Goal: Task Accomplishment & Management: Use online tool/utility

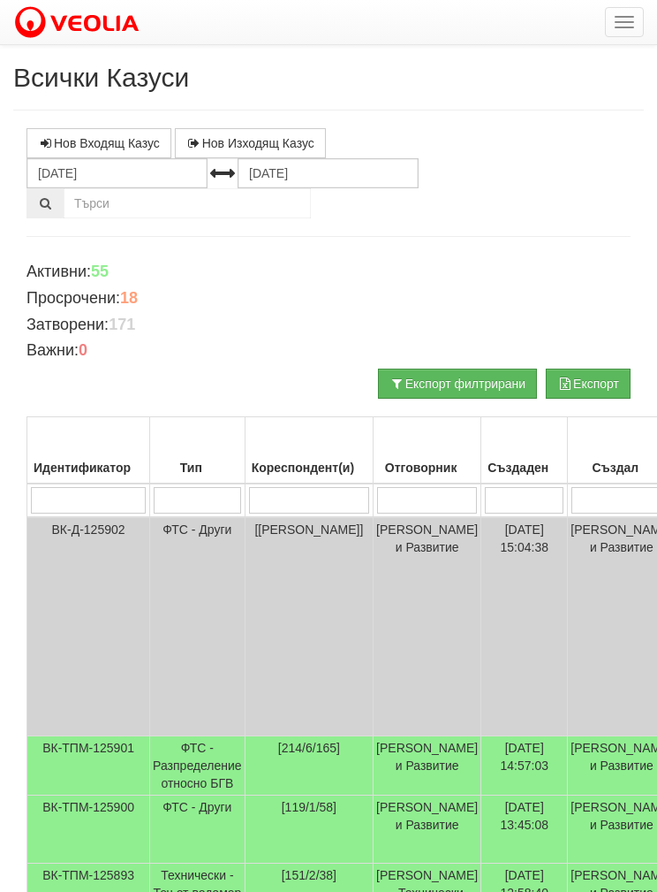
click at [618, 12] on button "button" at bounding box center [624, 22] width 39 height 30
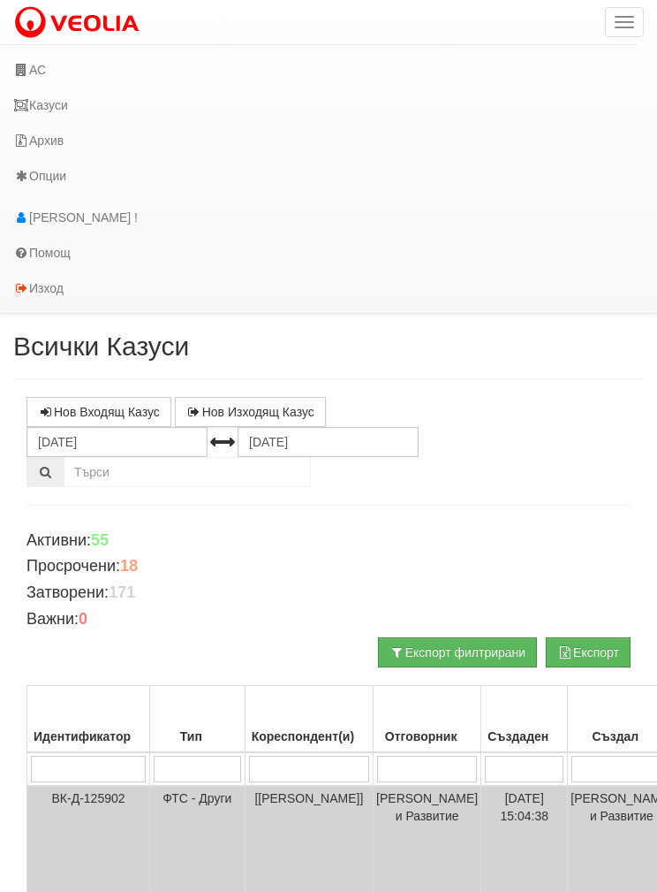
click at [42, 72] on link "АС" at bounding box center [319, 69] width 638 height 35
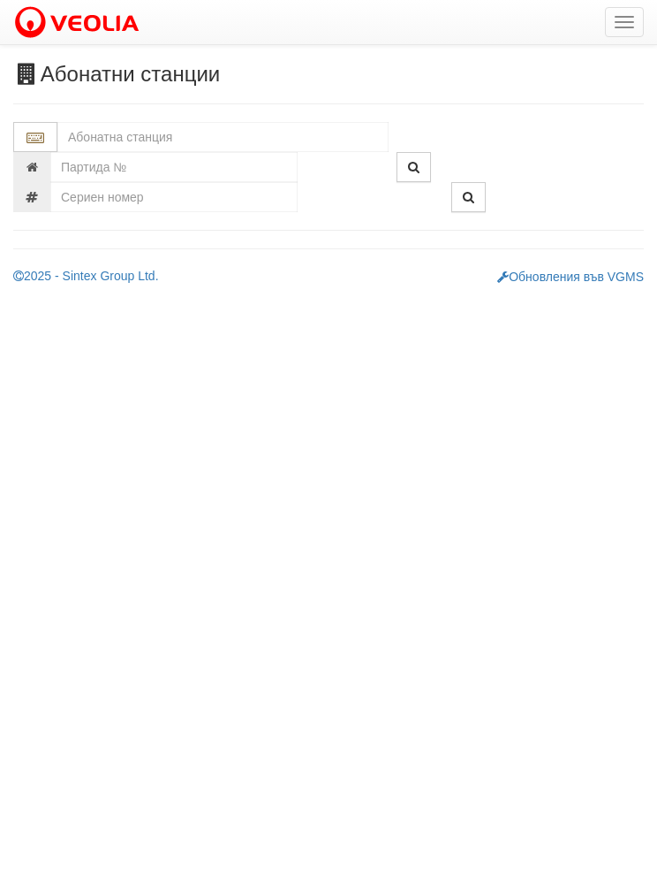
click at [98, 141] on input "text" at bounding box center [222, 137] width 331 height 30
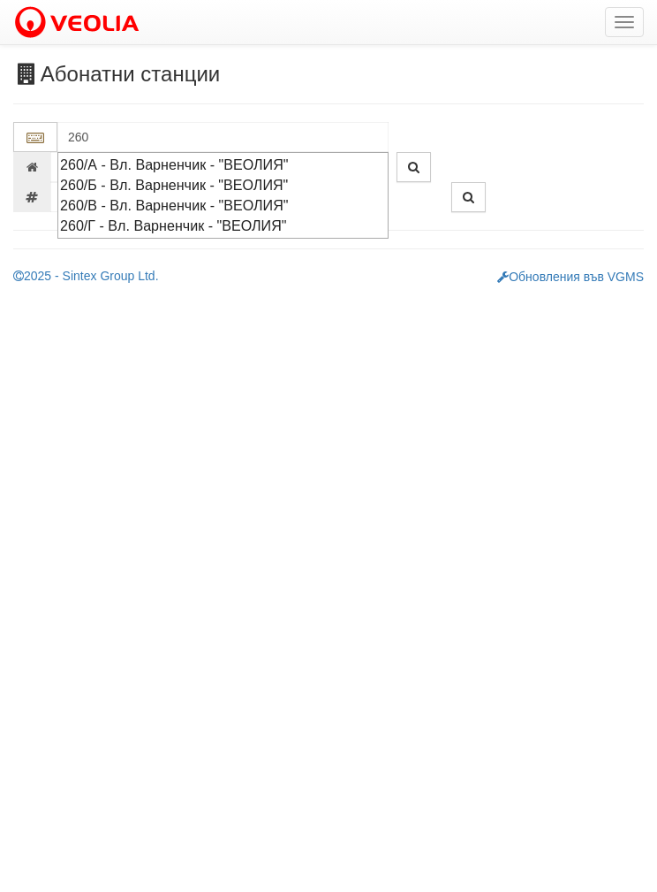
click at [82, 222] on div "260/Г - Вл. Варненчик - "ВЕОЛИЯ"" at bounding box center [223, 226] width 326 height 20
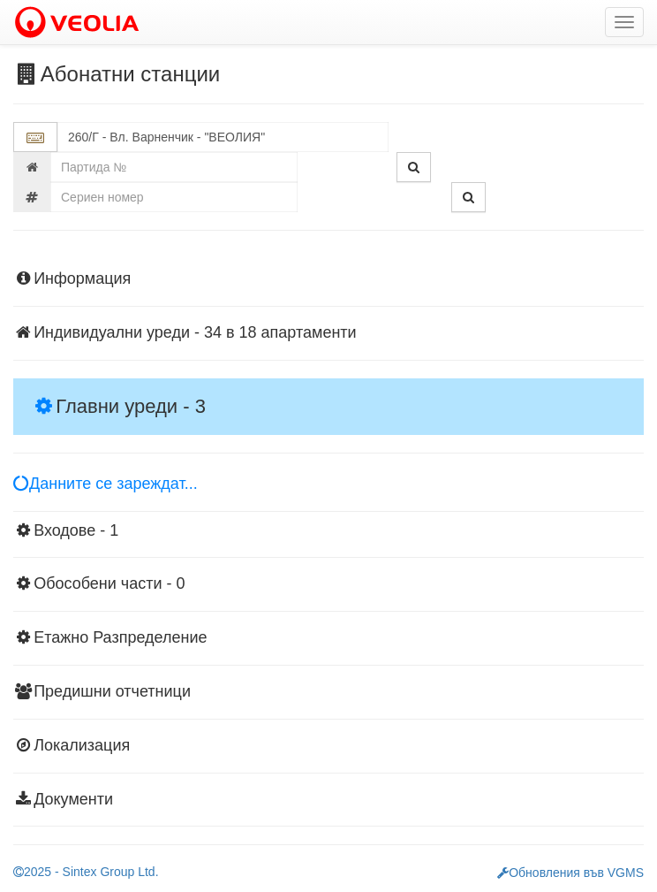
click at [74, 387] on h4 "Главни уреди - 3" at bounding box center [328, 406] width 631 height 57
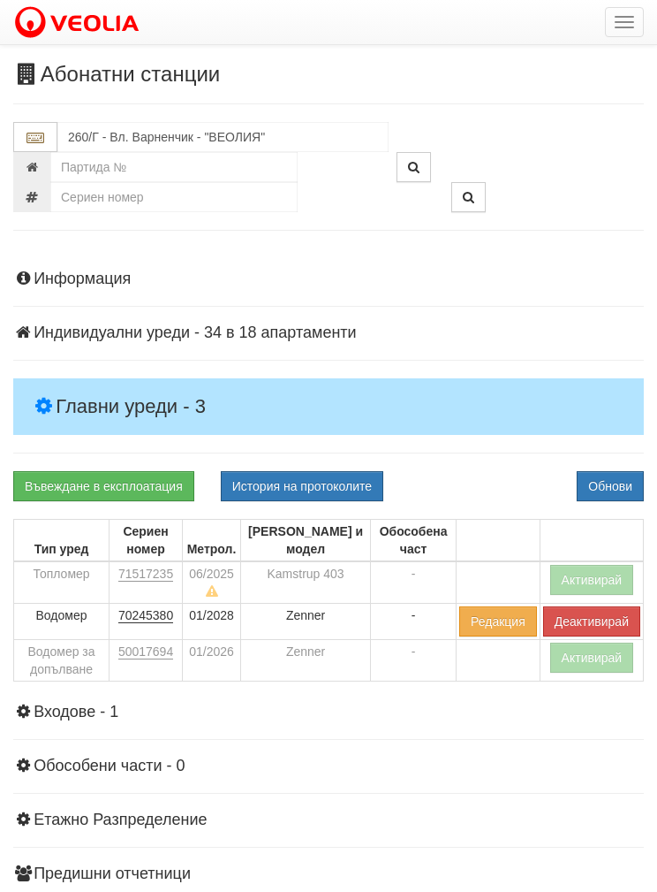
click at [588, 660] on button "Активирай" at bounding box center [592, 657] width 84 height 30
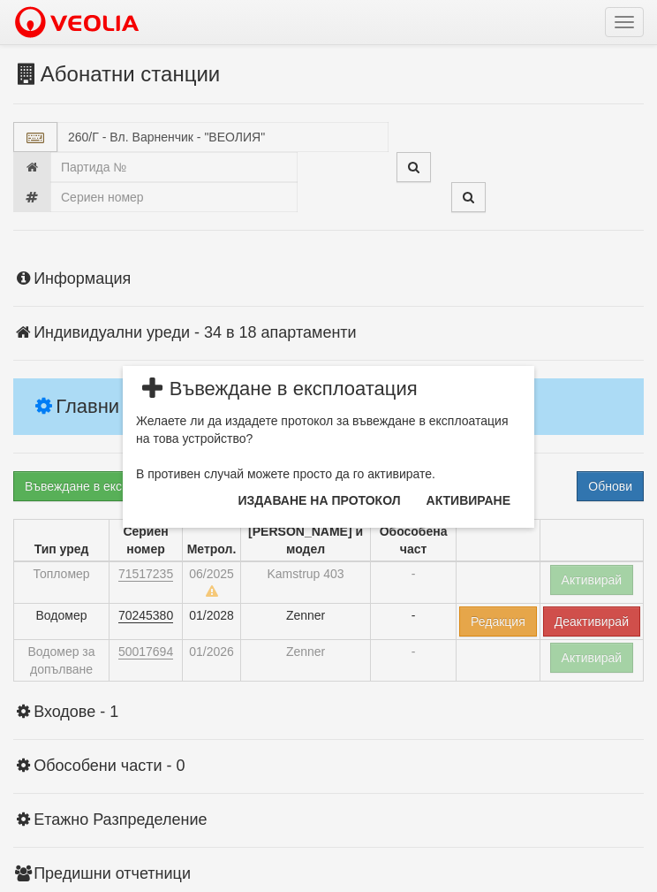
click at [343, 504] on button "Издаване на протокол" at bounding box center [320, 500] width 184 height 28
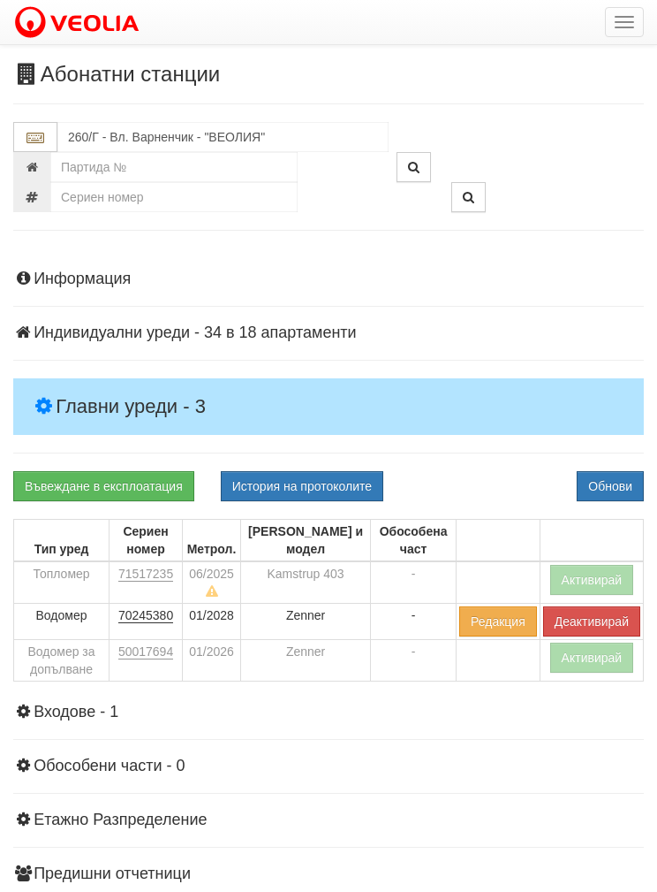
click at [610, 483] on button "Обнови" at bounding box center [610, 486] width 67 height 30
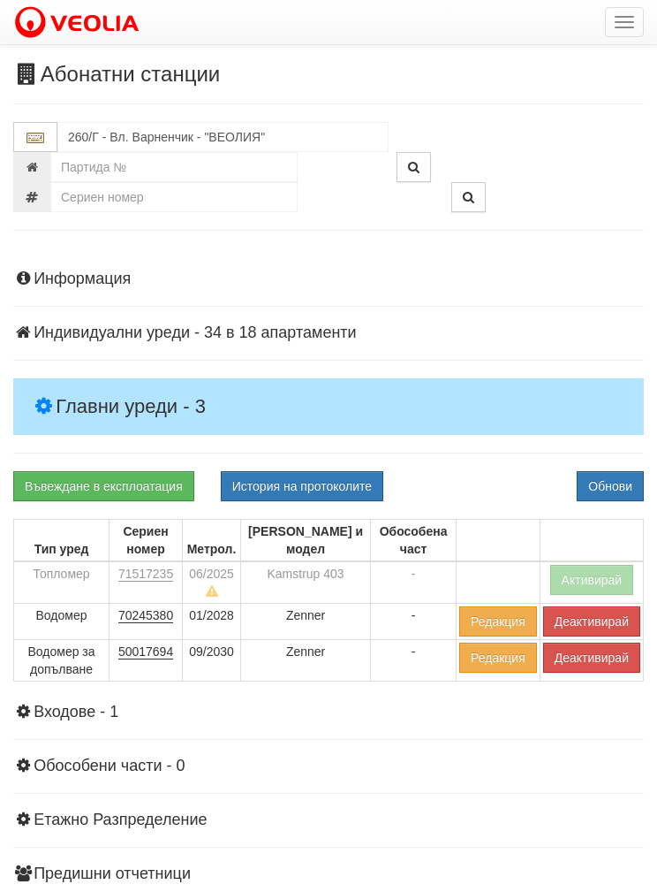
click at [593, 585] on button "Активирай" at bounding box center [592, 580] width 84 height 30
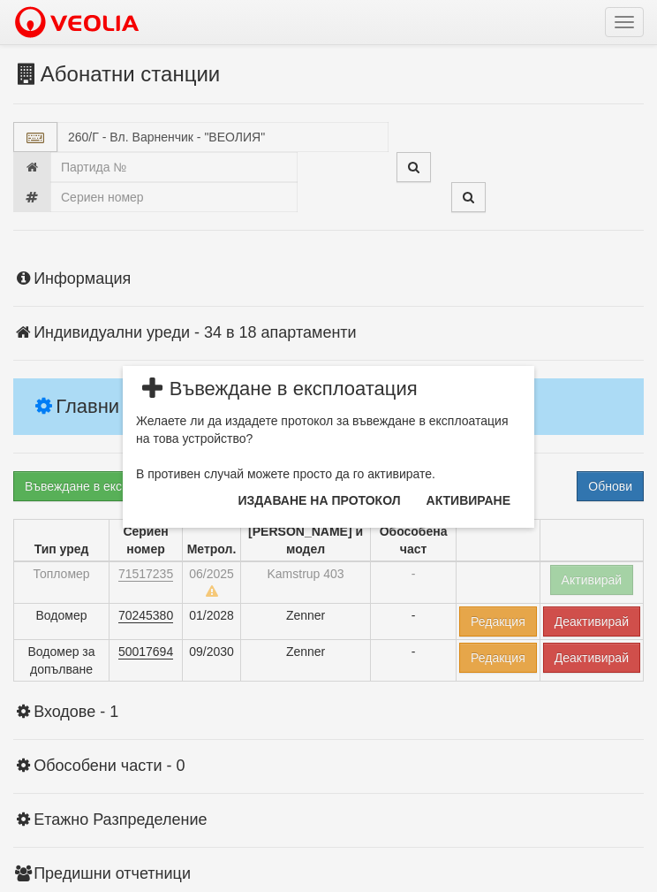
click at [349, 513] on button "Издаване на протокол" at bounding box center [320, 500] width 184 height 28
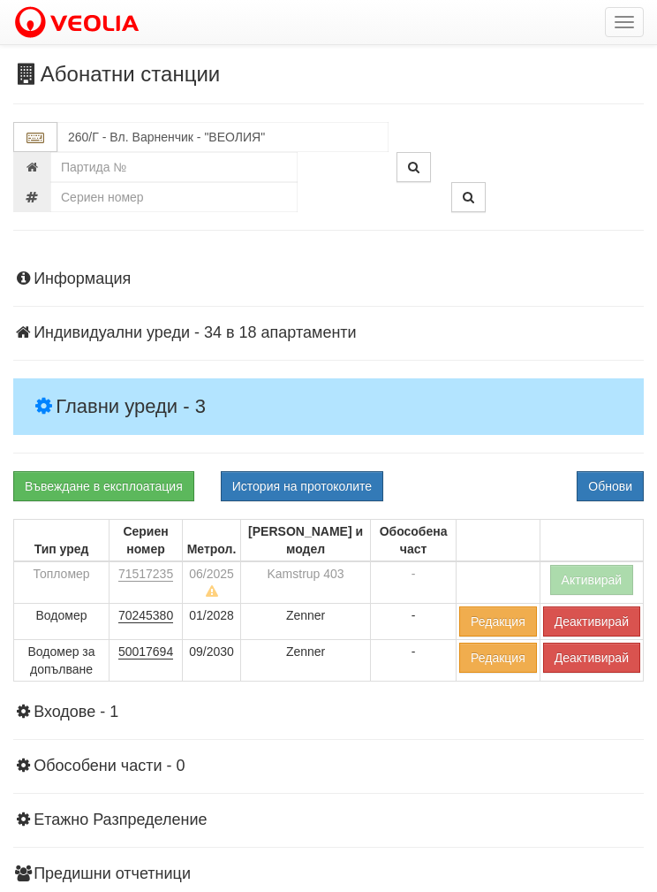
click at [604, 477] on button "Обнови" at bounding box center [610, 486] width 67 height 30
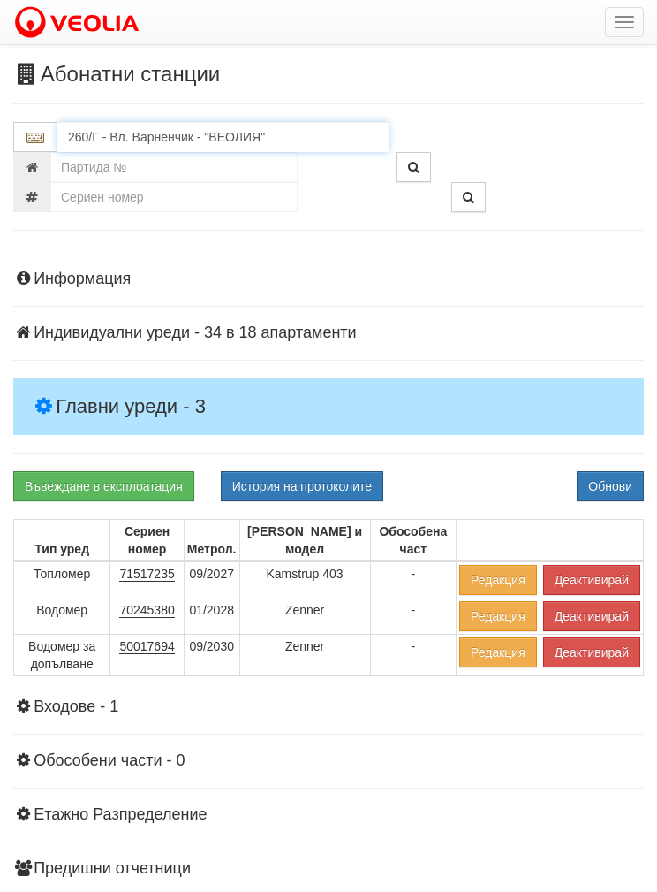
click at [107, 146] on input "260/Г - Вл. Варненчик - "ВЕОЛИЯ"" at bounding box center [222, 137] width 331 height 30
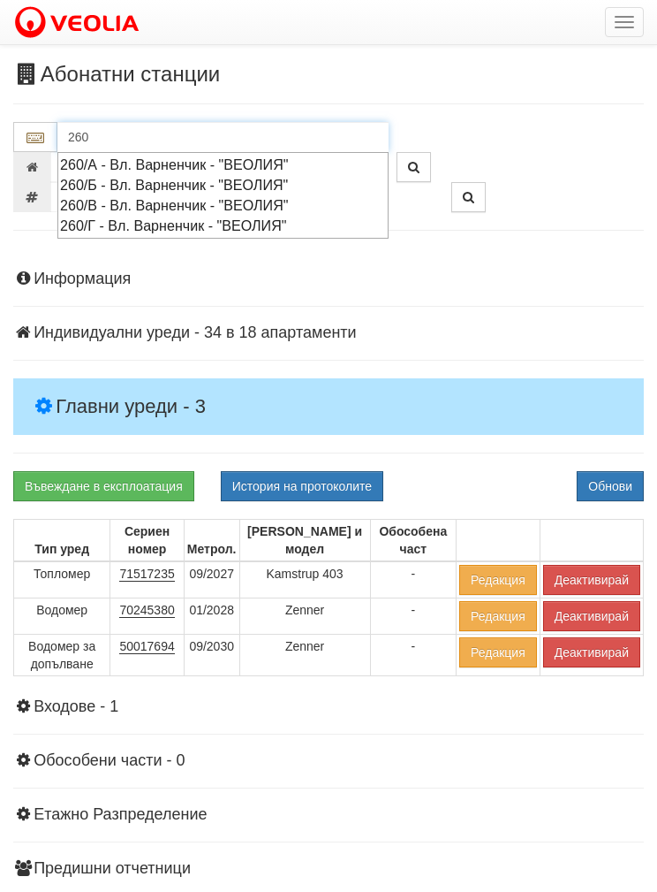
click at [87, 183] on div "260/Б - Вл. Варненчик - "ВЕОЛИЯ"" at bounding box center [223, 185] width 326 height 20
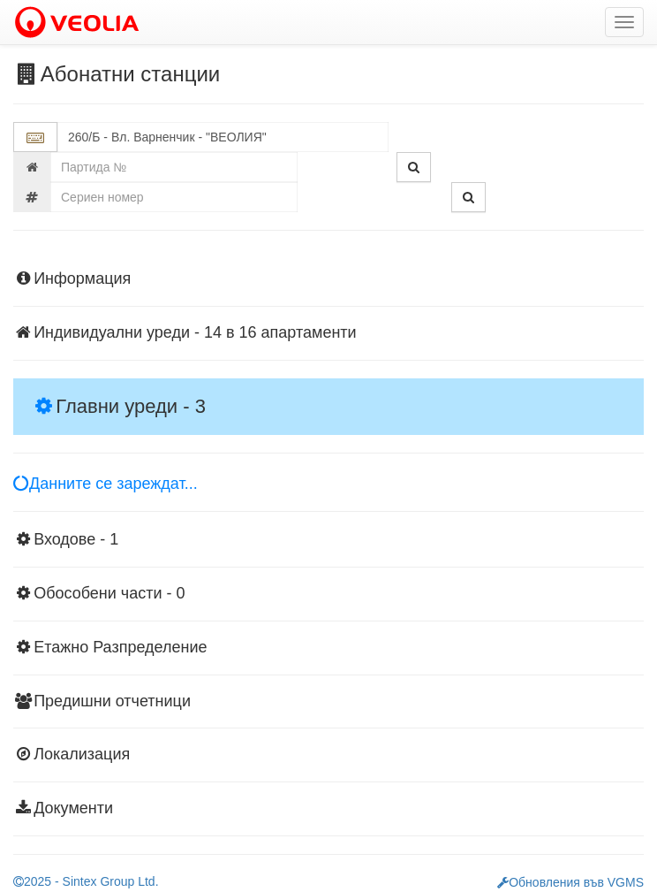
click at [72, 384] on h4 "Главни уреди - 3" at bounding box center [328, 406] width 631 height 57
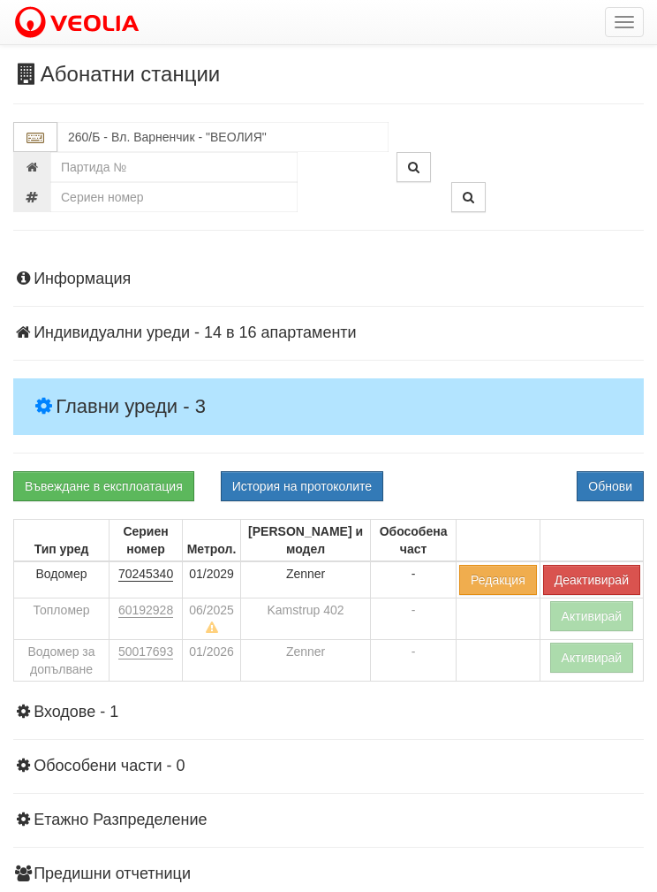
click at [580, 608] on button "Активирай" at bounding box center [592, 616] width 84 height 30
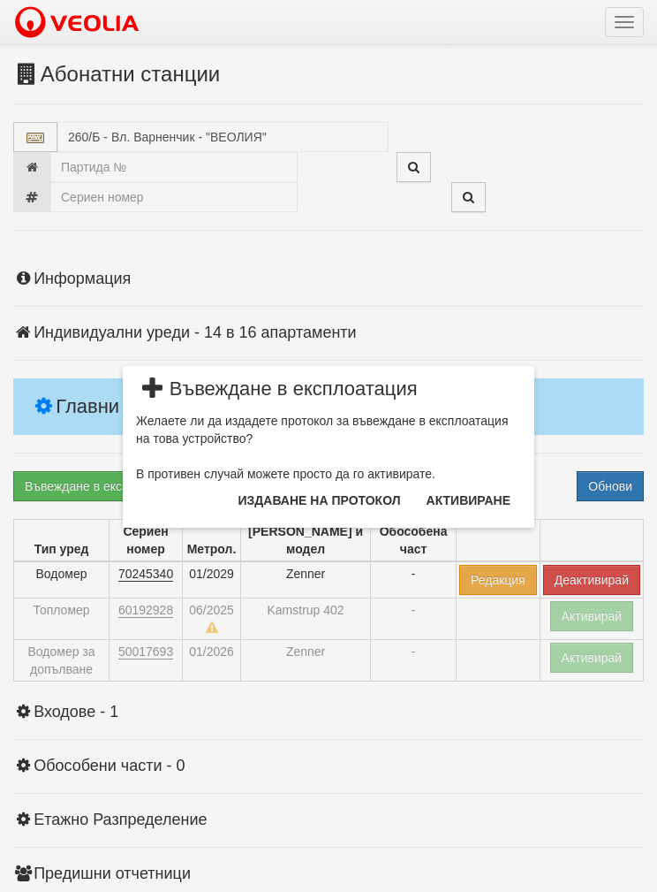
click at [258, 503] on button "Издаване на протокол" at bounding box center [320, 500] width 184 height 28
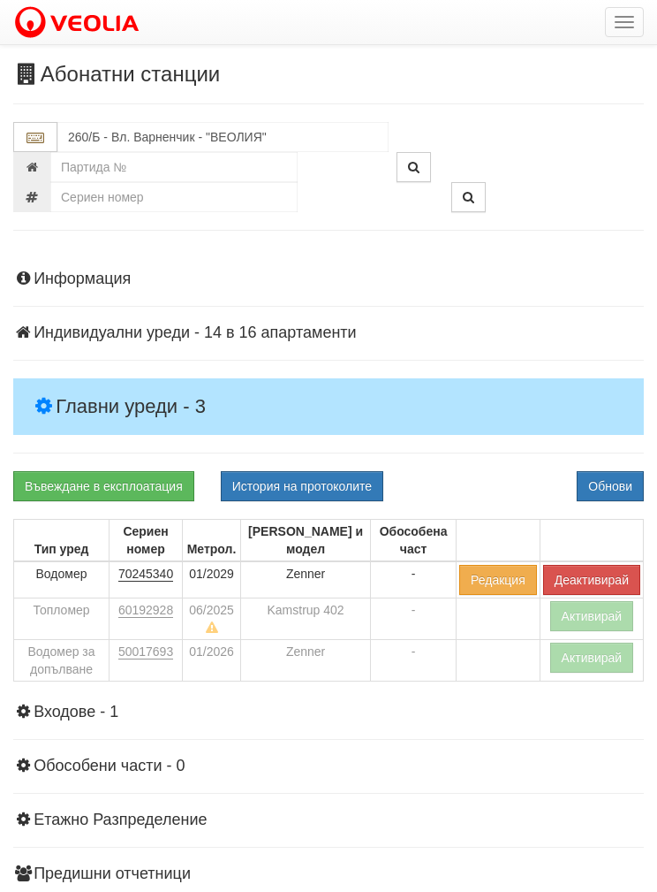
click at [611, 486] on button "Обнови" at bounding box center [610, 486] width 67 height 30
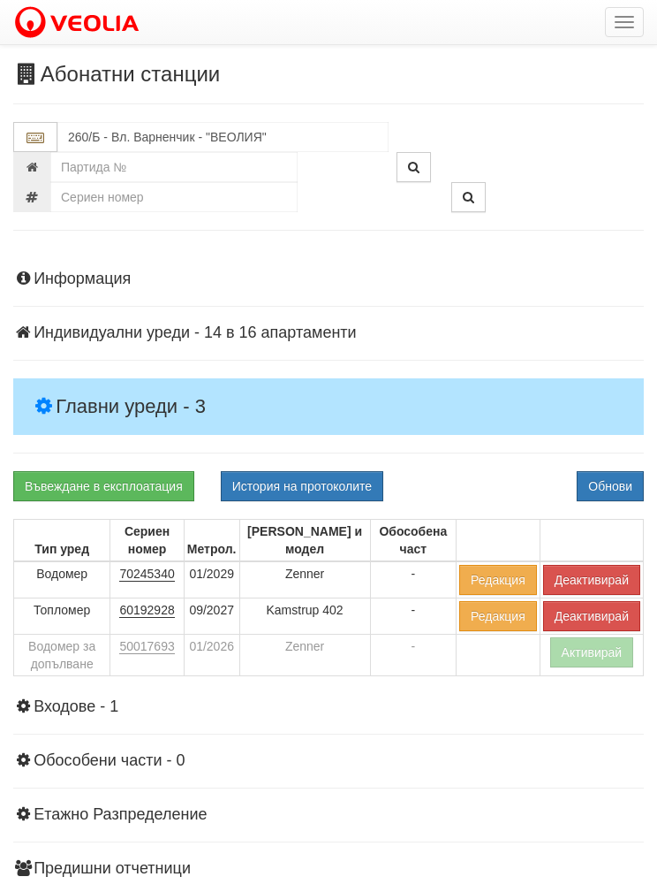
click at [590, 655] on button "Активирай" at bounding box center [592, 652] width 84 height 30
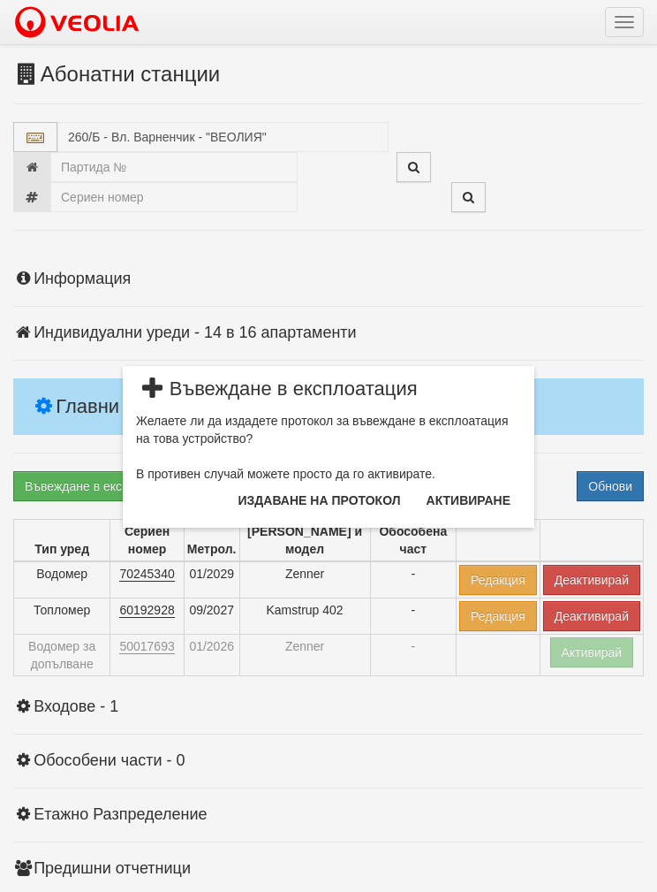
click at [345, 505] on button "Издаване на протокол" at bounding box center [320, 500] width 184 height 28
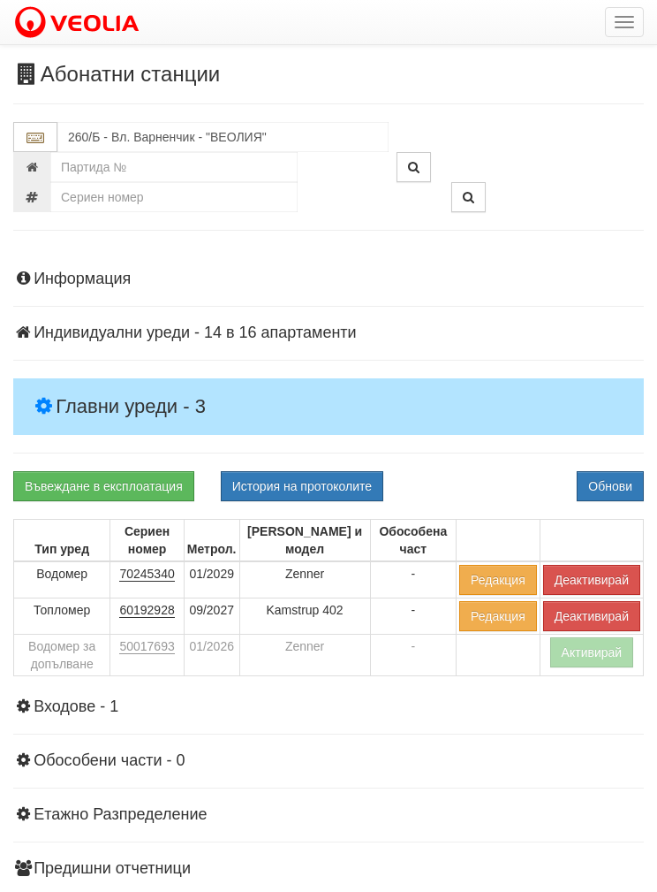
click at [610, 488] on button "Обнови" at bounding box center [610, 486] width 67 height 30
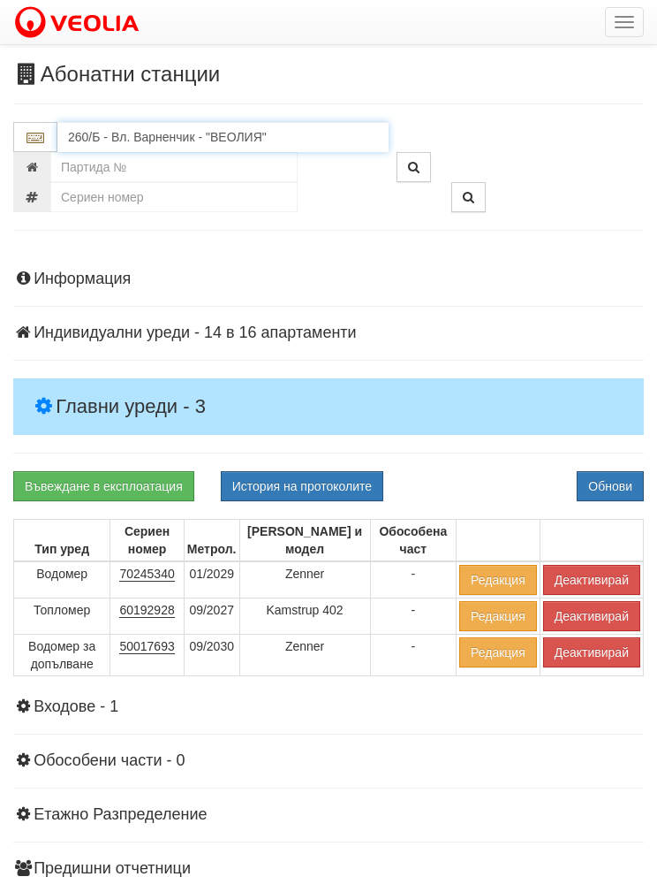
click at [101, 144] on input "260/Б - Вл. Варненчик - "ВЕОЛИЯ"" at bounding box center [222, 137] width 331 height 30
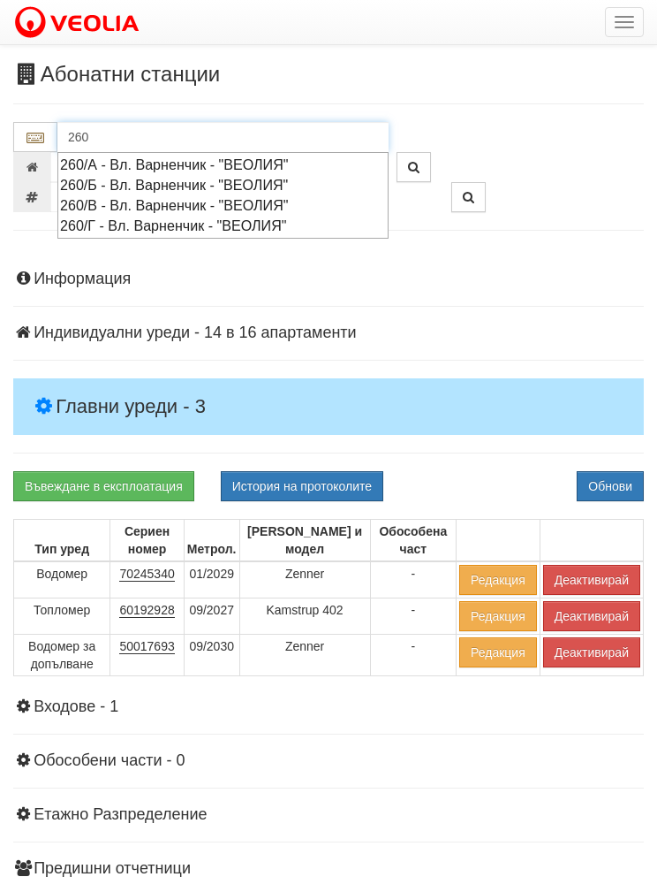
click at [79, 178] on div "260/Б - Вл. Варненчик - "ВЕОЛИЯ"" at bounding box center [223, 185] width 326 height 20
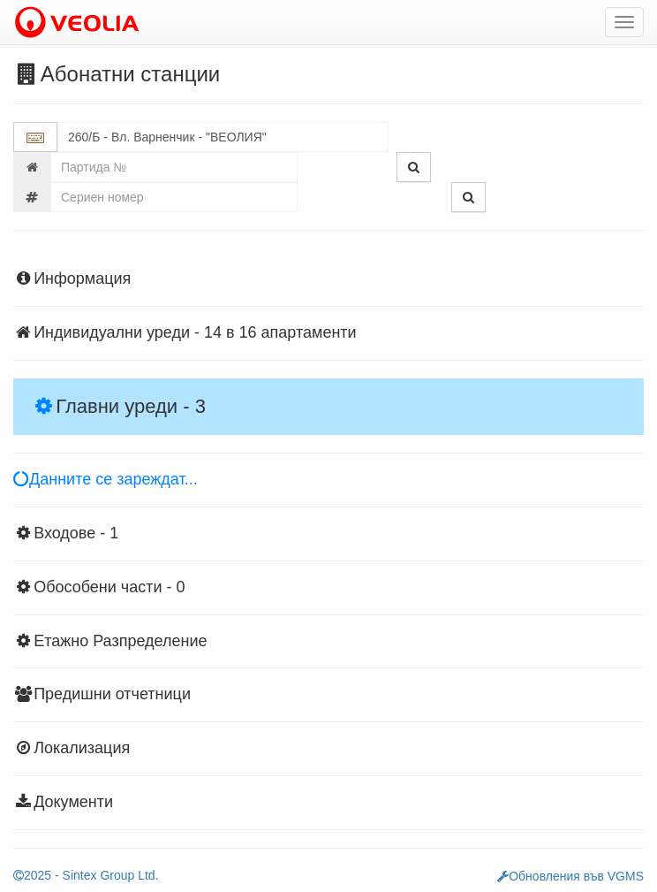
click at [103, 393] on h4 "Главни уреди - 3" at bounding box center [328, 406] width 631 height 57
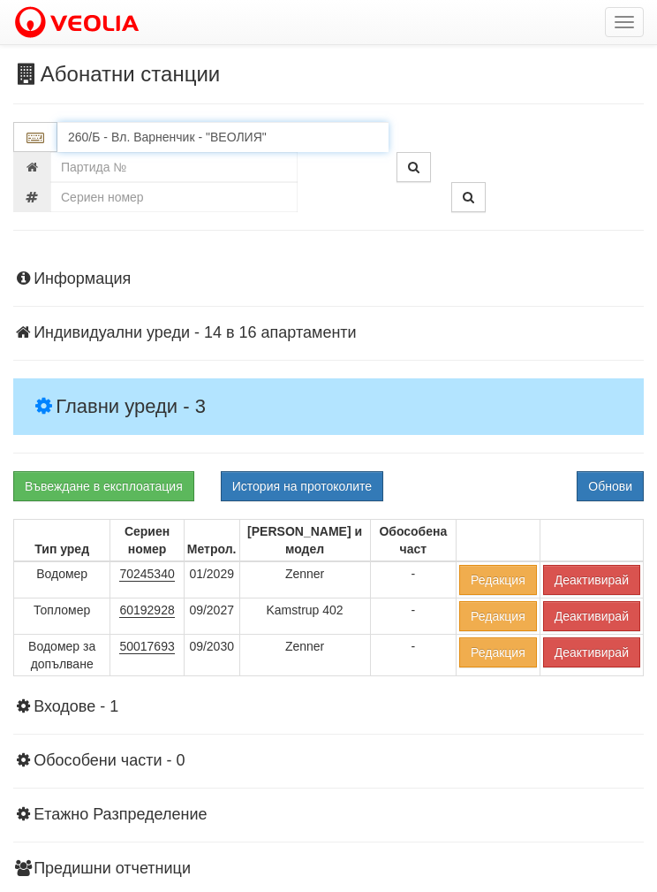
click at [95, 140] on input "260/Б - Вл. Варненчик - "ВЕОЛИЯ"" at bounding box center [222, 137] width 331 height 30
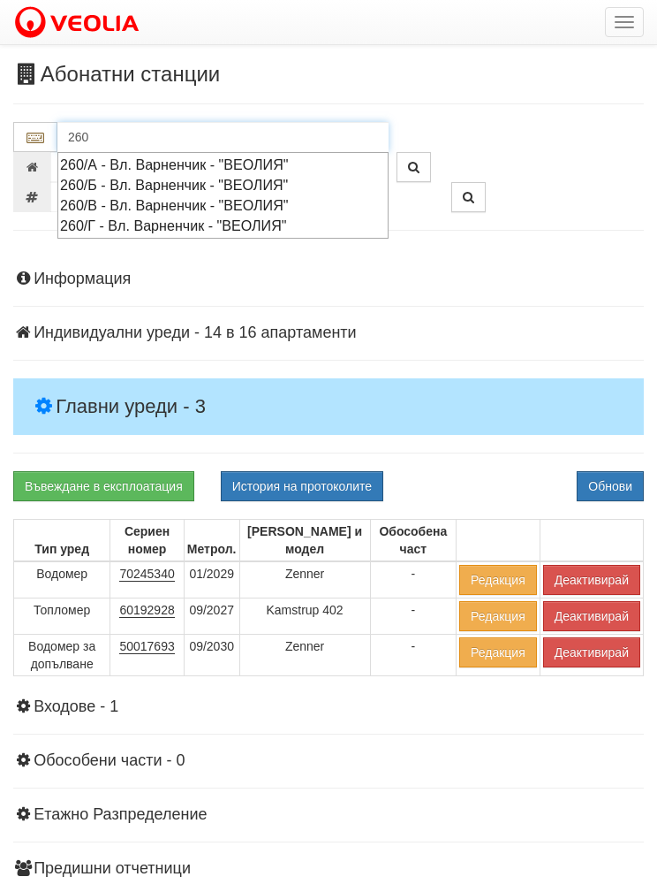
click at [86, 227] on div "260/Г - Вл. Варненчик - "ВЕОЛИЯ"" at bounding box center [223, 226] width 326 height 20
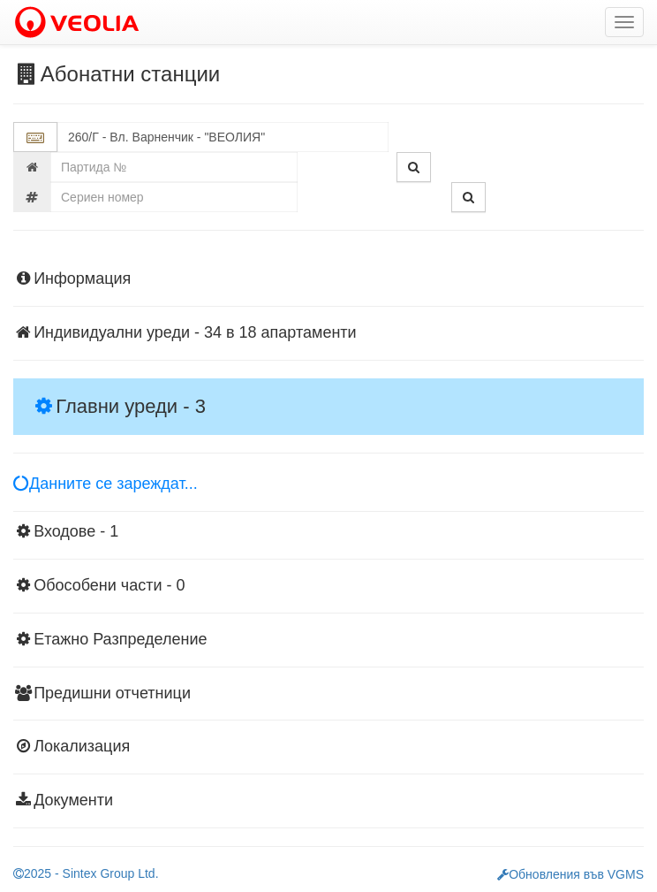
click at [111, 386] on h4 "Главни уреди - 3" at bounding box center [328, 406] width 631 height 57
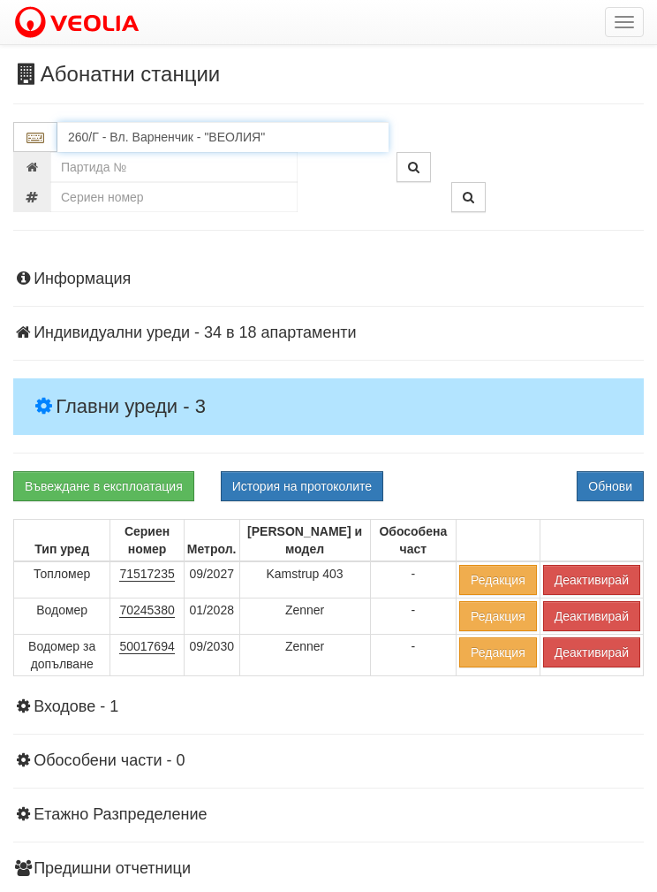
click at [100, 148] on input "260/Г - Вл. Варненчик - "ВЕОЛИЯ"" at bounding box center [222, 137] width 331 height 30
click at [99, 147] on input "260/Г - Вл. Варненчик - "ВЕОЛИЯ"" at bounding box center [222, 137] width 331 height 30
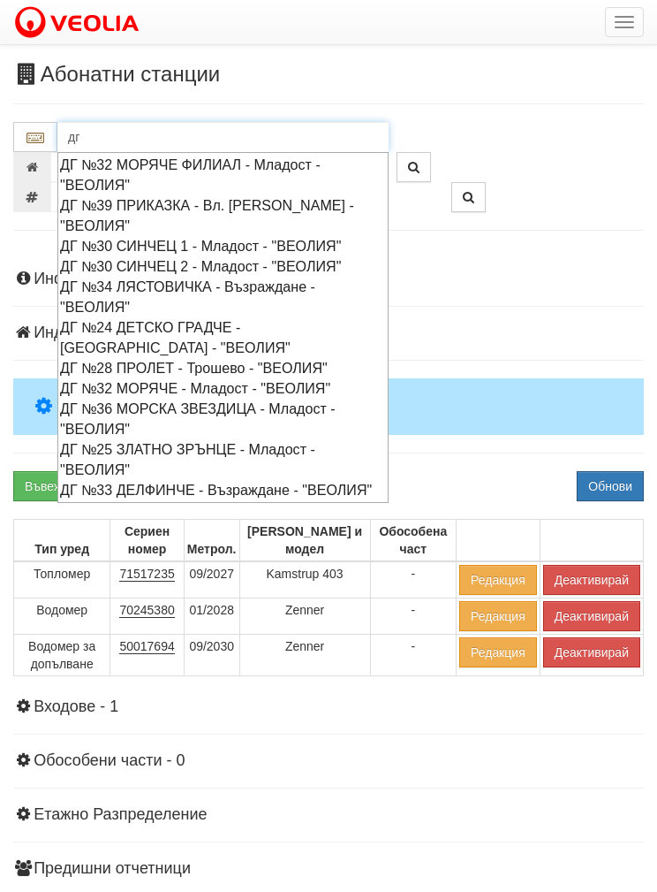
click at [143, 325] on div "ДГ №24 ДЕТСКО ГРАДЧЕ - Трошево - "ВЕОЛИЯ"" at bounding box center [223, 337] width 326 height 41
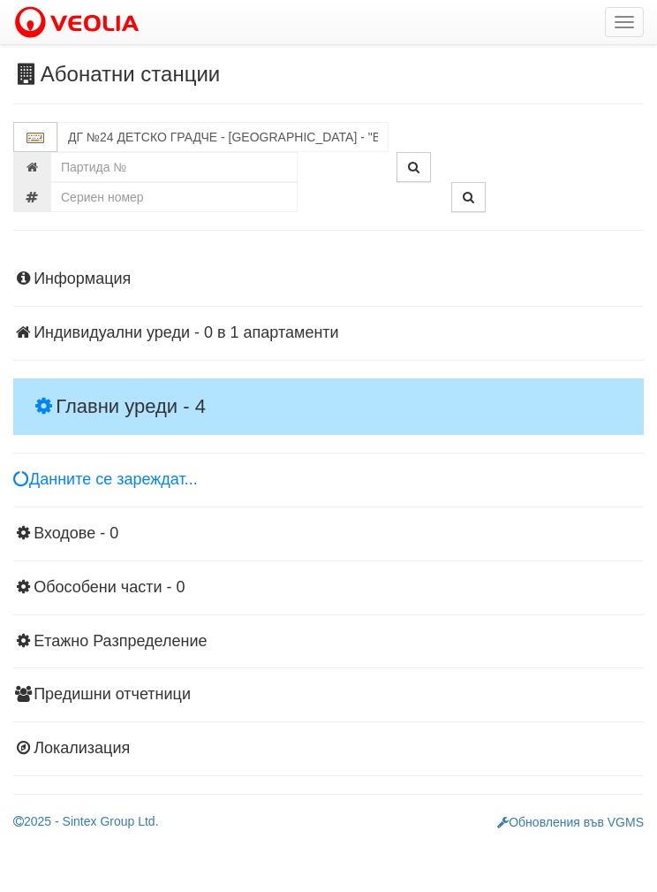
click at [88, 385] on h4 "Главни уреди - 4" at bounding box center [328, 406] width 631 height 57
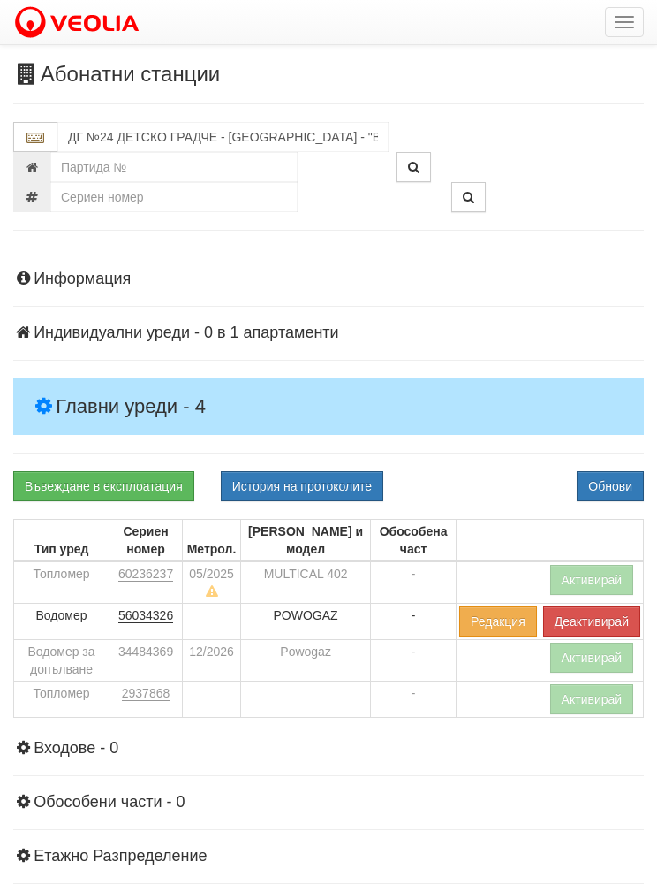
click at [595, 583] on button "Активирай" at bounding box center [592, 580] width 84 height 30
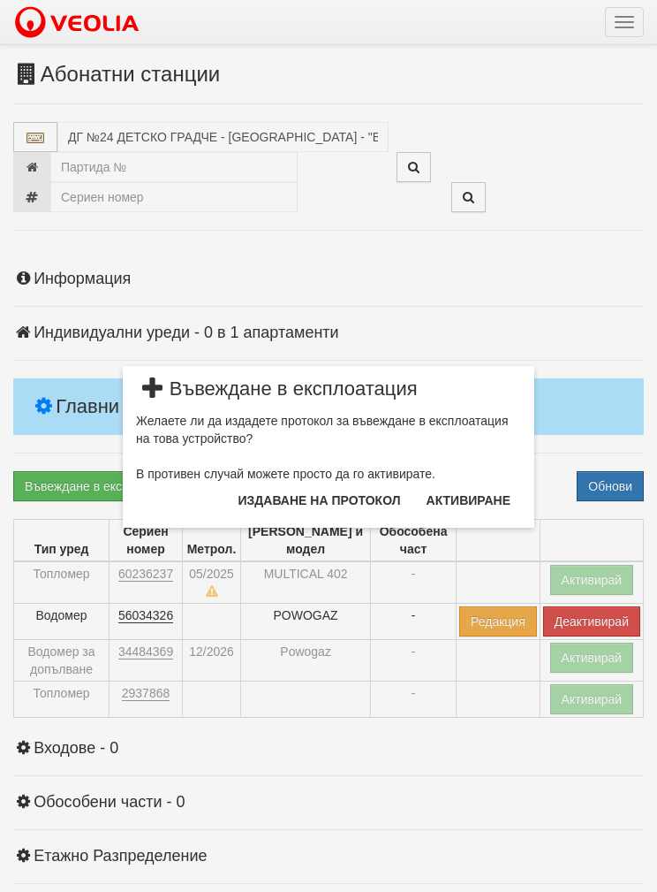
click at [344, 503] on button "Издаване на протокол" at bounding box center [320, 500] width 184 height 28
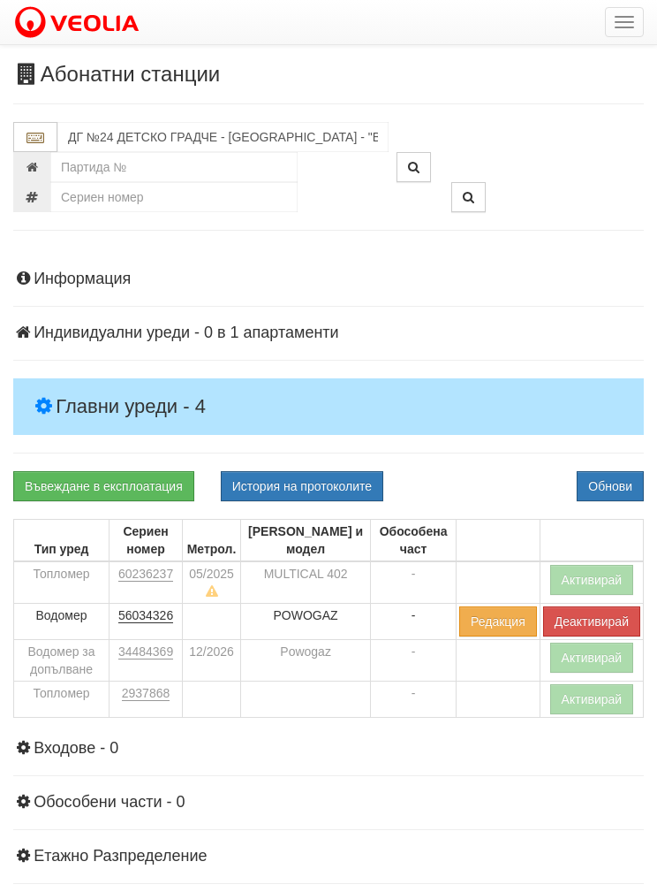
click at [613, 480] on button "Обнови" at bounding box center [610, 486] width 67 height 30
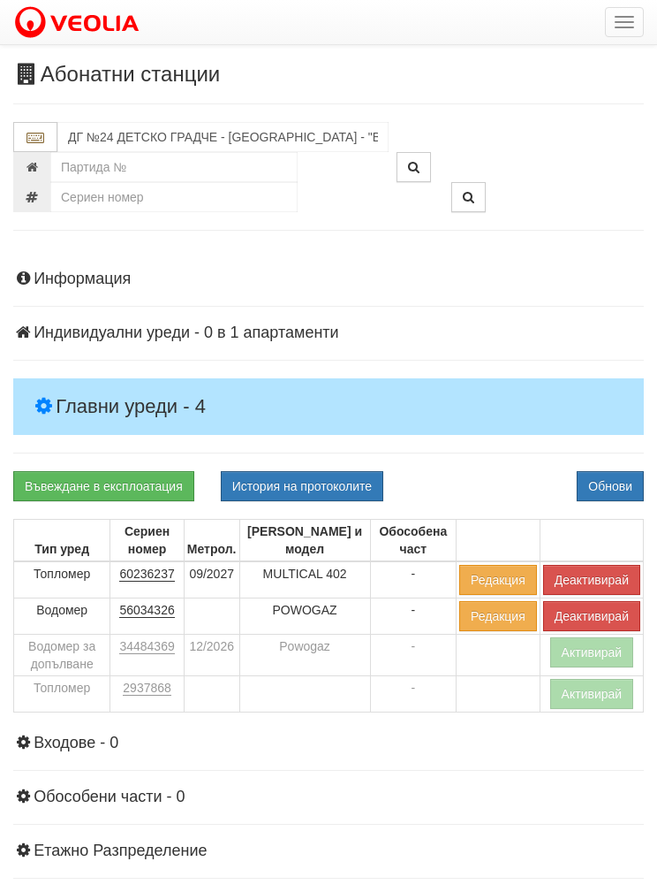
click at [599, 660] on button "Активирай" at bounding box center [592, 652] width 84 height 30
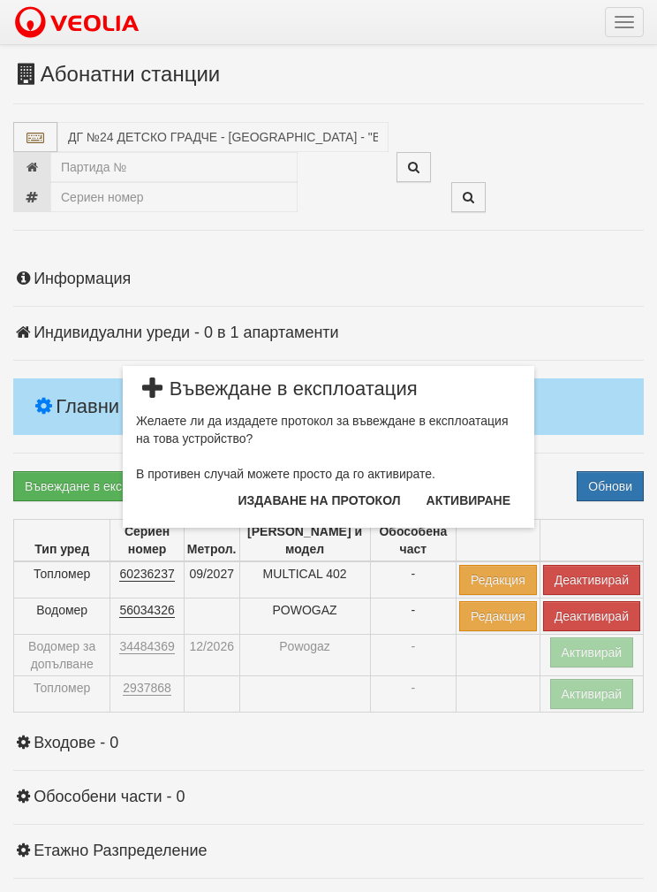
click at [277, 496] on button "Издаване на протокол" at bounding box center [320, 500] width 184 height 28
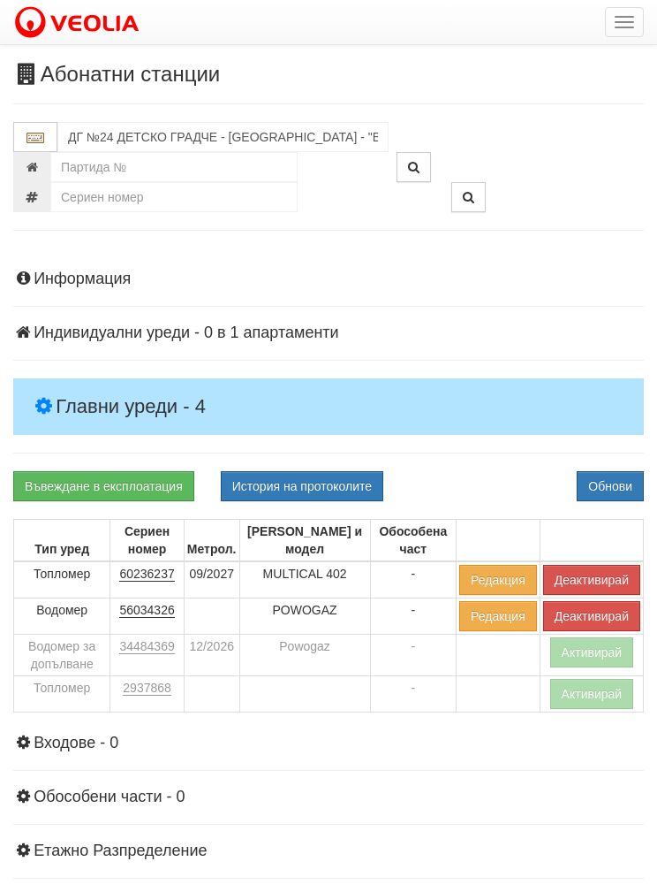
click at [614, 482] on button "Обнови" at bounding box center [610, 486] width 67 height 30
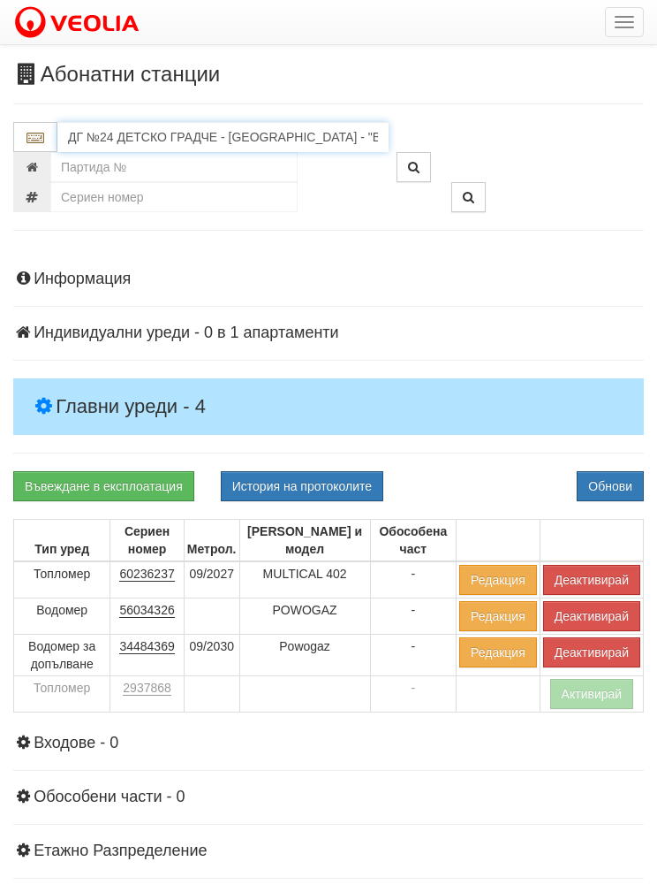
click at [89, 130] on input "ДГ №24 ДЕТСКО ГРАДЧЕ - Трошево - "ВЕОЛИЯ"" at bounding box center [222, 137] width 331 height 30
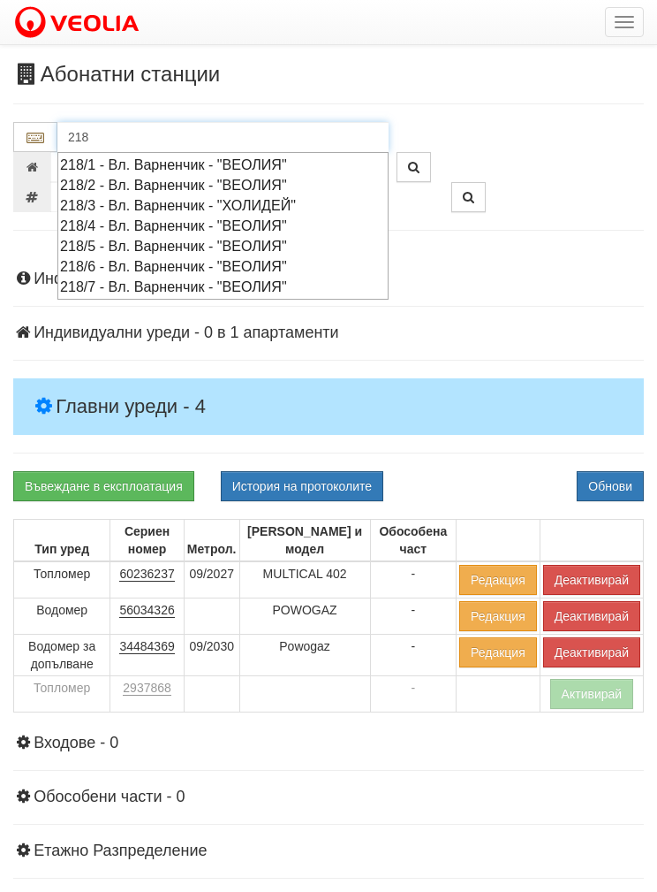
click at [91, 256] on div "218/6 - Вл. Варненчик - "ВЕОЛИЯ"" at bounding box center [223, 266] width 326 height 20
type input "218/6 - Вл. Варненчик - "ВЕОЛИЯ""
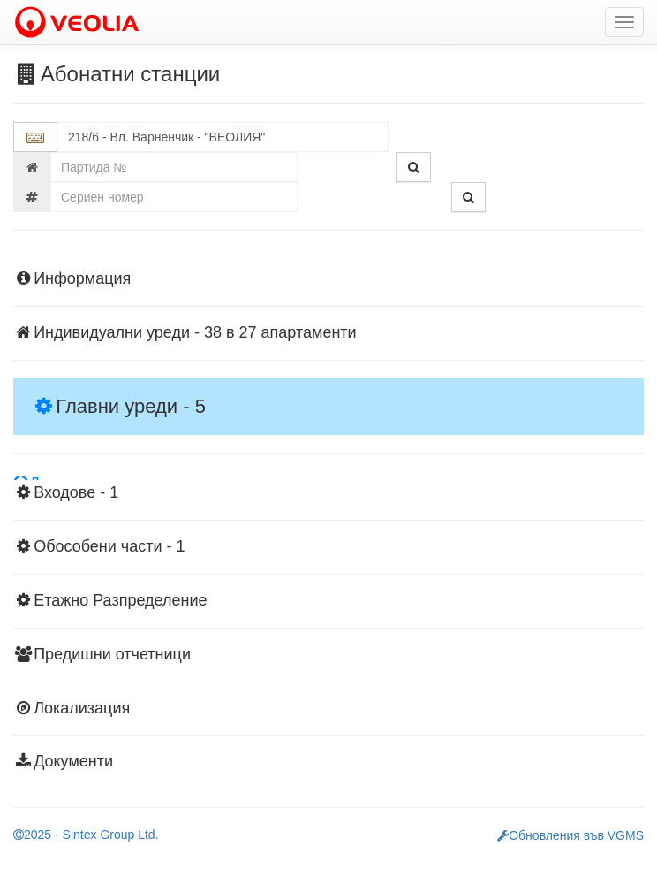
click at [79, 391] on h4 "Главни уреди - 5" at bounding box center [328, 406] width 631 height 57
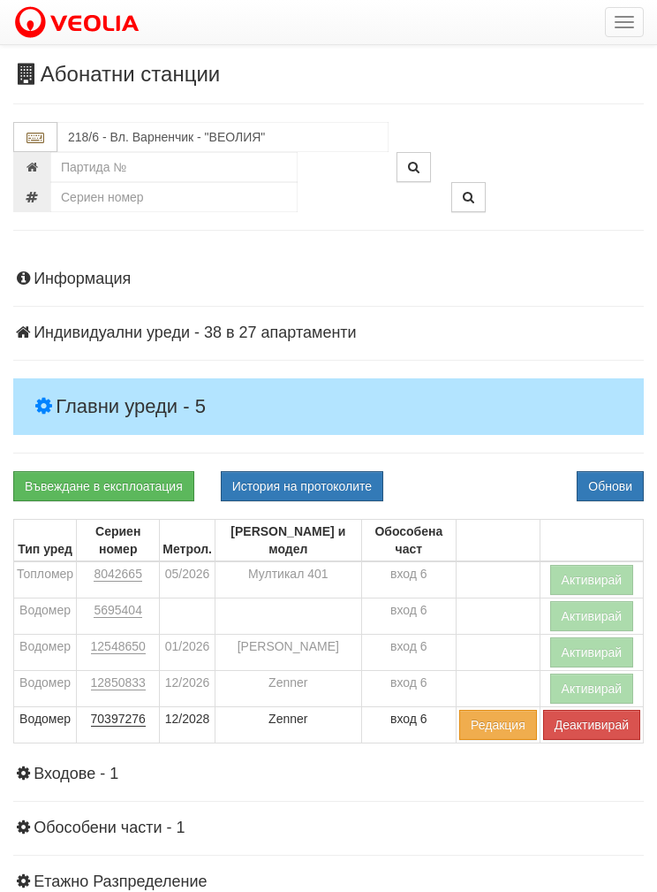
click at [587, 565] on button "Активирай" at bounding box center [592, 580] width 84 height 30
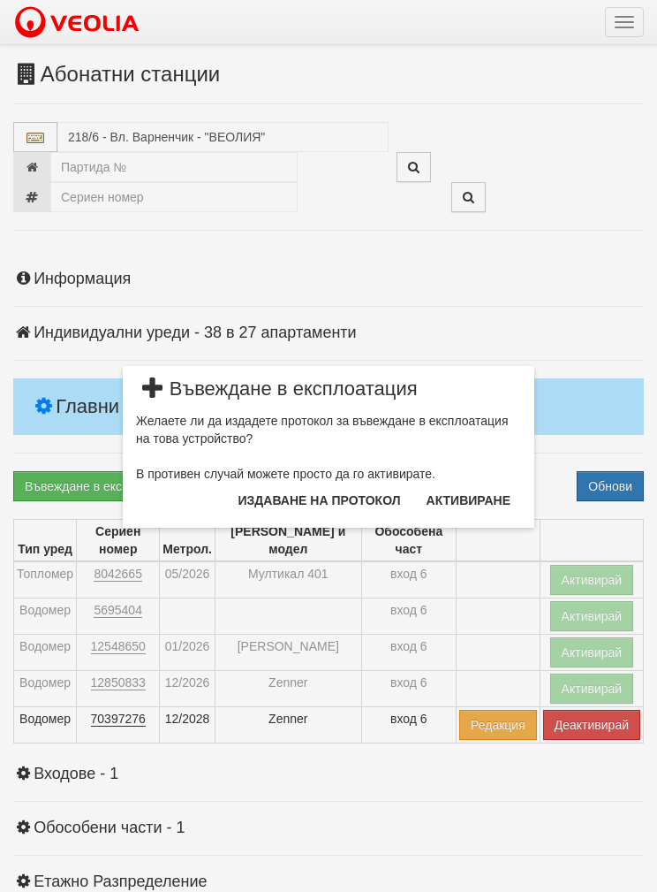
click at [344, 504] on button "Издаване на протокол" at bounding box center [320, 500] width 184 height 28
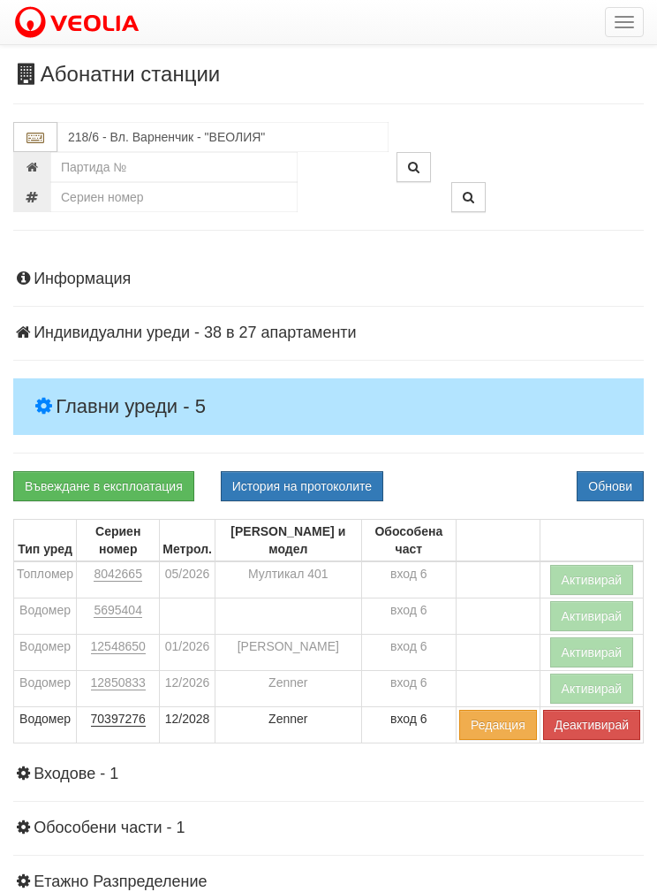
click at [615, 482] on button "Обнови" at bounding box center [610, 486] width 67 height 30
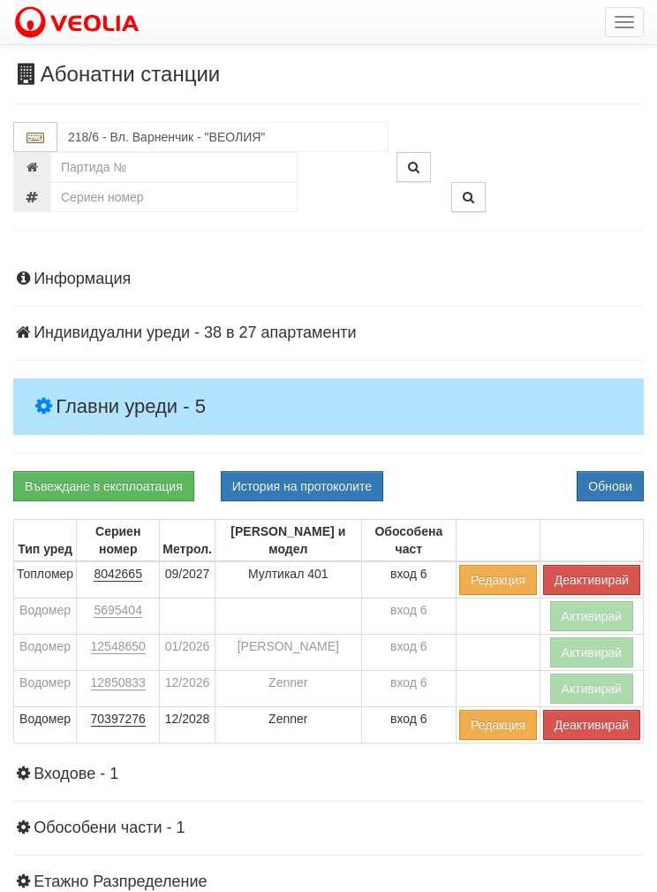
click at [638, 11] on button "button" at bounding box center [624, 22] width 39 height 30
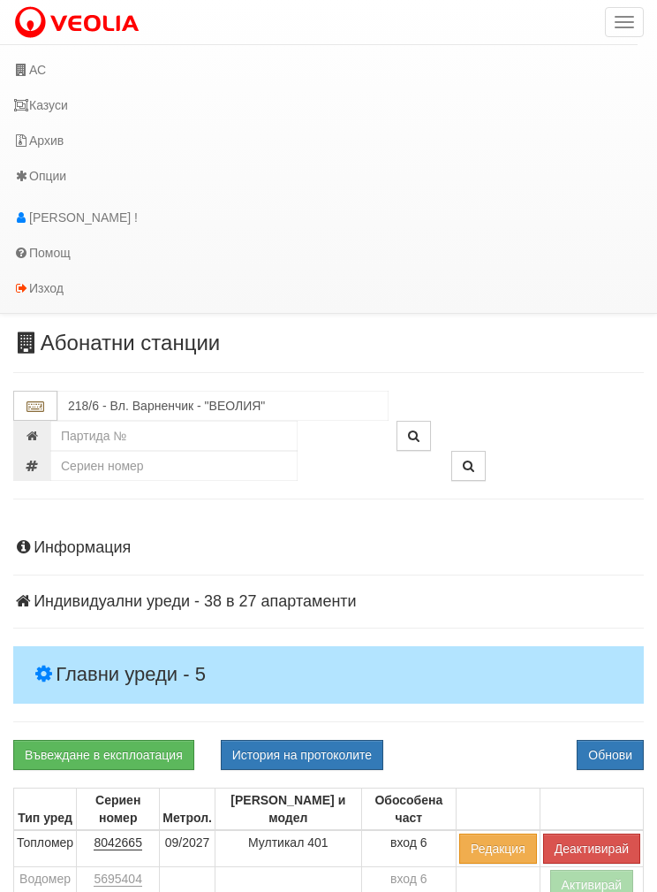
click at [42, 105] on link "Казуси" at bounding box center [319, 104] width 638 height 35
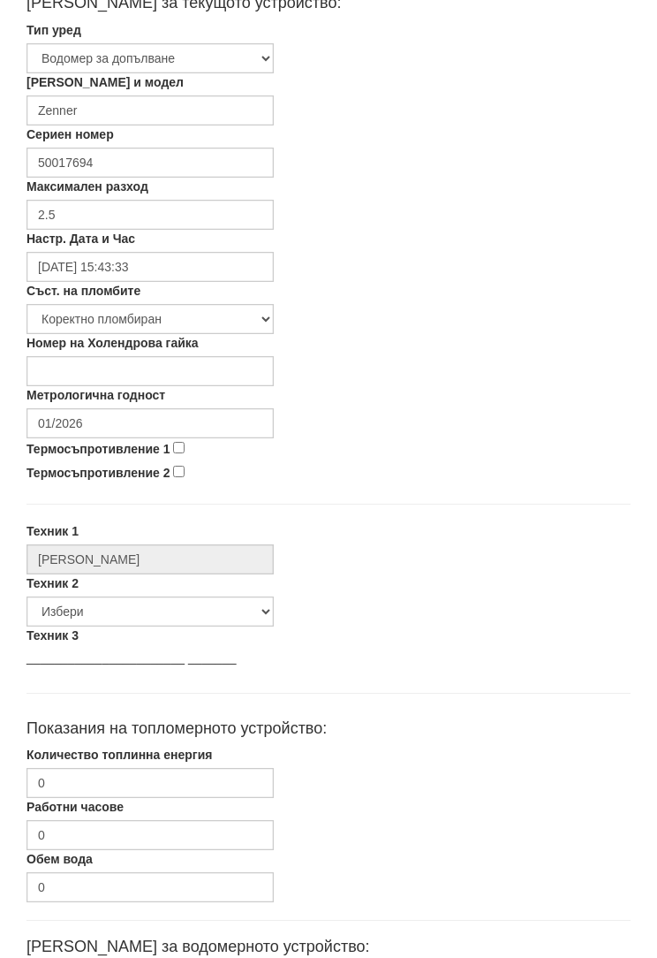
scroll to position [403, 0]
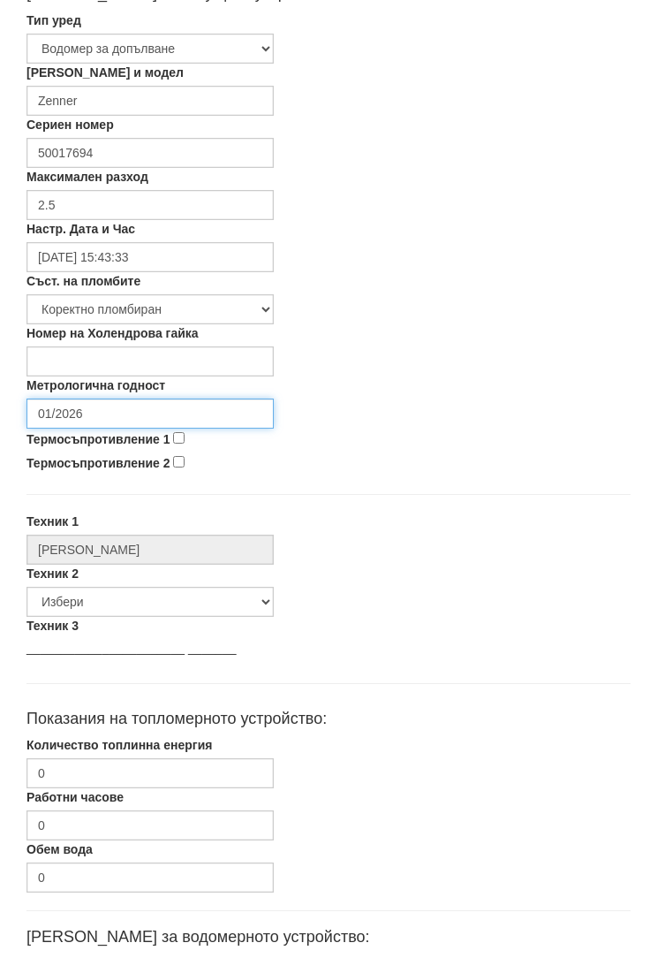
click at [92, 419] on input "01/2026" at bounding box center [150, 414] width 247 height 30
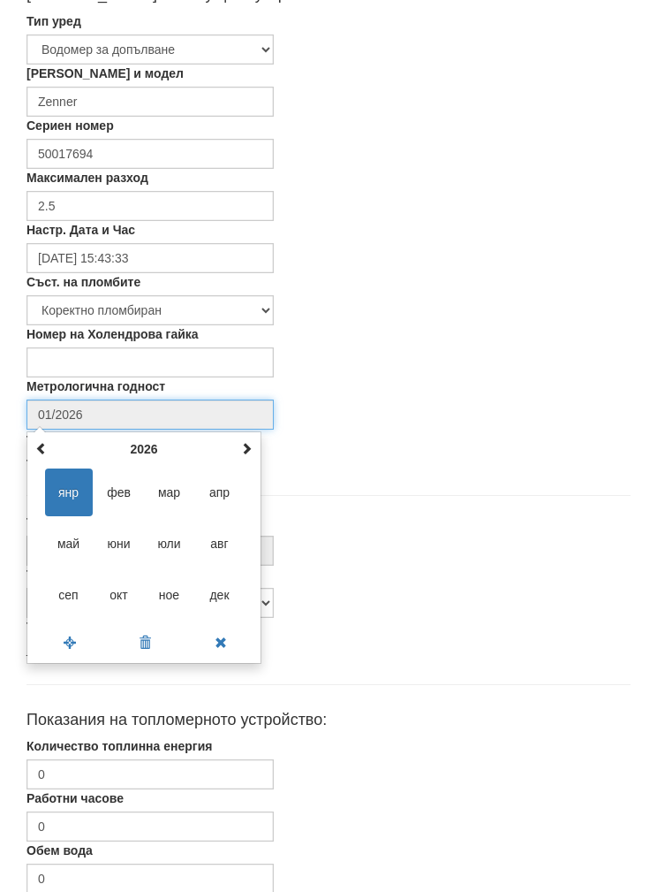
click at [237, 448] on th at bounding box center [246, 449] width 21 height 27
click at [247, 450] on span at bounding box center [246, 448] width 12 height 12
click at [243, 443] on span at bounding box center [246, 448] width 12 height 12
click at [244, 452] on span at bounding box center [246, 448] width 12 height 12
click at [64, 598] on span "сеп" at bounding box center [69, 595] width 48 height 48
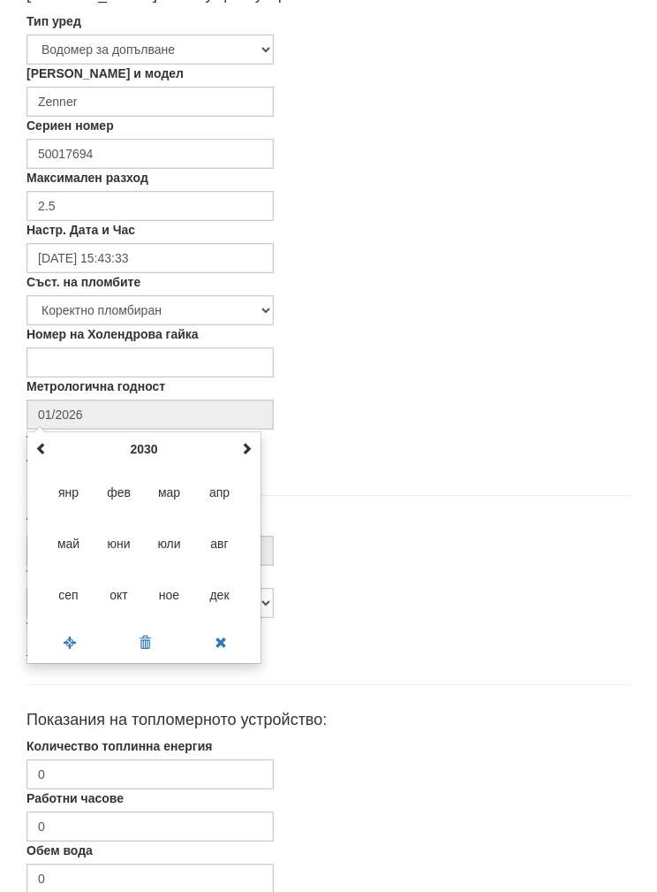
type input "09/2030"
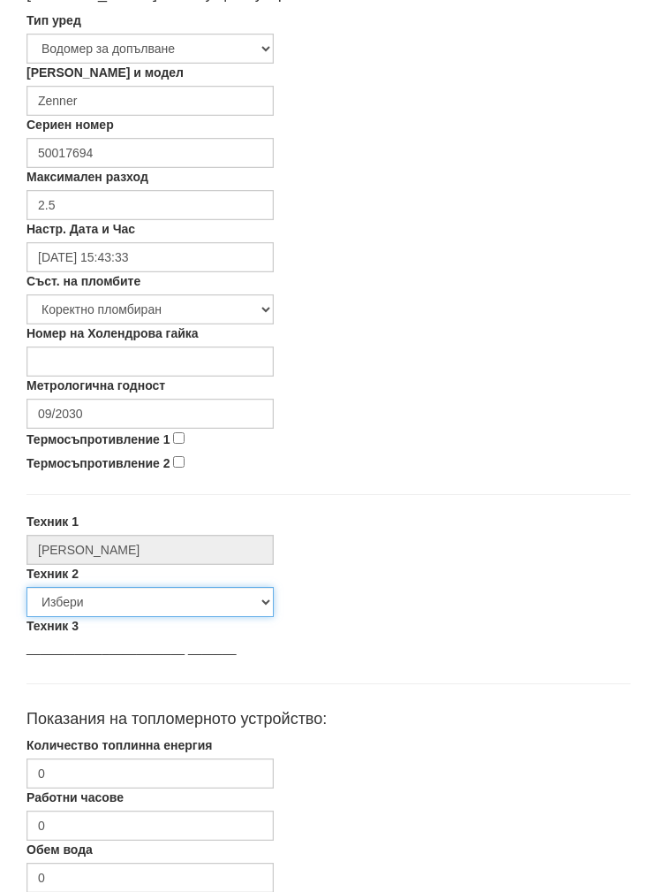
click at [54, 604] on select "Избери [PERSON_NAME] [PERSON_NAME] [PERSON_NAME] [PERSON_NAME] [PERSON_NAME] [P…" at bounding box center [150, 603] width 247 height 30
select select "5d4615a0-9cef-4004-86a5-26aa391ad5dd"
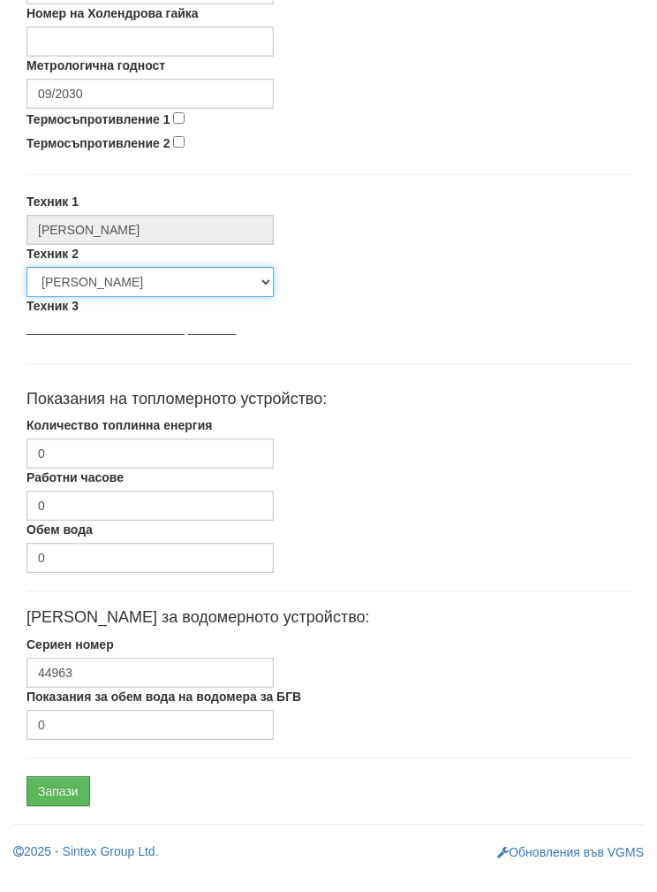
scroll to position [634, 0]
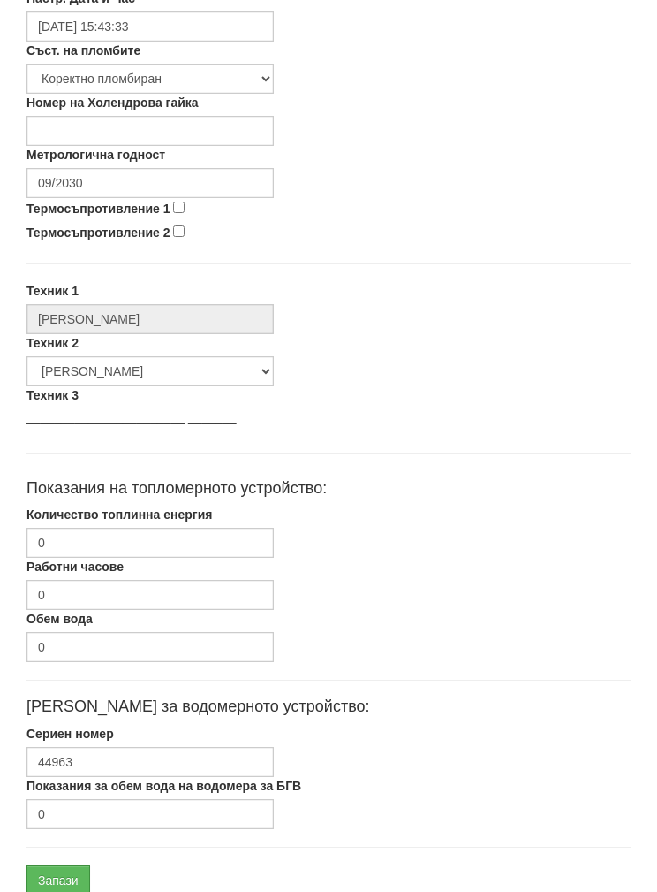
click at [72, 519] on label "Количество топлинна енергия" at bounding box center [120, 514] width 186 height 18
click at [72, 528] on input "0" at bounding box center [150, 543] width 247 height 30
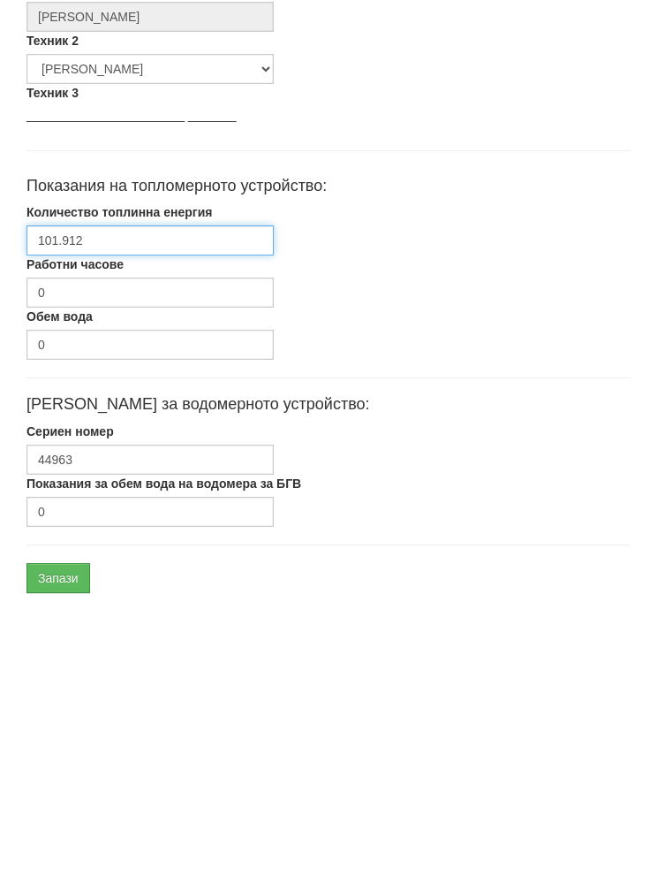
scroll to position [668, 0]
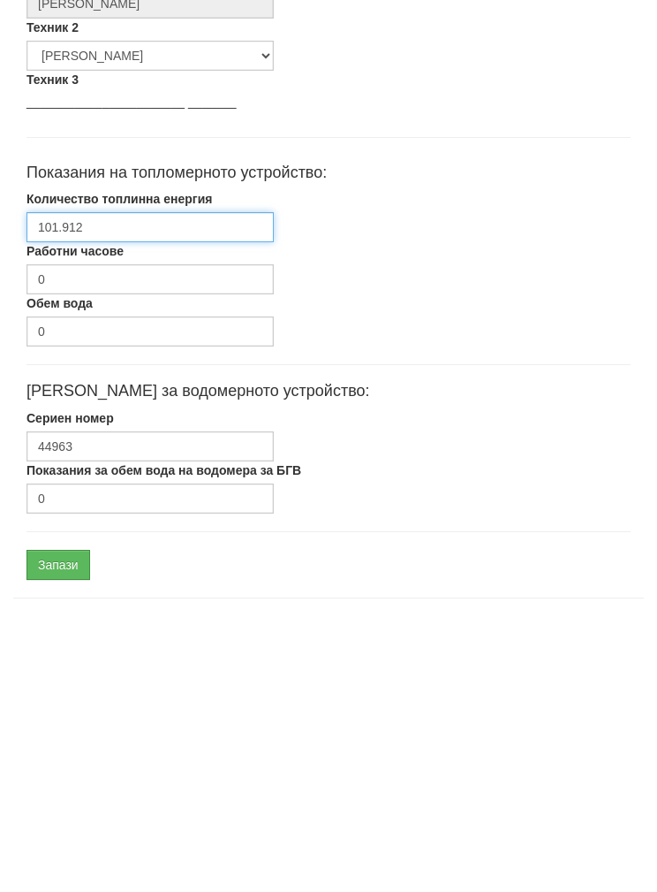
type input "101.912"
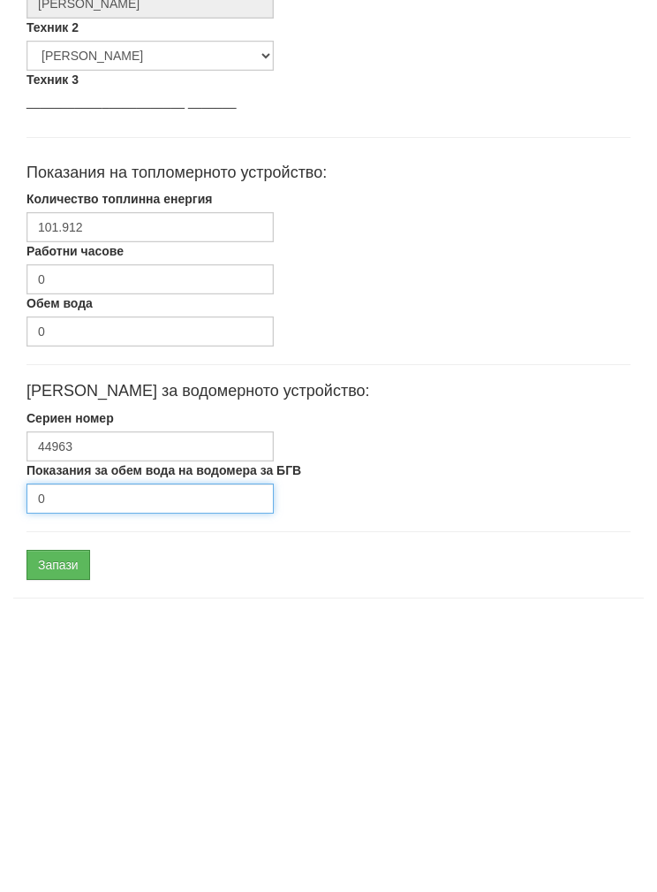
click at [84, 765] on input "0" at bounding box center [150, 780] width 247 height 30
type input "185"
click at [54, 831] on input "Запази" at bounding box center [59, 846] width 64 height 30
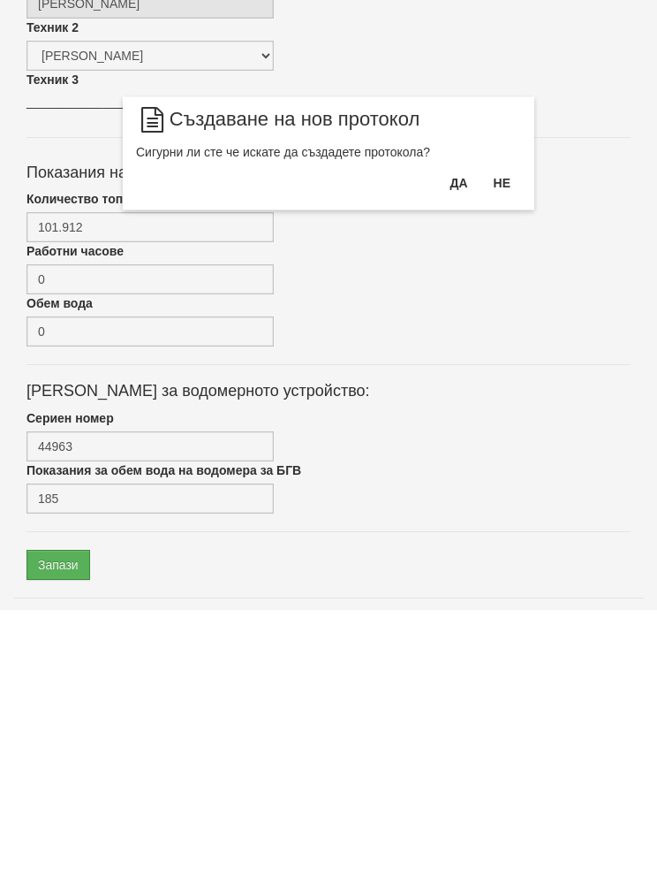
scroll to position [634, 0]
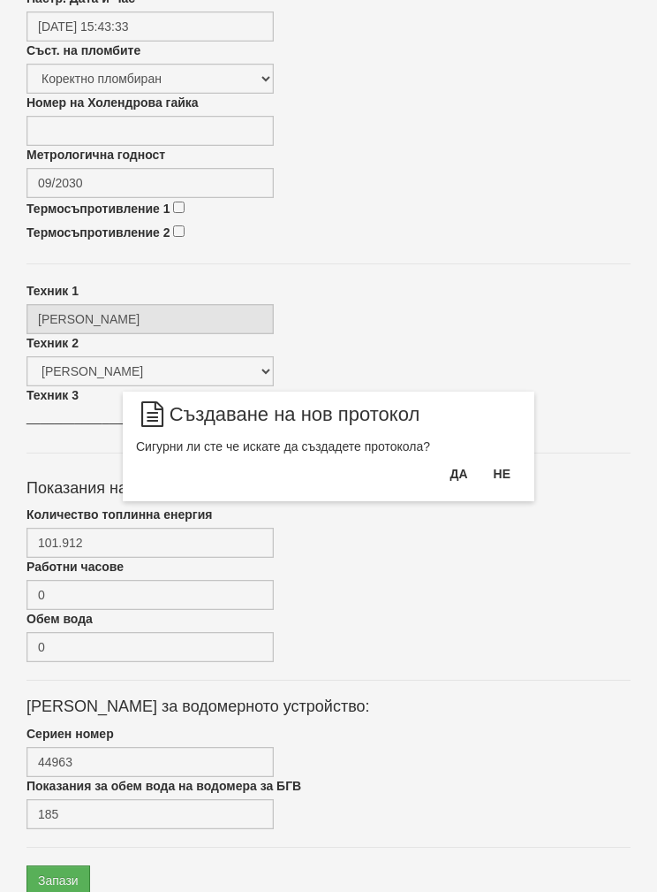
click at [453, 478] on button "Да" at bounding box center [458, 473] width 39 height 28
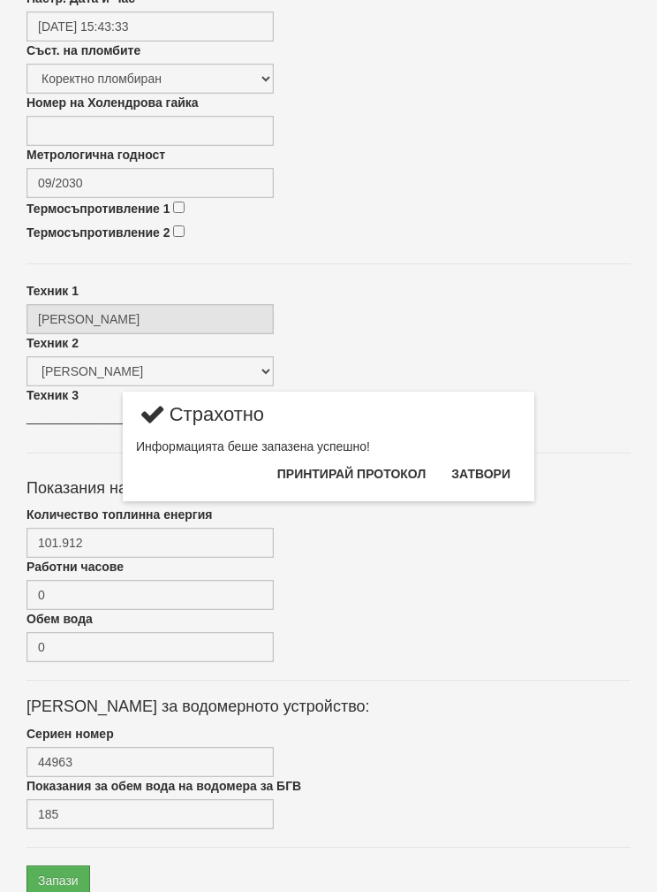
click at [485, 471] on button "Затвори" at bounding box center [481, 473] width 80 height 28
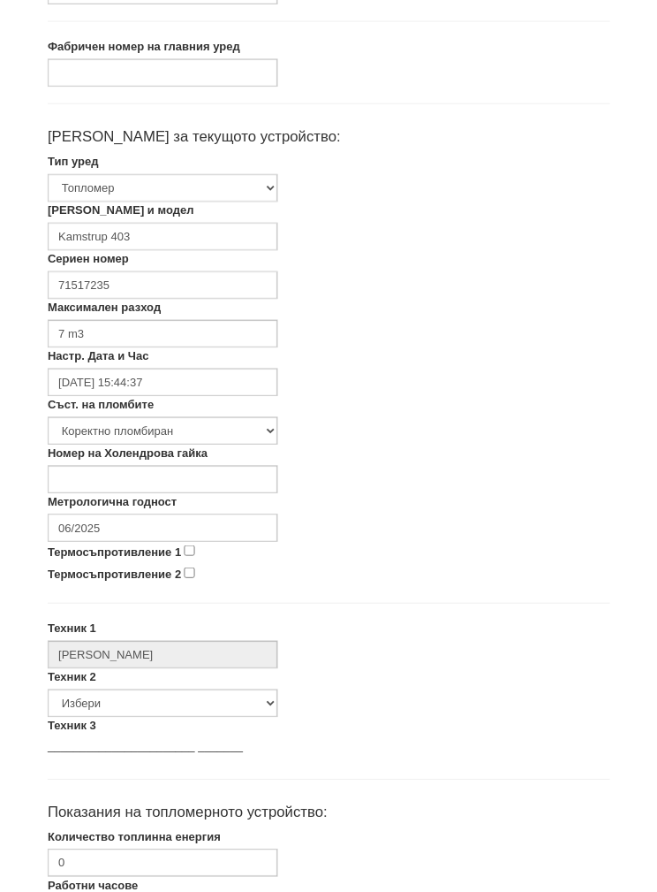
scroll to position [278, 0]
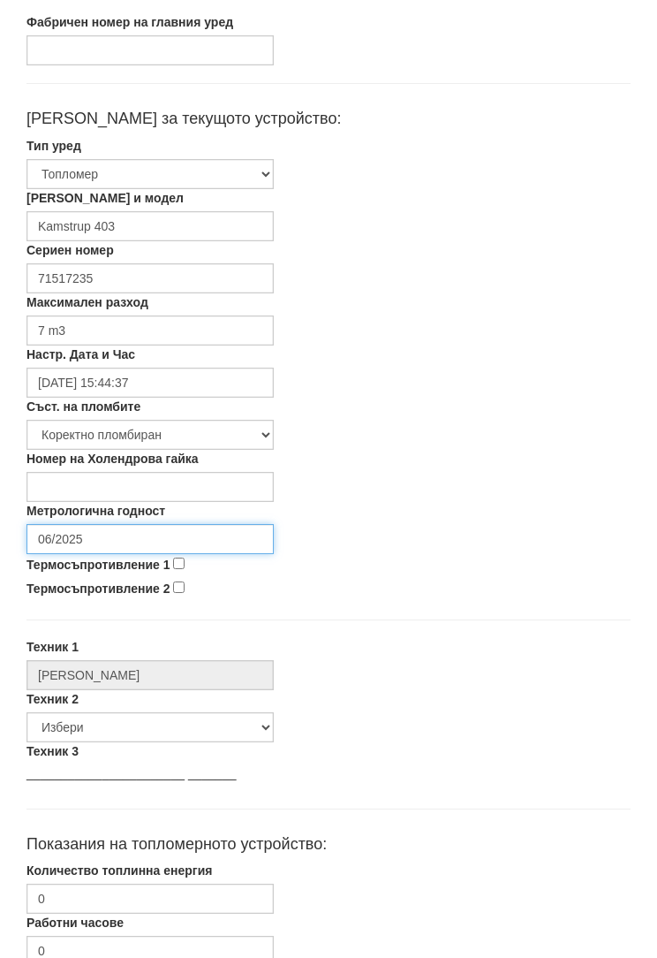
click at [83, 537] on input "06/2025" at bounding box center [150, 539] width 247 height 30
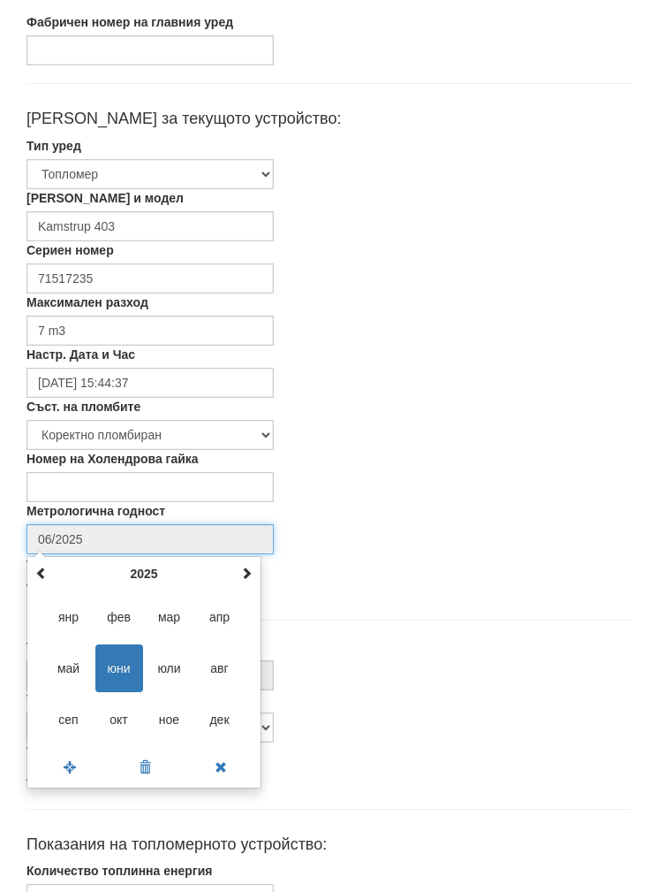
click at [255, 573] on th at bounding box center [246, 573] width 21 height 27
click at [259, 567] on div "юни 2026 пн вт ср чт пт сб нд 1 2 3 4 5 6 7 8 9 10 11 12 13 14 15 16 17 18 19 2…" at bounding box center [144, 672] width 235 height 232
click at [252, 588] on td "янр фев мар апр май юни юли авг сеп окт ное дек" at bounding box center [144, 668] width 226 height 163
click at [260, 575] on div "юни 2026 пн вт ср чт пт сб нд 1 2 3 4 5 6 7 8 9 10 11 12 13 14 15 16 17 18 19 2…" at bounding box center [144, 672] width 235 height 232
click at [255, 581] on th at bounding box center [246, 573] width 21 height 27
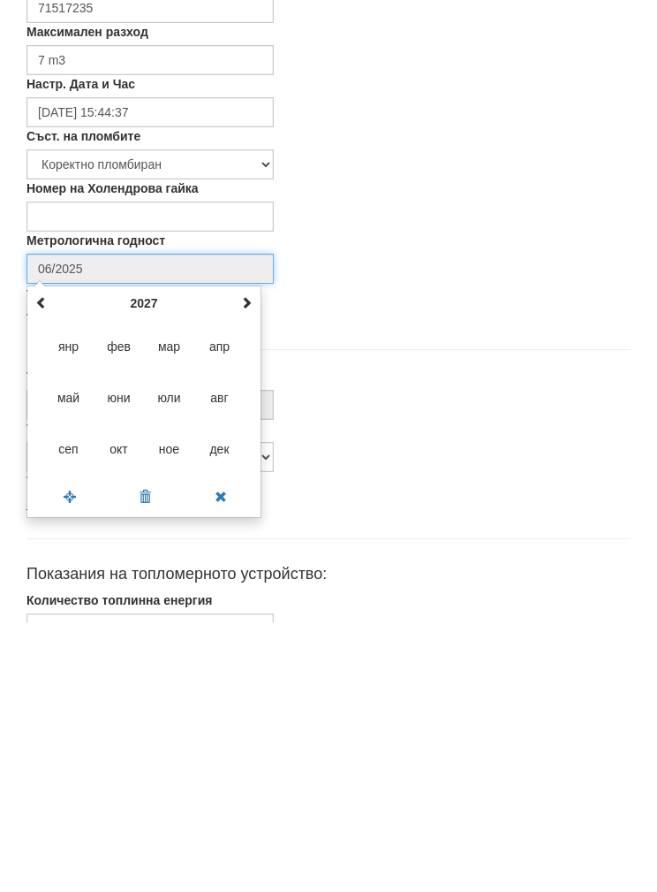
click at [61, 695] on span "сеп" at bounding box center [69, 719] width 48 height 48
type input "09/2027"
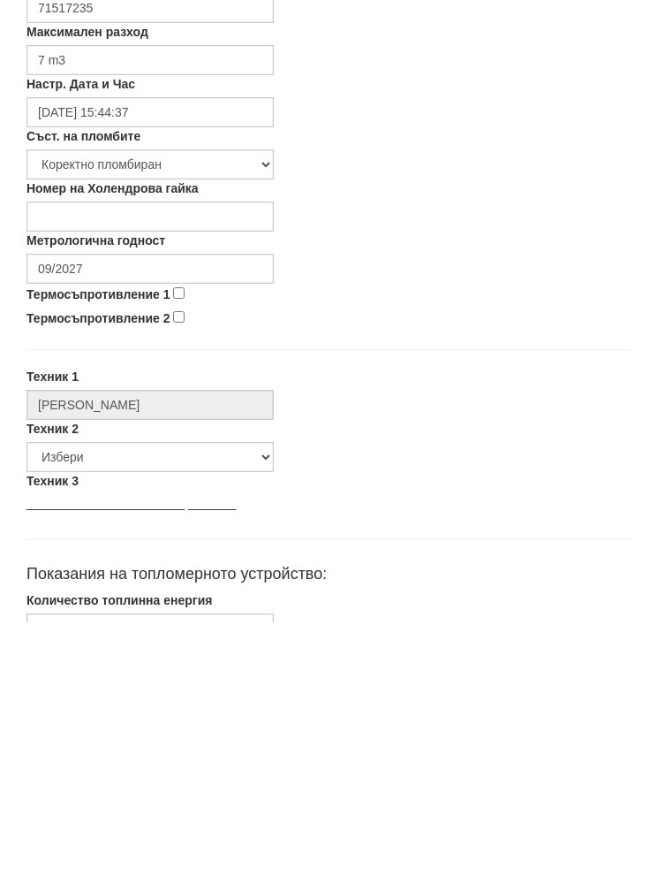
scroll to position [548, 0]
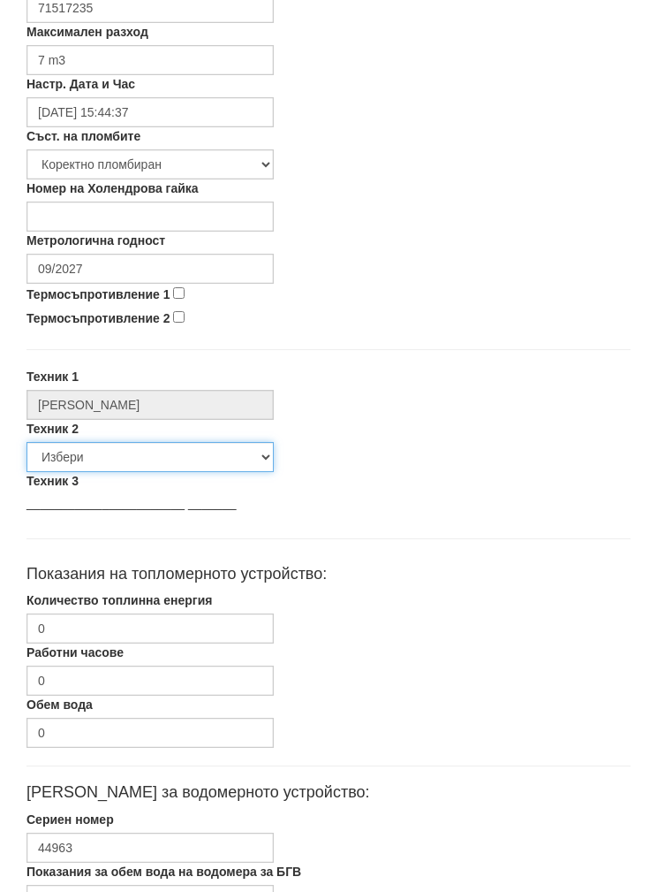
click at [57, 461] on select "Избери [PERSON_NAME] [PERSON_NAME] [PERSON_NAME] [PERSON_NAME] [PERSON_NAME] [P…" at bounding box center [150, 458] width 247 height 30
select select "5d4615a0-9cef-4004-86a5-26aa391ad5dd"
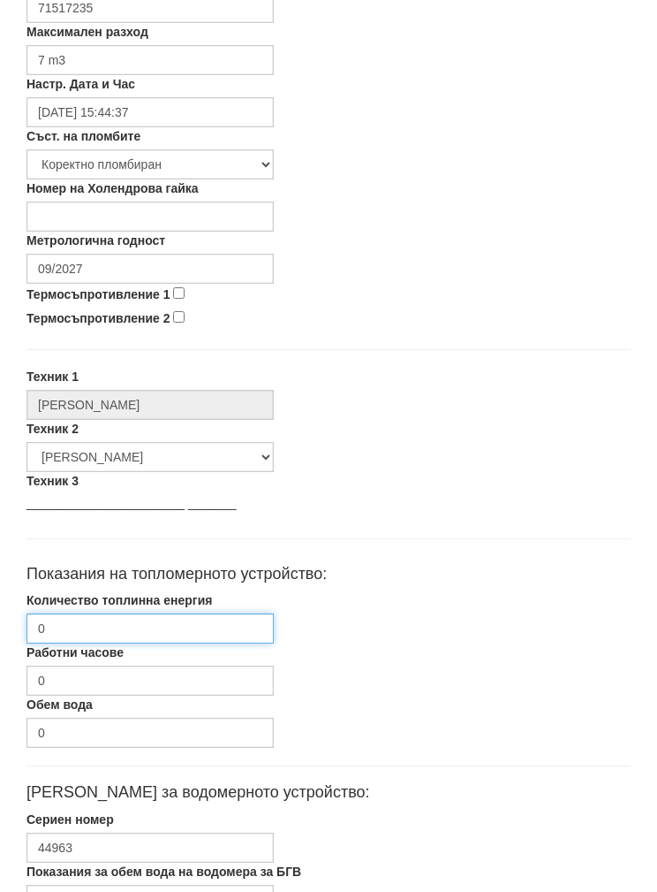
click at [83, 625] on input "0" at bounding box center [150, 628] width 247 height 30
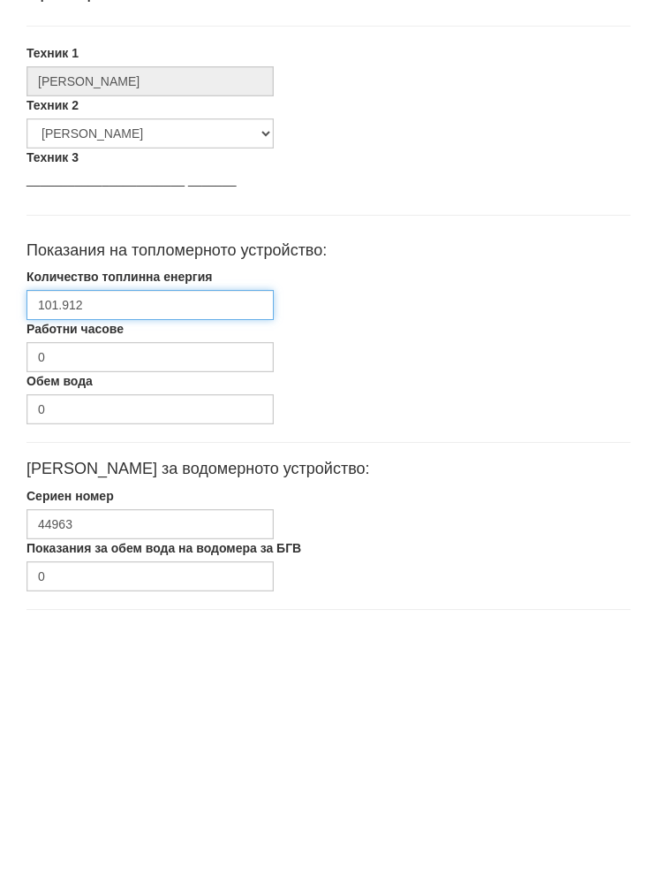
type input "101.912"
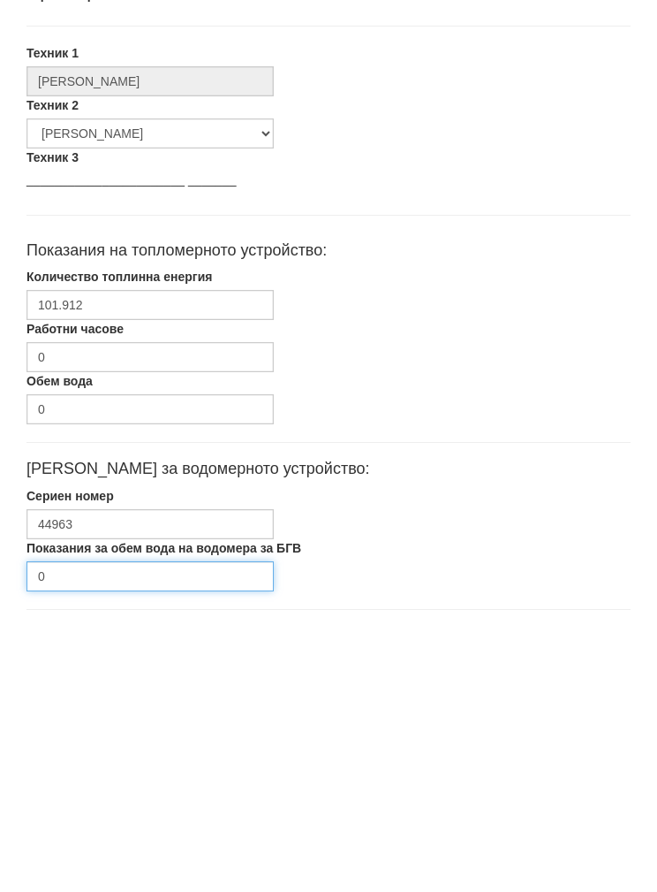
click at [88, 843] on input "0" at bounding box center [150, 858] width 247 height 30
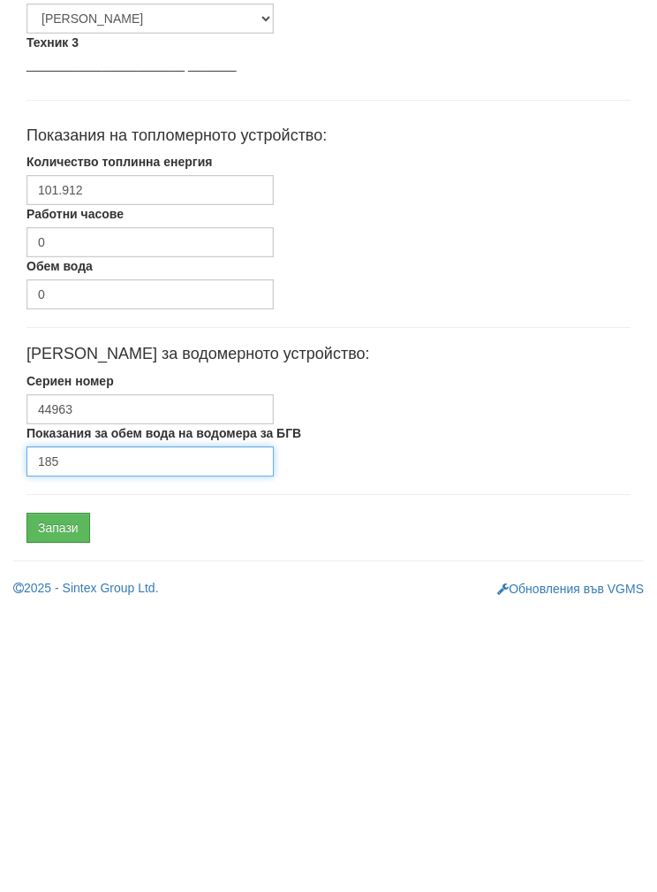
type input "185"
click at [65, 794] on input "Запази" at bounding box center [59, 809] width 64 height 30
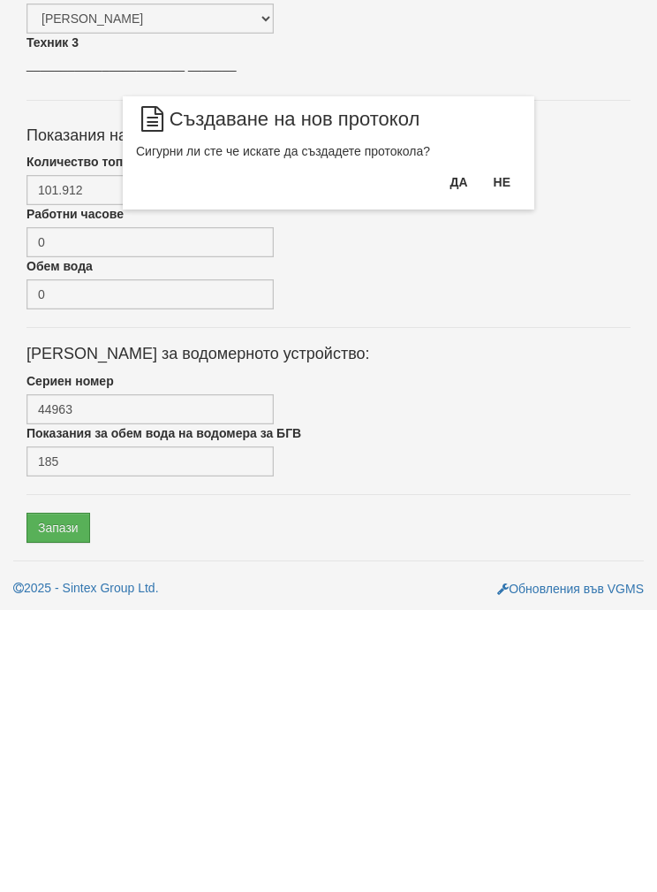
scroll to position [634, 0]
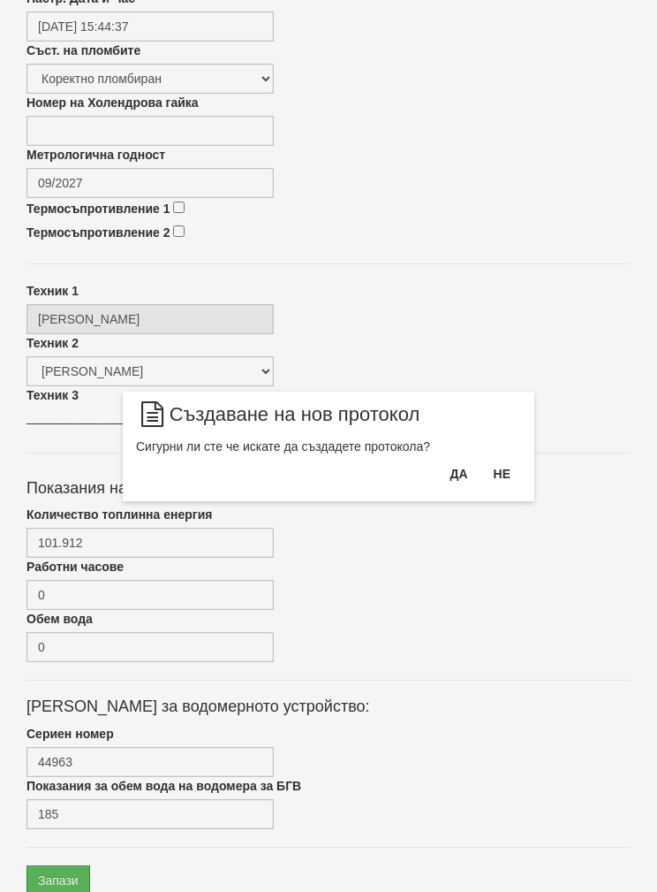
click at [451, 482] on button "Да" at bounding box center [458, 473] width 39 height 28
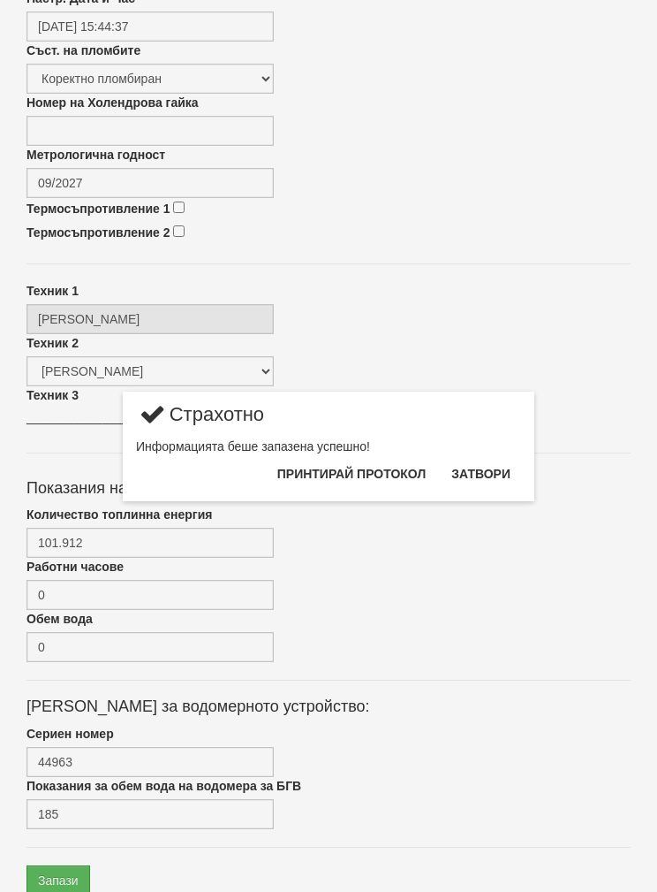
click at [485, 467] on button "Затвори" at bounding box center [481, 473] width 80 height 28
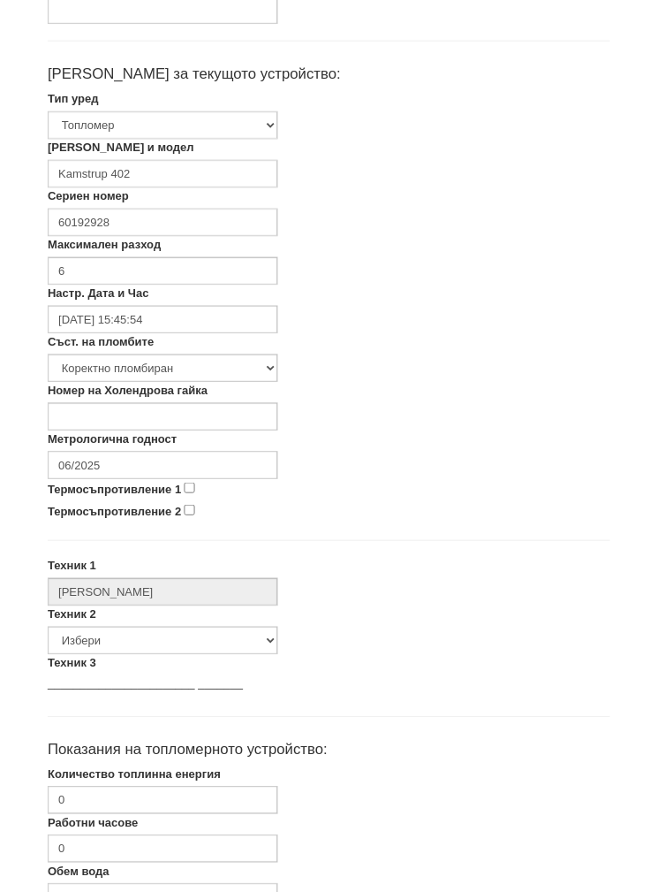
scroll to position [341, 0]
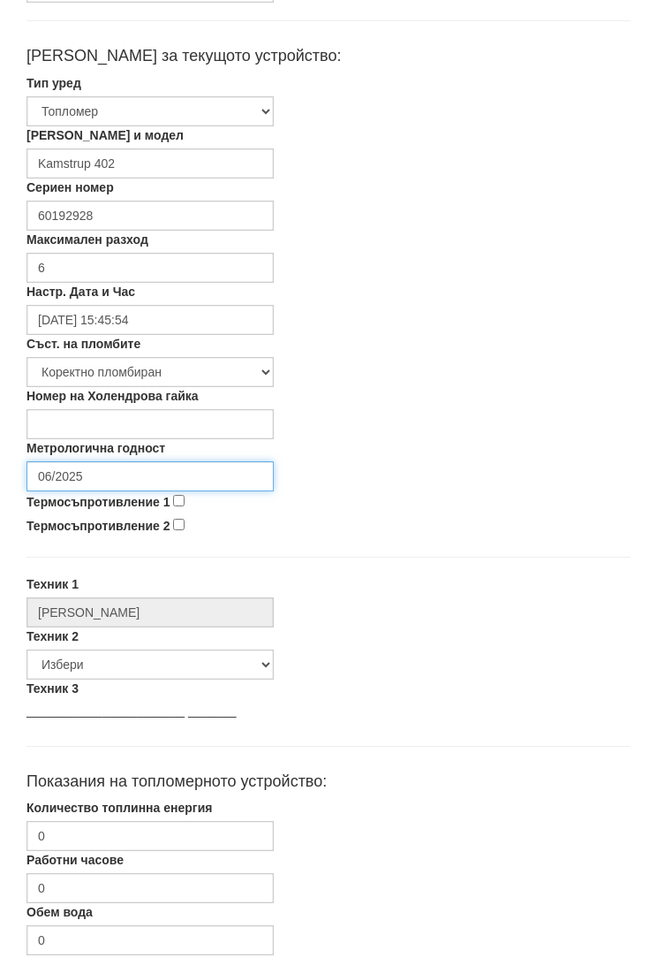
click at [95, 473] on input "06/2025" at bounding box center [150, 476] width 247 height 30
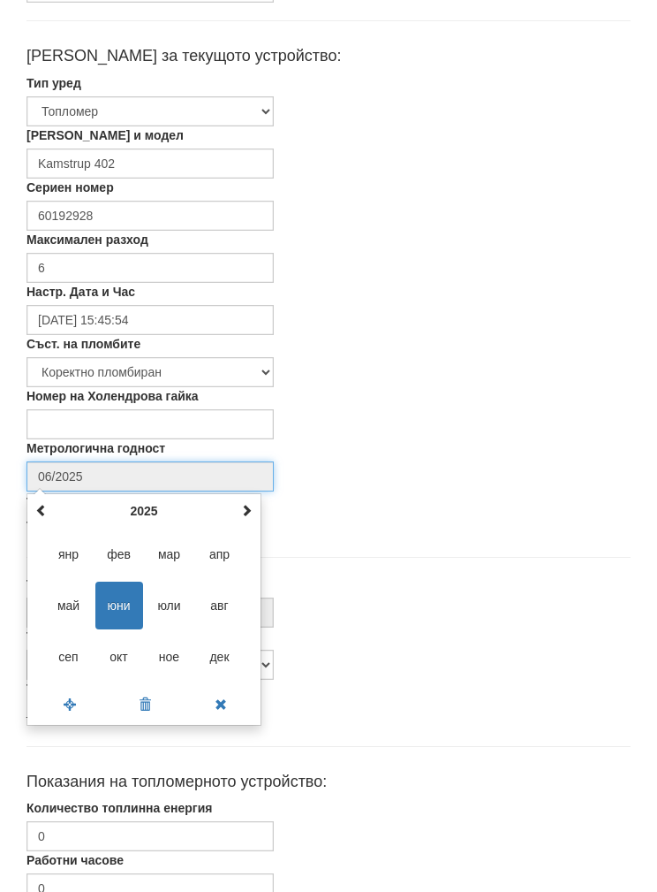
click at [253, 520] on th at bounding box center [246, 510] width 21 height 27
click at [249, 510] on span at bounding box center [246, 510] width 12 height 12
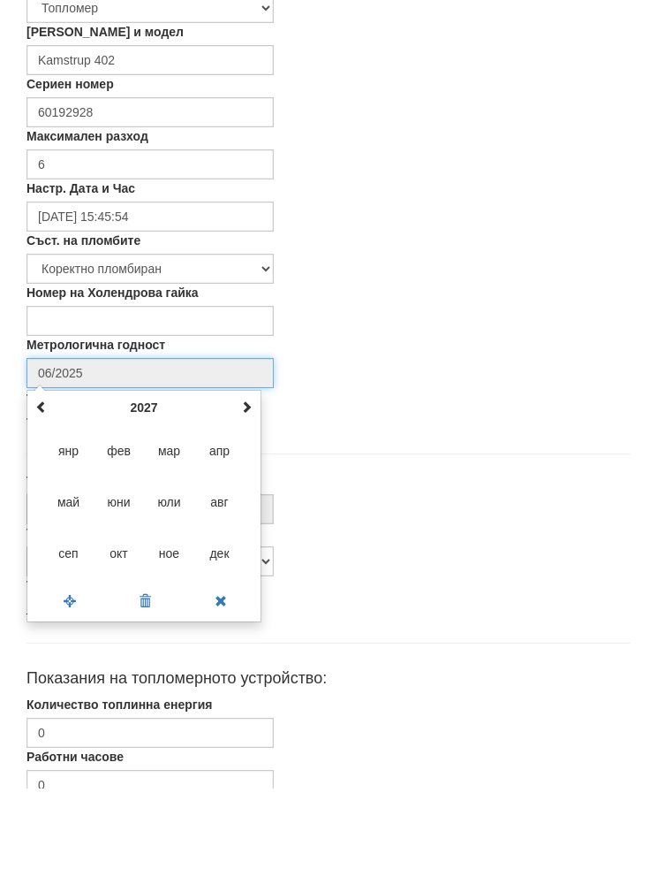
click at [59, 633] on span "сеп" at bounding box center [69, 657] width 48 height 48
type input "09/2027"
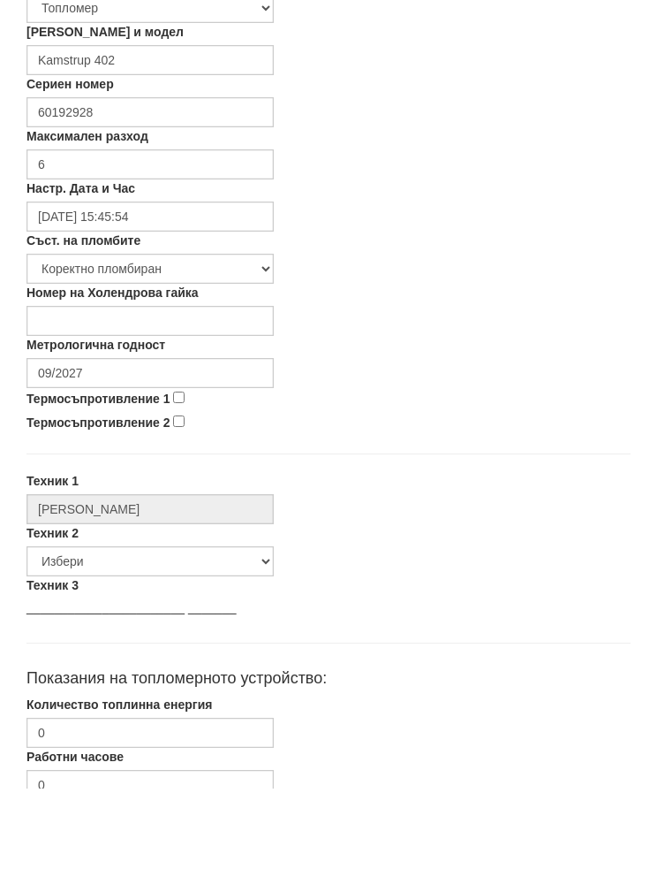
scroll to position [444, 0]
click at [73, 569] on select "Избери [PERSON_NAME] [PERSON_NAME] [PERSON_NAME] [PERSON_NAME] [PERSON_NAME] [P…" at bounding box center [150, 561] width 247 height 30
select select "5d4615a0-9cef-4004-86a5-26aa391ad5dd"
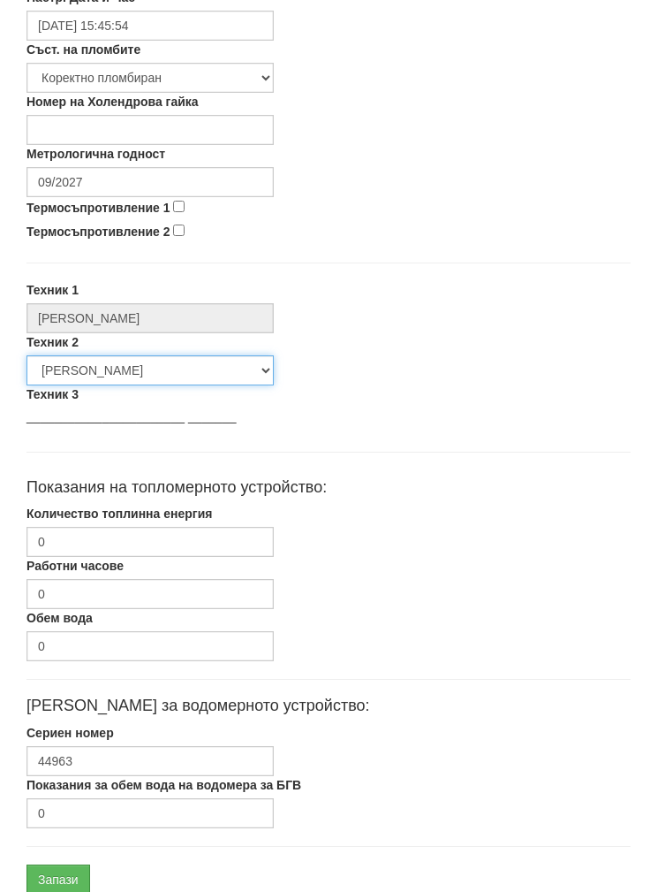
scroll to position [634, 0]
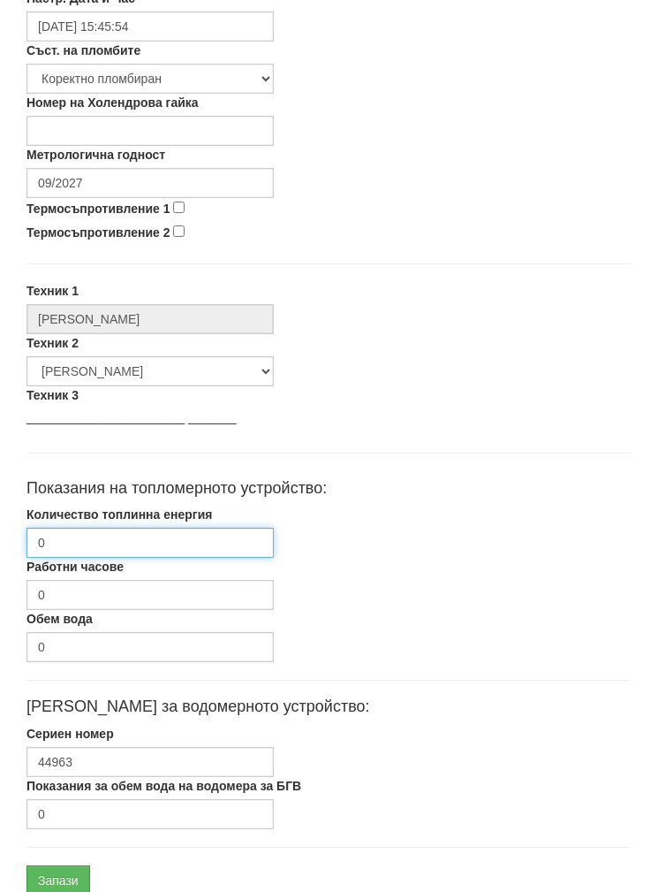
click at [76, 545] on input "0" at bounding box center [150, 543] width 247 height 30
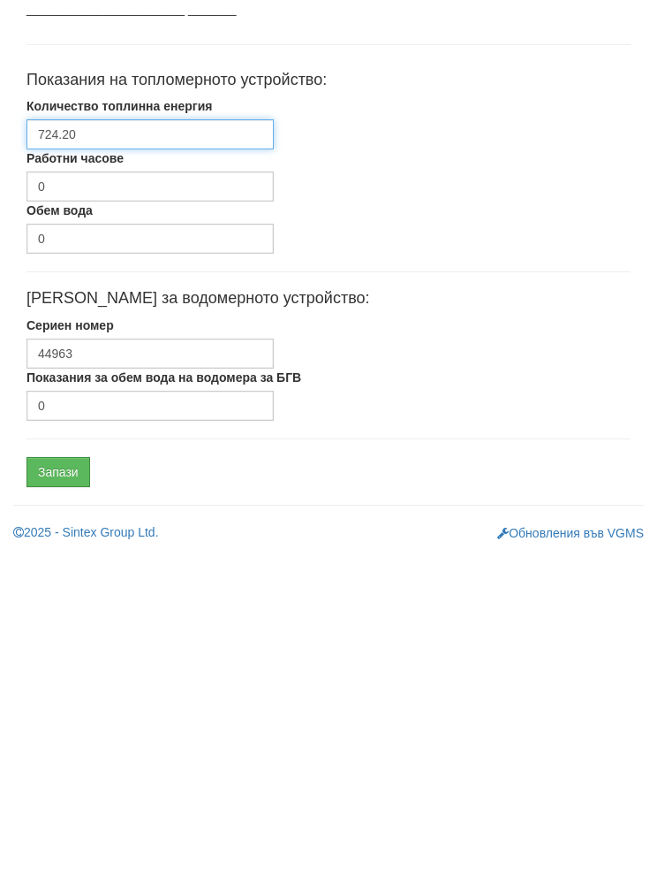
scroll to position [705, 0]
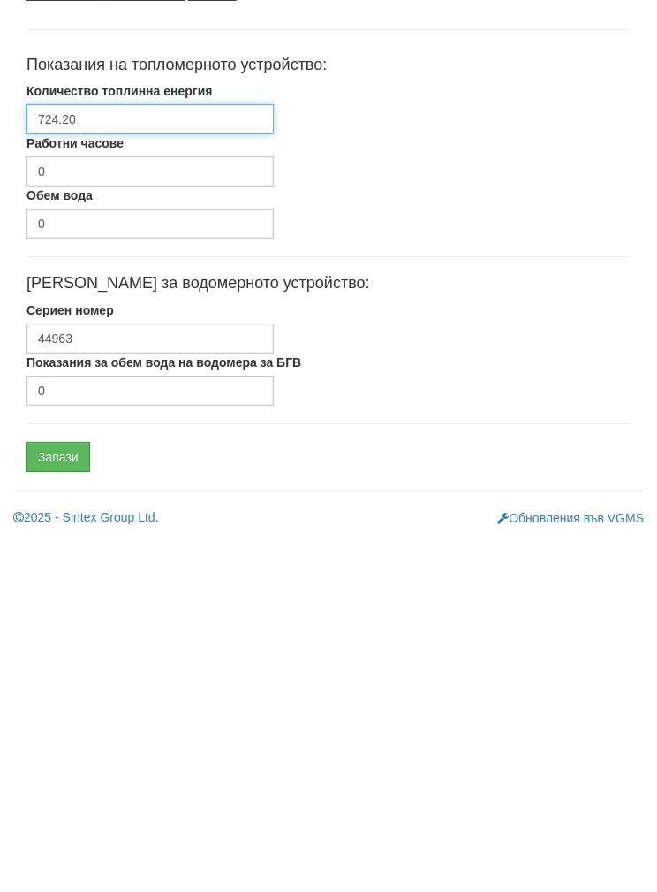
type input "724.20"
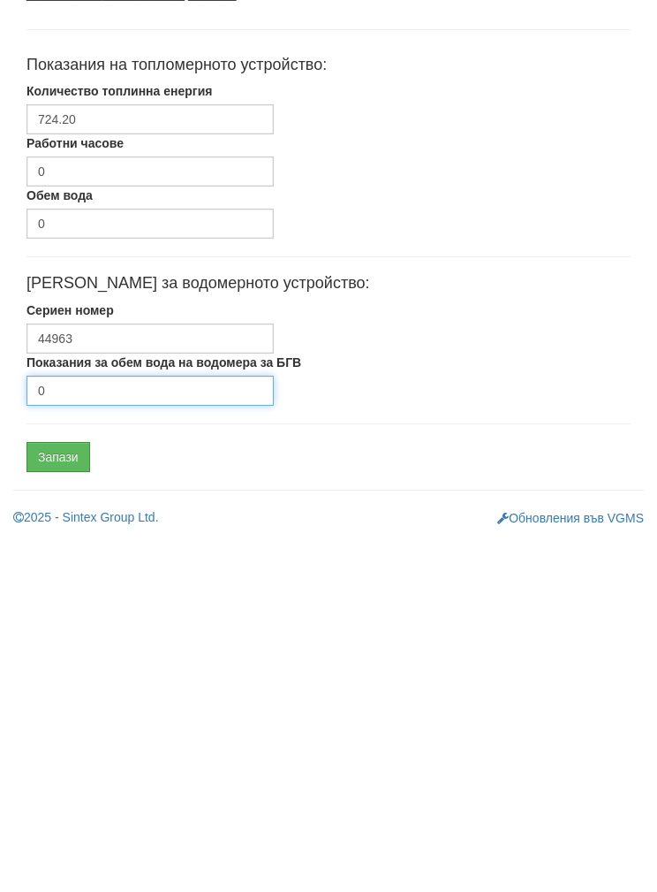
click at [94, 728] on input "0" at bounding box center [150, 743] width 247 height 30
type input "50"
click at [66, 794] on input "Запази" at bounding box center [59, 809] width 64 height 30
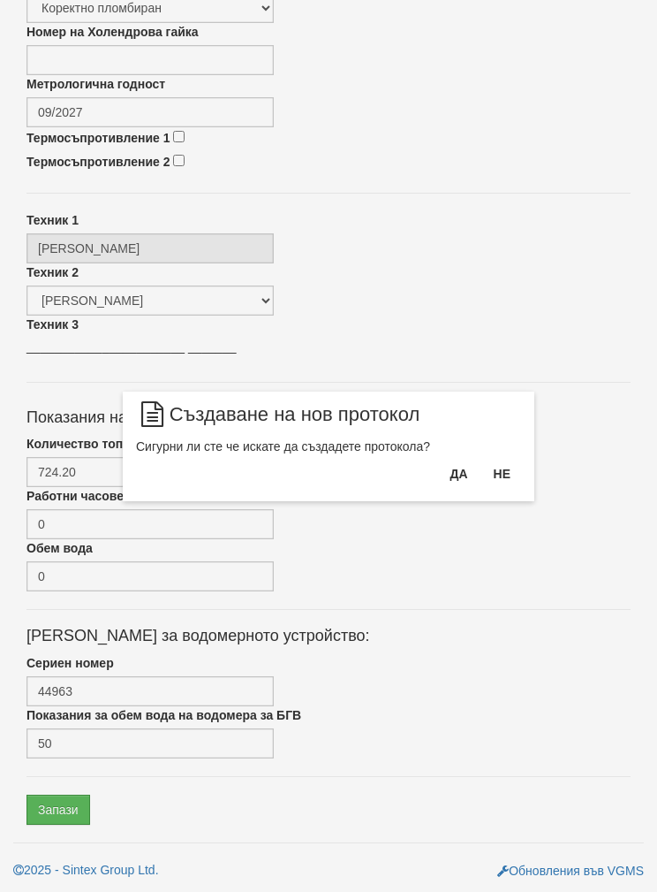
click at [452, 487] on button "Да" at bounding box center [458, 473] width 39 height 28
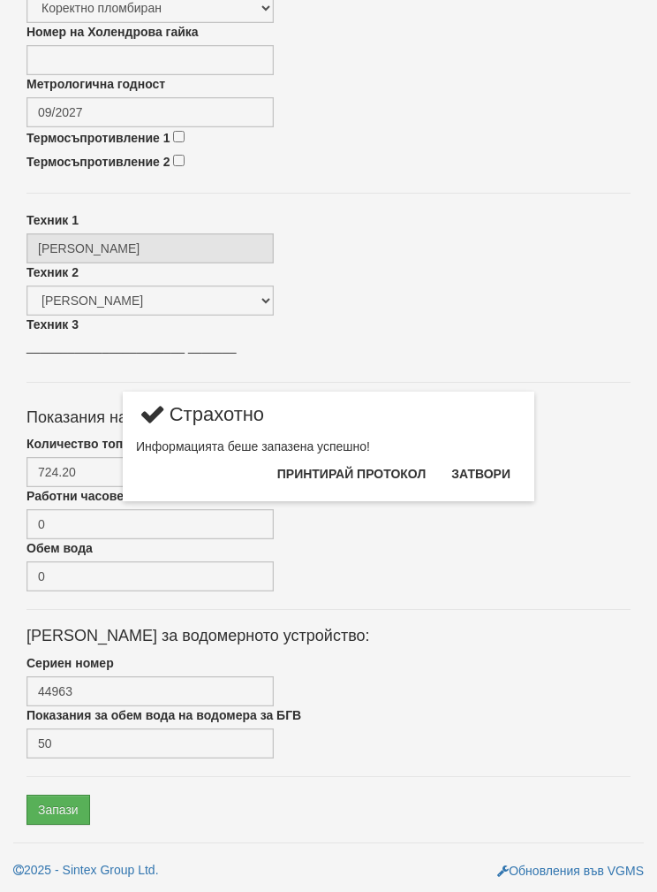
click at [490, 478] on button "Затвори" at bounding box center [481, 473] width 80 height 28
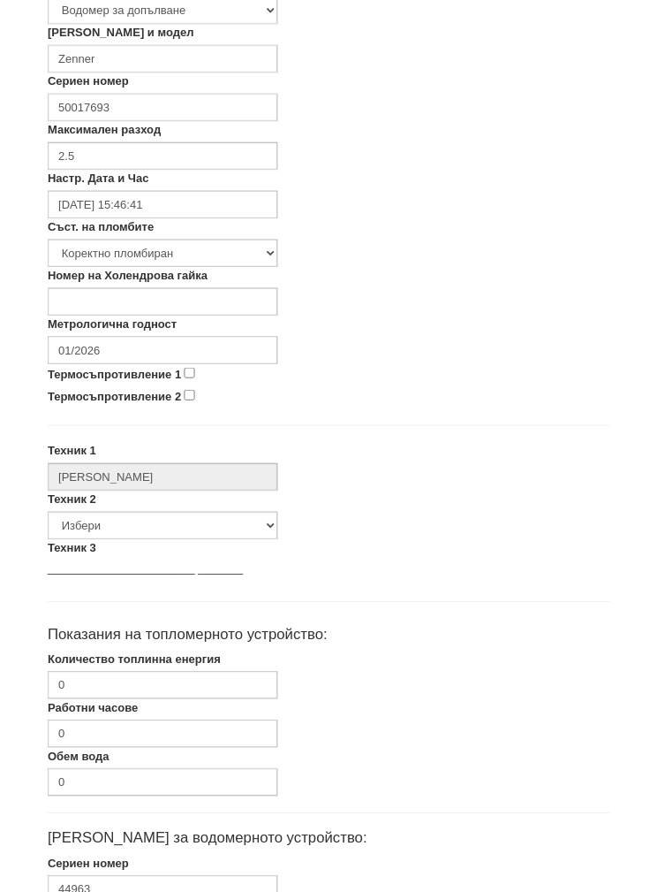
scroll to position [470, 0]
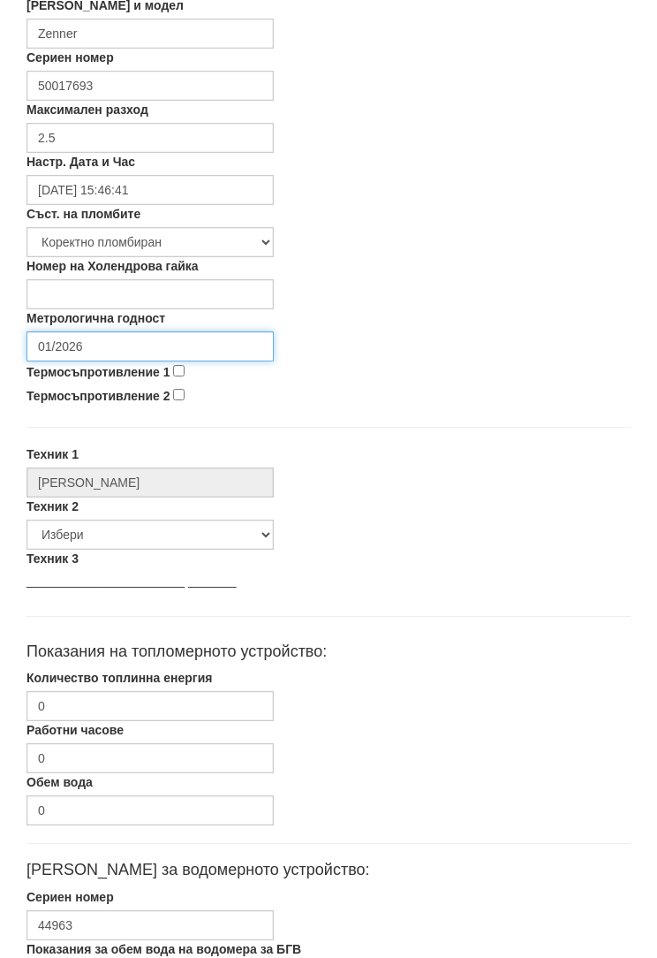
click at [97, 344] on input "01/2026" at bounding box center [150, 347] width 247 height 30
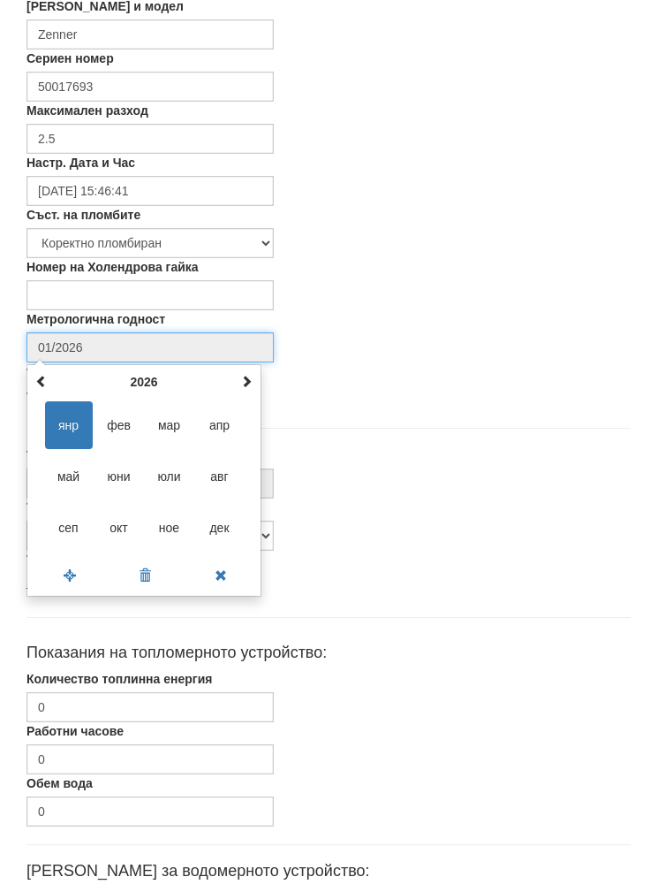
click at [252, 391] on th at bounding box center [246, 381] width 21 height 27
click at [238, 382] on th at bounding box center [246, 381] width 21 height 27
click at [237, 383] on th at bounding box center [246, 381] width 21 height 27
click at [233, 382] on th "2029" at bounding box center [144, 381] width 184 height 27
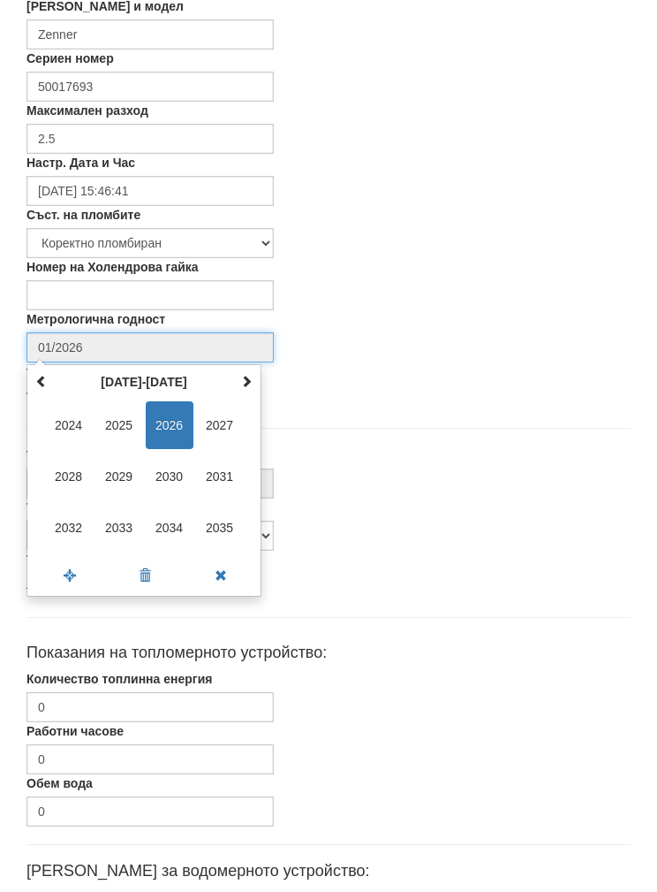
click at [174, 472] on span "2030" at bounding box center [170, 476] width 48 height 48
click at [60, 529] on span "сеп" at bounding box center [69, 528] width 48 height 48
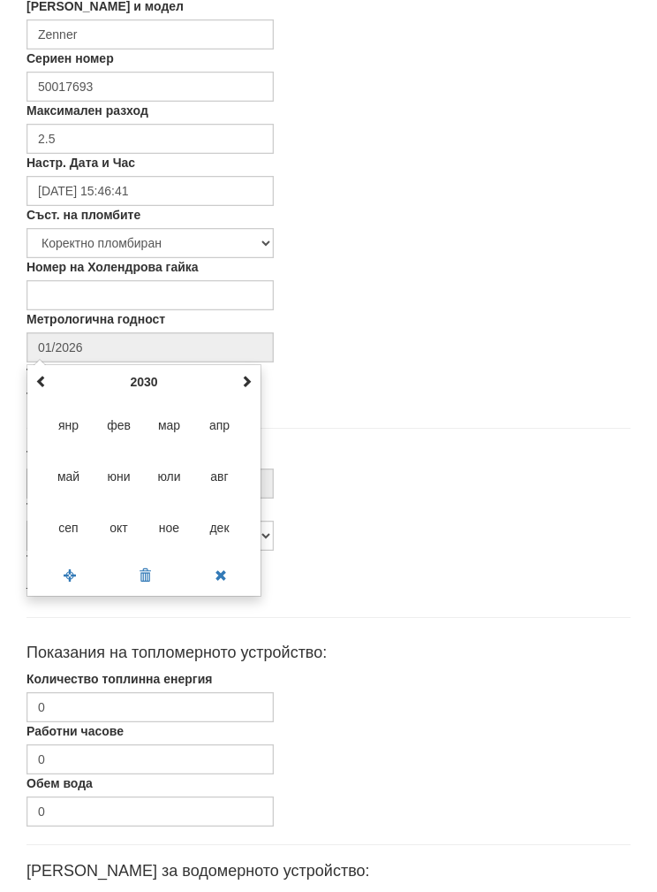
type input "09/2030"
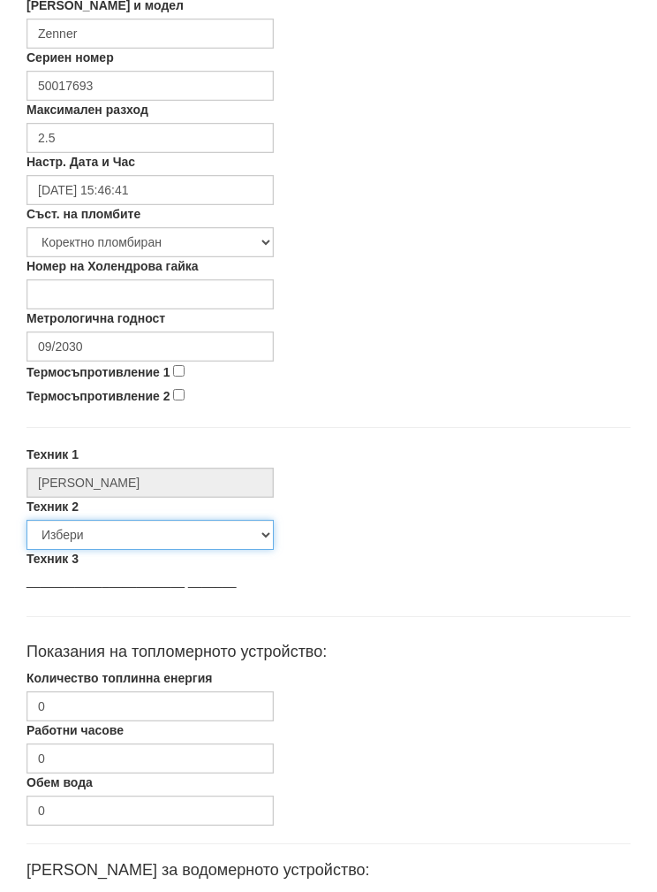
click at [65, 533] on select "Избери [PERSON_NAME] [PERSON_NAME] [PERSON_NAME] [PERSON_NAME] [PERSON_NAME] [P…" at bounding box center [150, 535] width 247 height 30
select select "5d4615a0-9cef-4004-86a5-26aa391ad5dd"
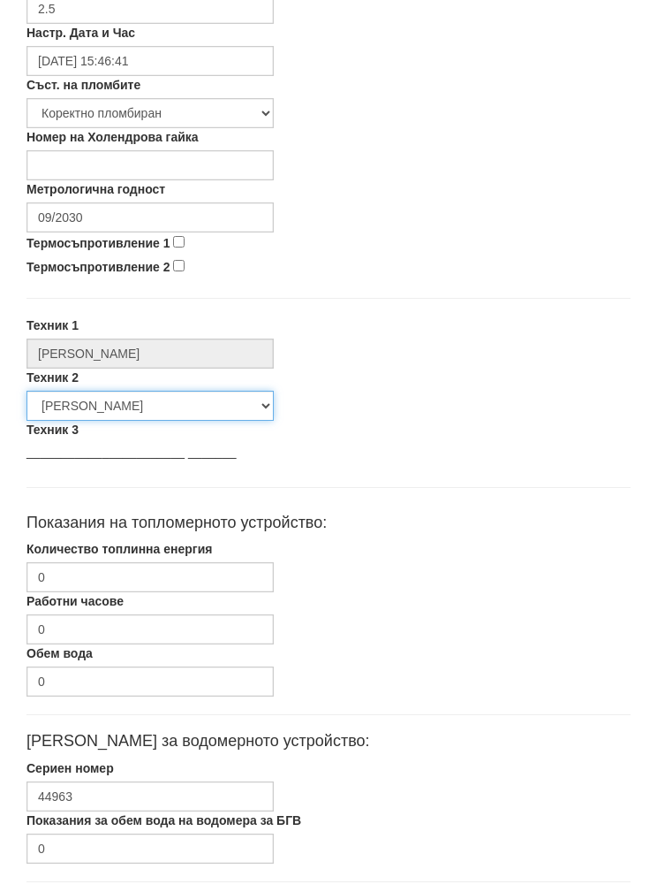
scroll to position [634, 0]
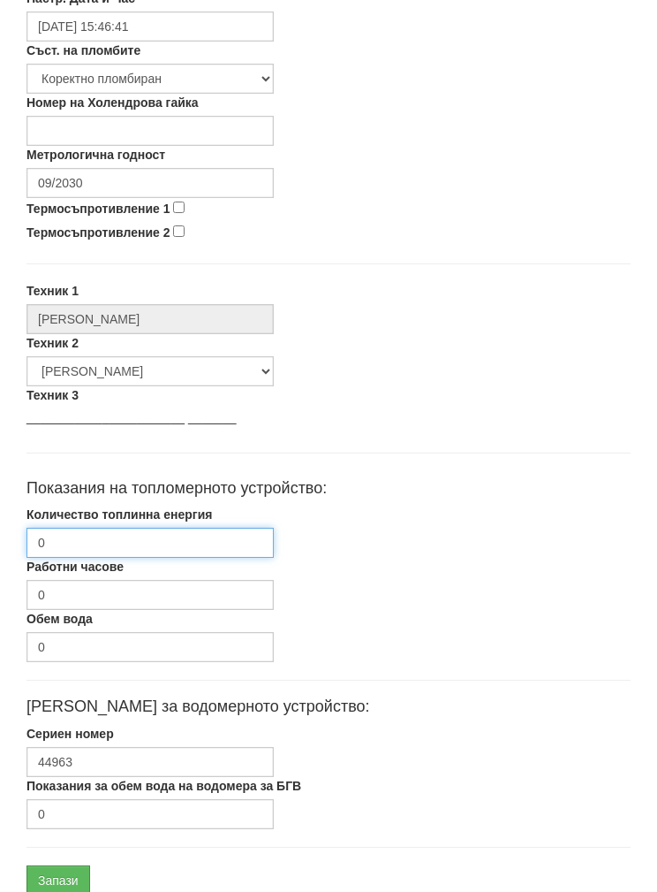
click at [76, 539] on input "0" at bounding box center [150, 543] width 247 height 30
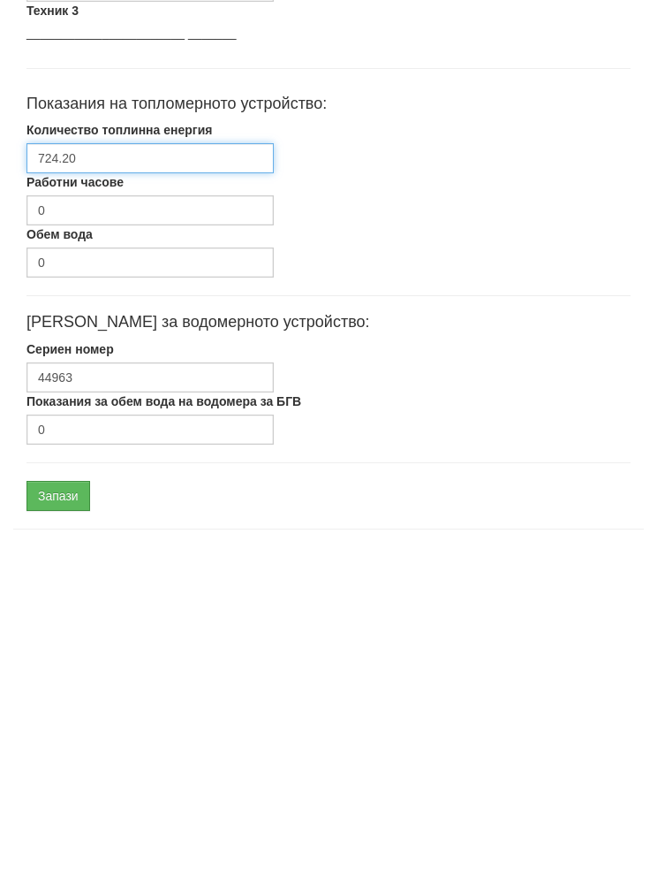
scroll to position [705, 0]
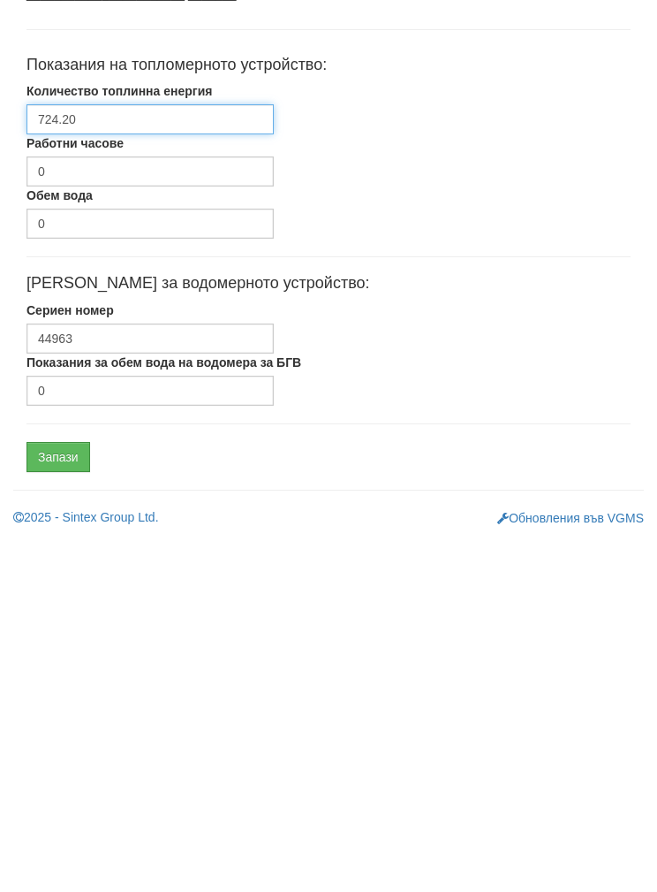
type input "724.20"
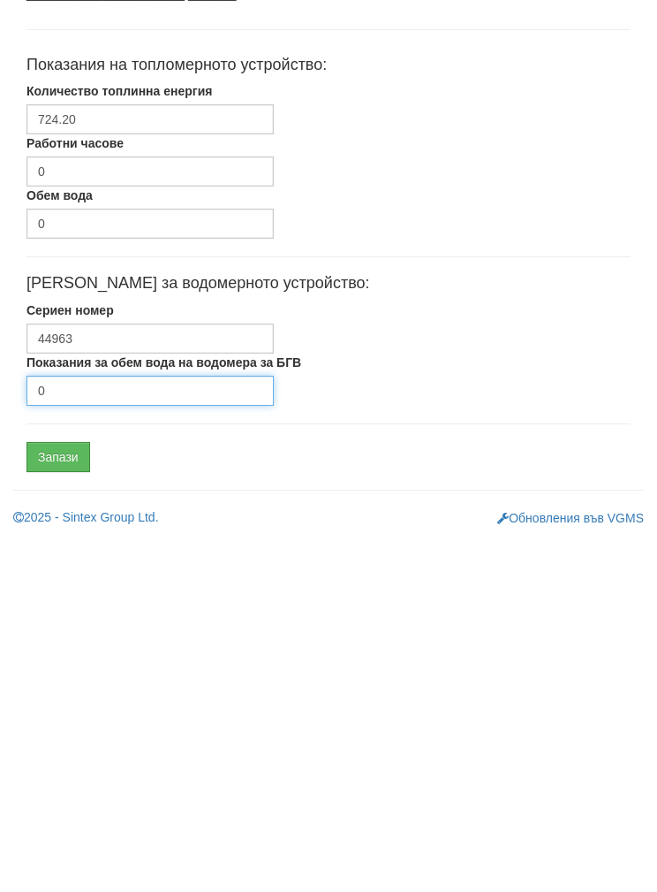
click at [82, 728] on input "0" at bounding box center [150, 743] width 247 height 30
type input "50"
click at [47, 794] on input "Запази" at bounding box center [59, 809] width 64 height 30
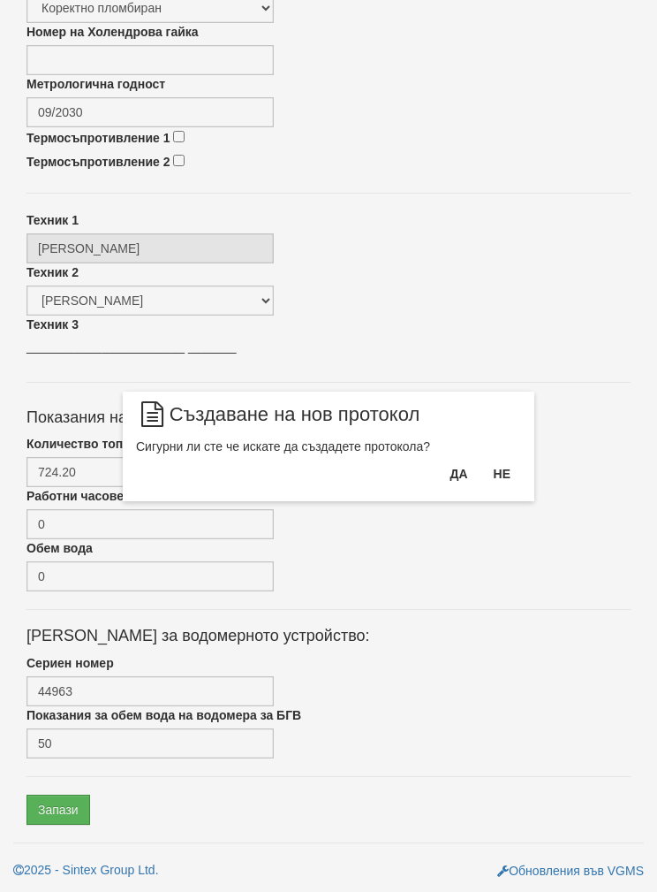
click at [458, 468] on button "Да" at bounding box center [458, 473] width 39 height 28
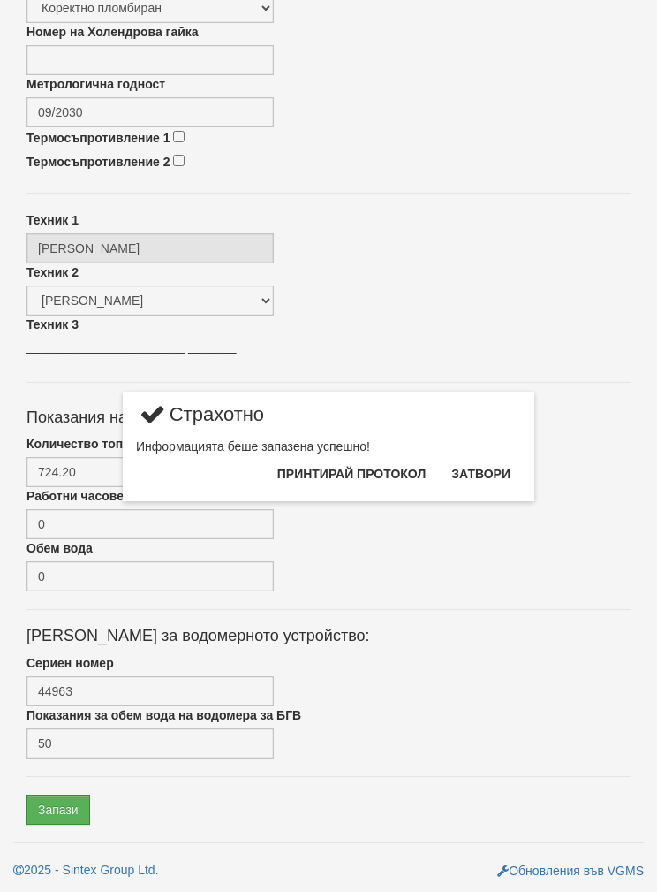
click at [482, 484] on button "Затвори" at bounding box center [481, 473] width 80 height 28
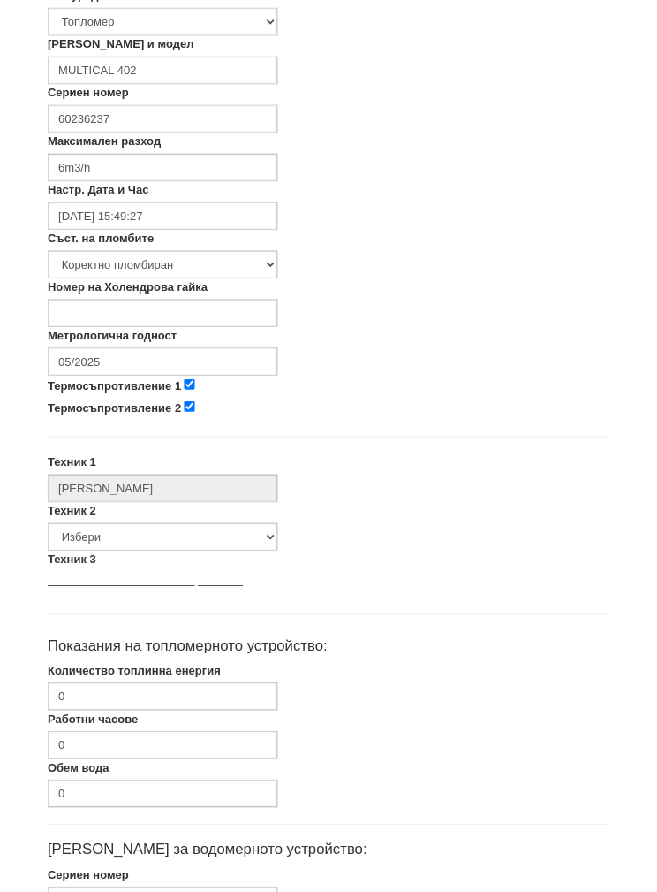
scroll to position [468, 0]
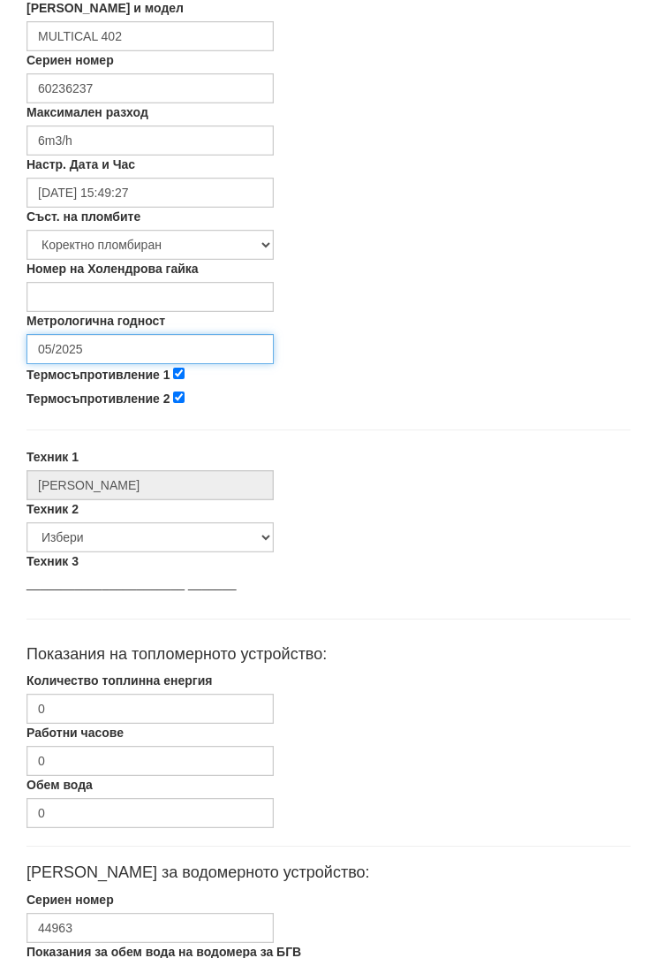
click at [87, 349] on input "05/2025" at bounding box center [150, 349] width 247 height 30
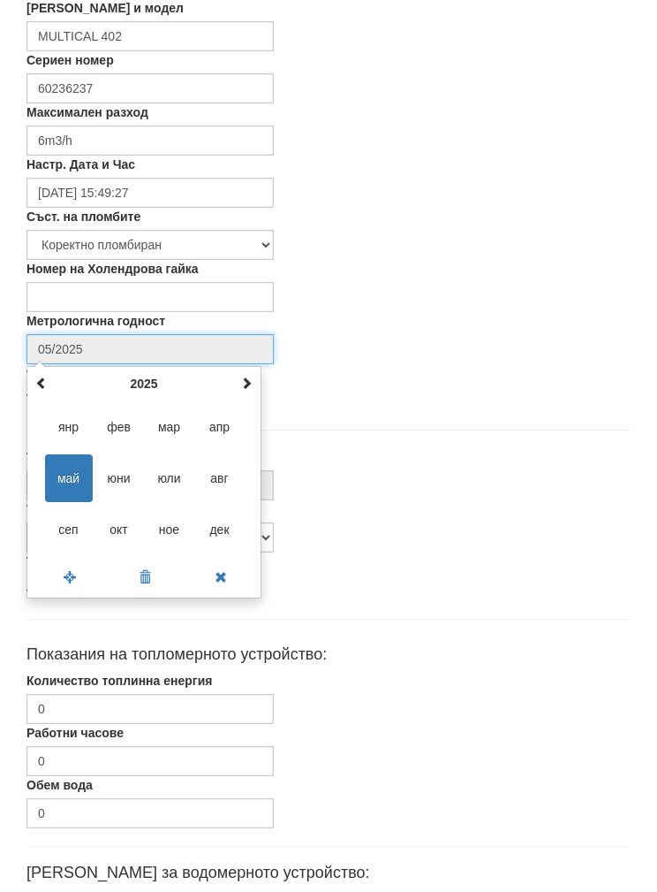
click at [242, 383] on span at bounding box center [246, 382] width 12 height 12
click at [236, 383] on th at bounding box center [246, 383] width 21 height 27
click at [62, 532] on span "сеп" at bounding box center [69, 529] width 48 height 48
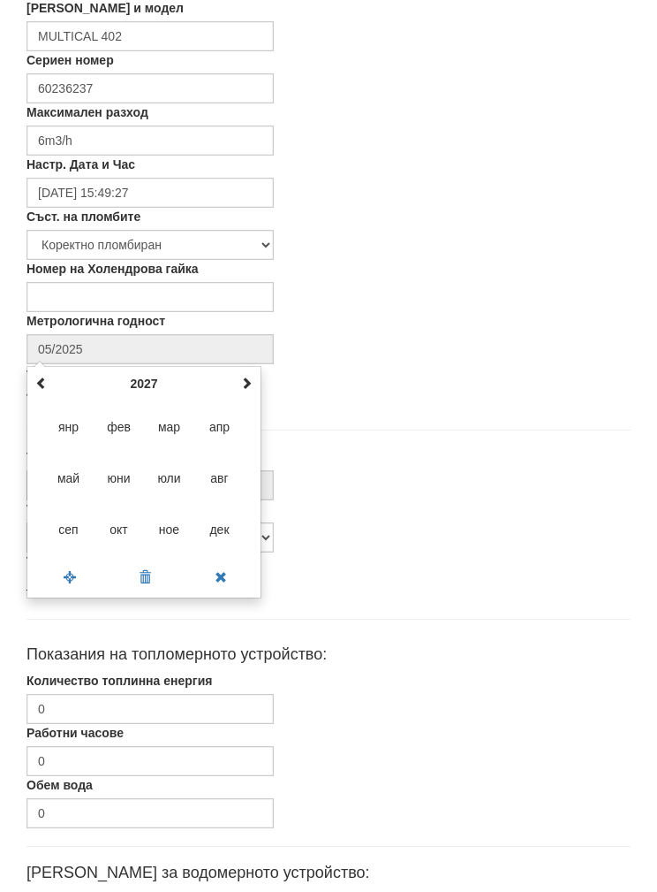
type input "09/2027"
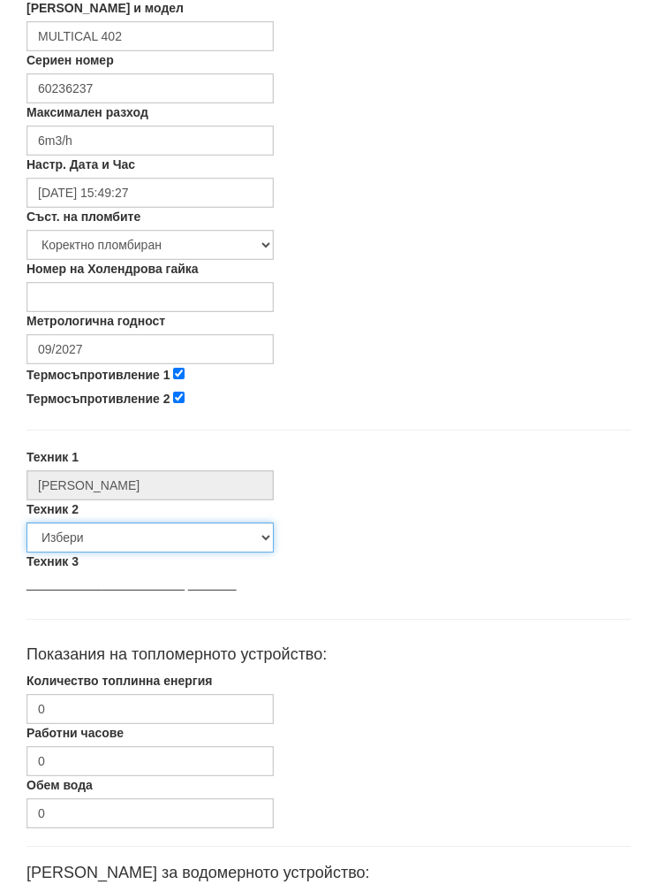
click at [68, 540] on select "Избери [PERSON_NAME] [PERSON_NAME] [PERSON_NAME] [PERSON_NAME] [PERSON_NAME] [P…" at bounding box center [150, 537] width 247 height 30
select select "5d4615a0-9cef-4004-86a5-26aa391ad5dd"
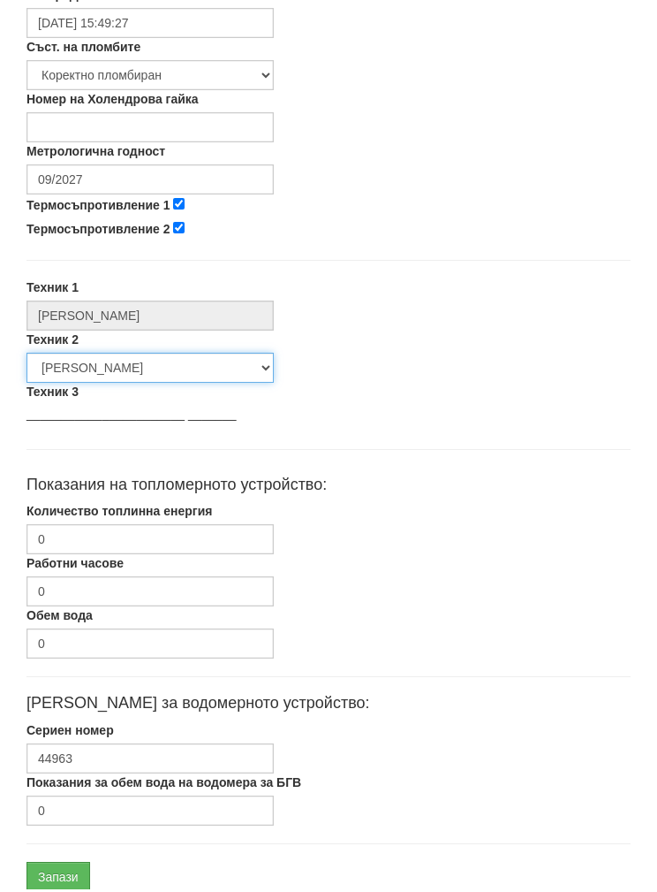
scroll to position [634, 0]
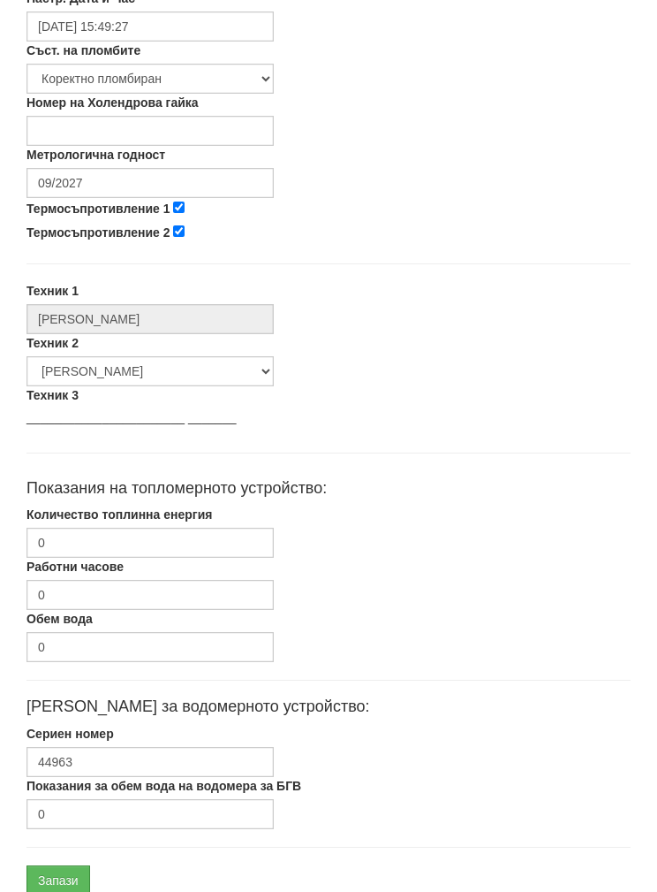
click at [499, 652] on div "Обем вода 0" at bounding box center [328, 636] width 631 height 52
click at [74, 548] on input "0" at bounding box center [150, 543] width 247 height 30
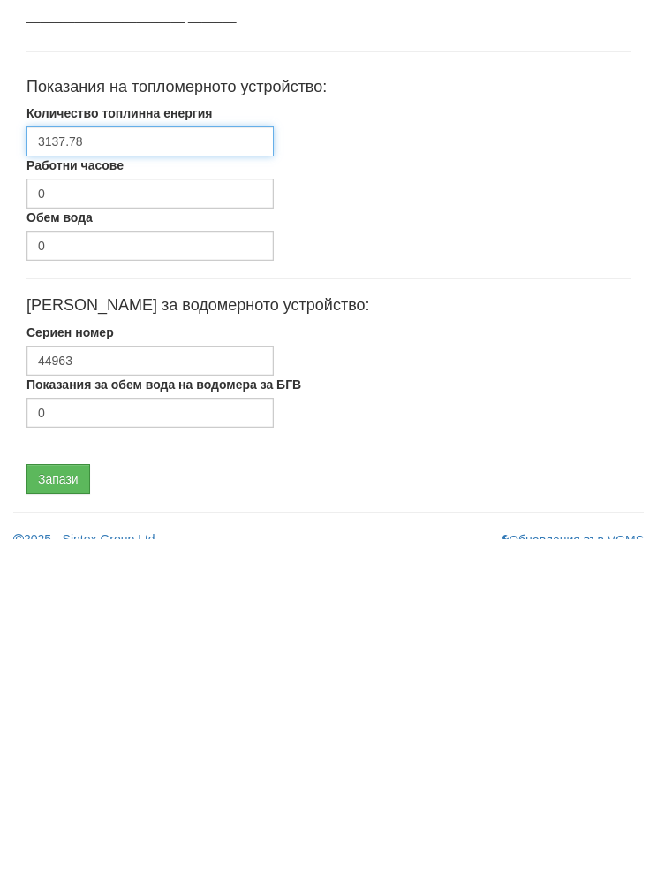
scroll to position [705, 0]
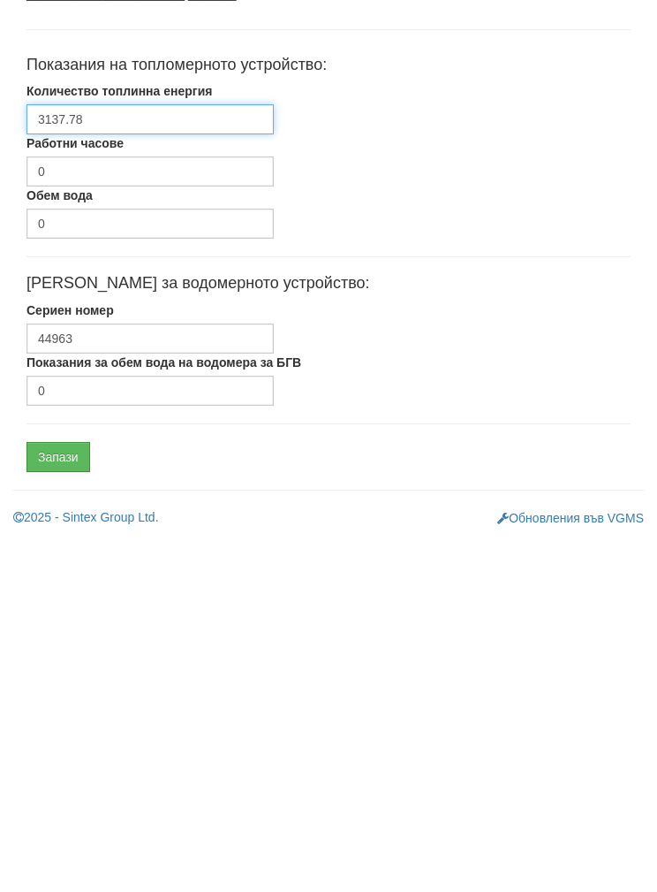
type input "3137.78"
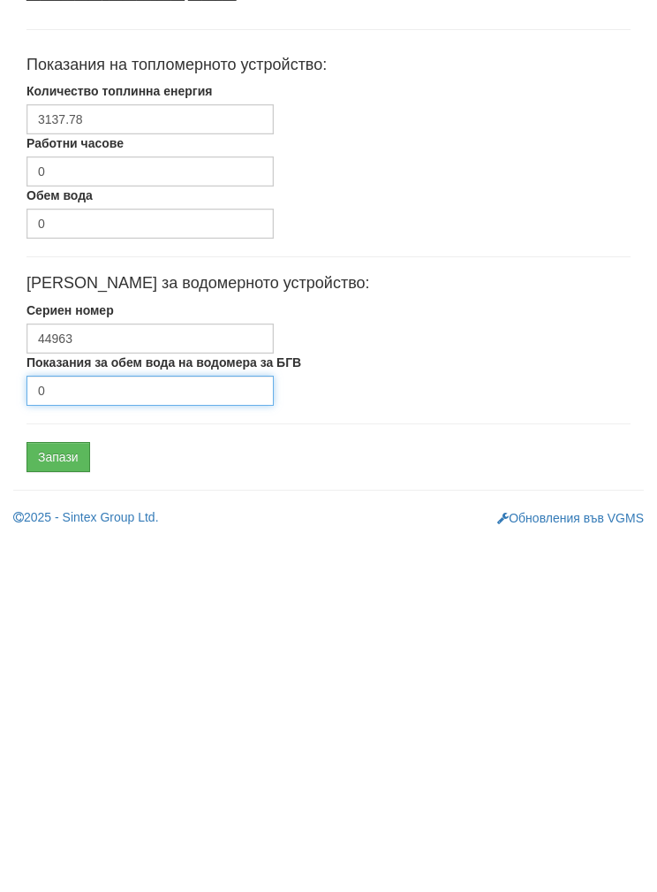
click at [78, 728] on input "0" at bounding box center [150, 743] width 247 height 30
type input "657"
click at [55, 794] on input "Запази" at bounding box center [59, 809] width 64 height 30
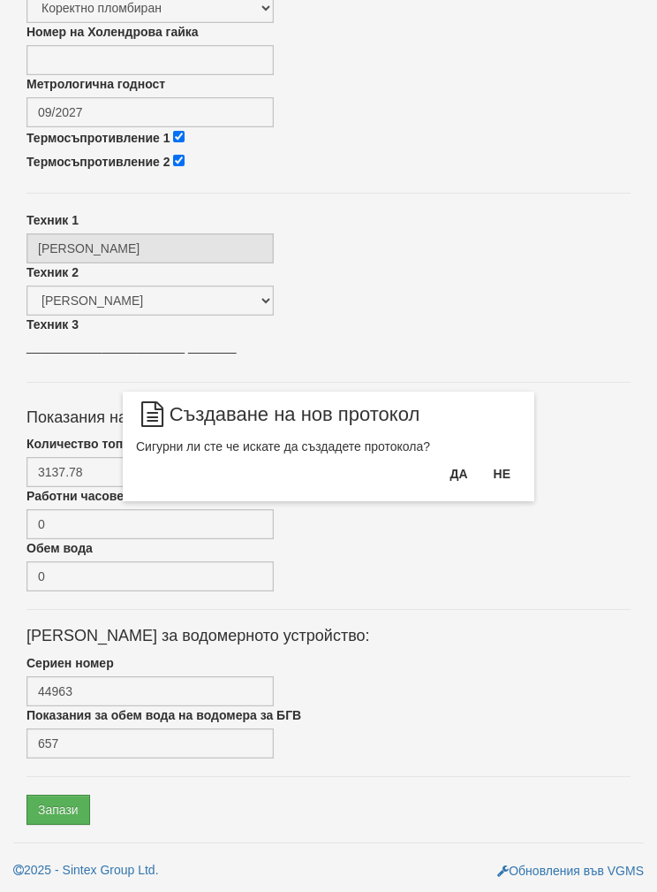
click at [452, 479] on button "Да" at bounding box center [458, 473] width 39 height 28
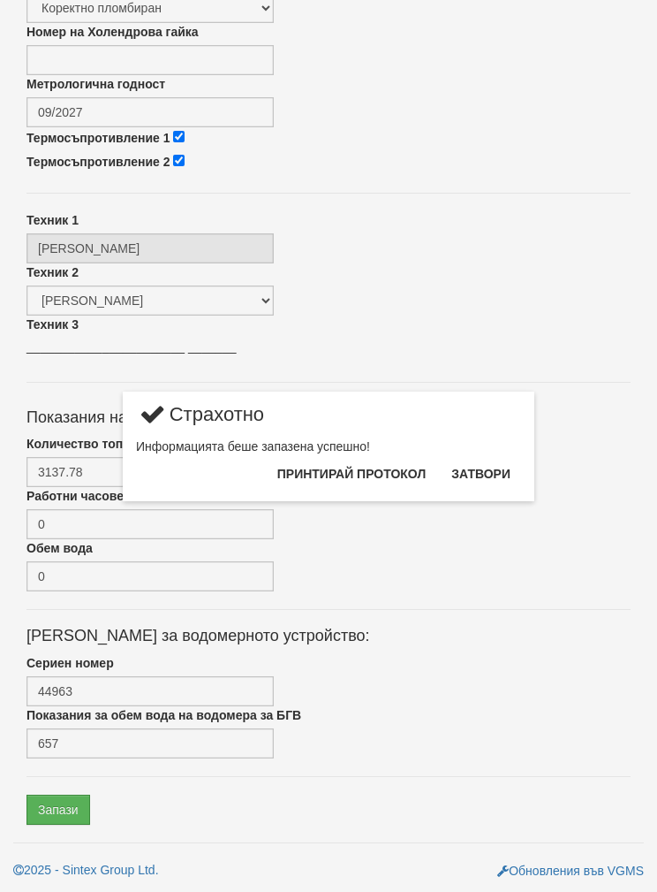
click at [497, 481] on button "Затвори" at bounding box center [481, 473] width 80 height 28
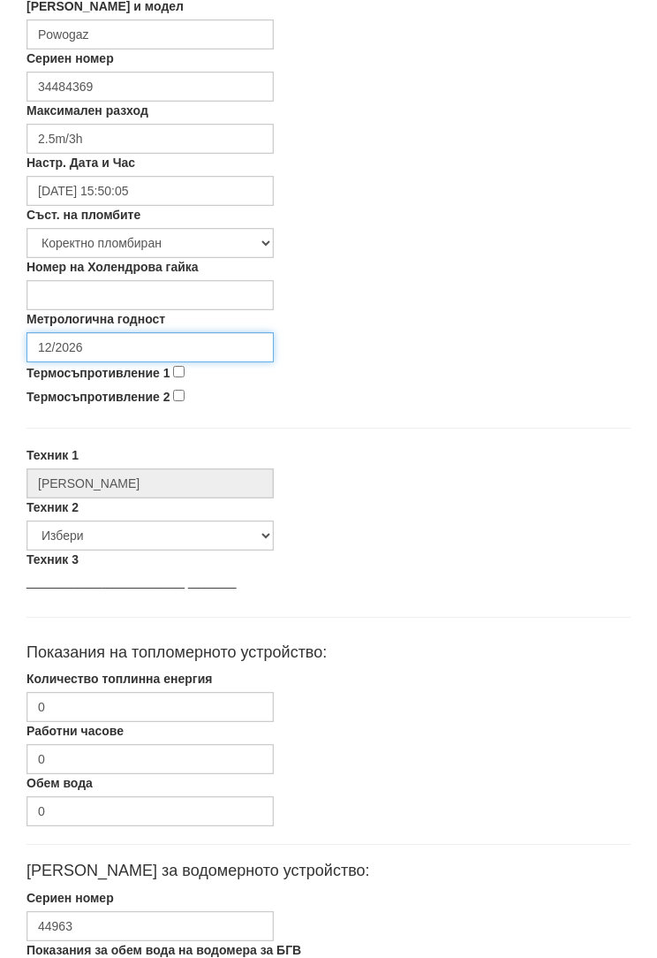
click at [103, 347] on input "12/2026" at bounding box center [150, 348] width 247 height 30
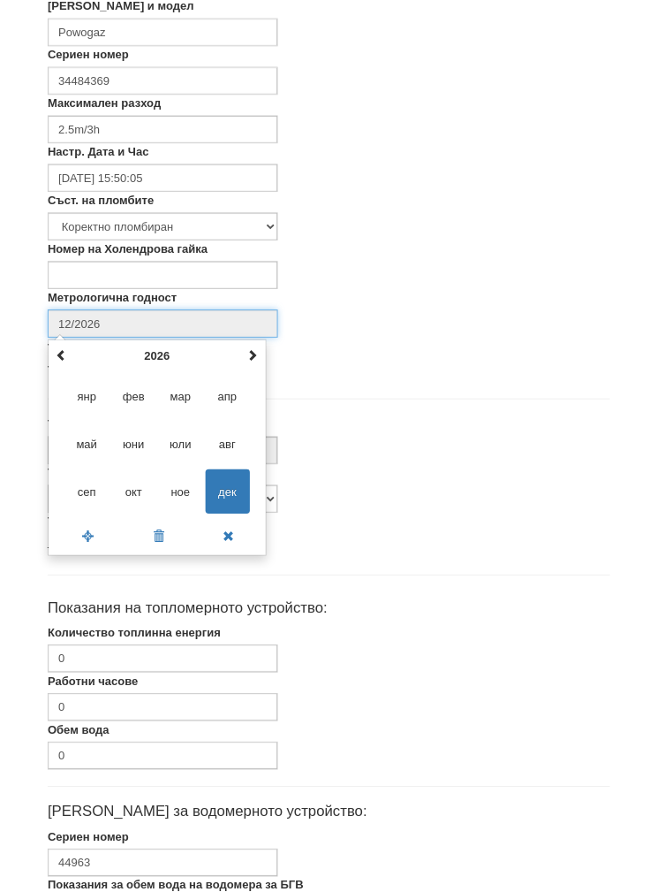
scroll to position [469, 0]
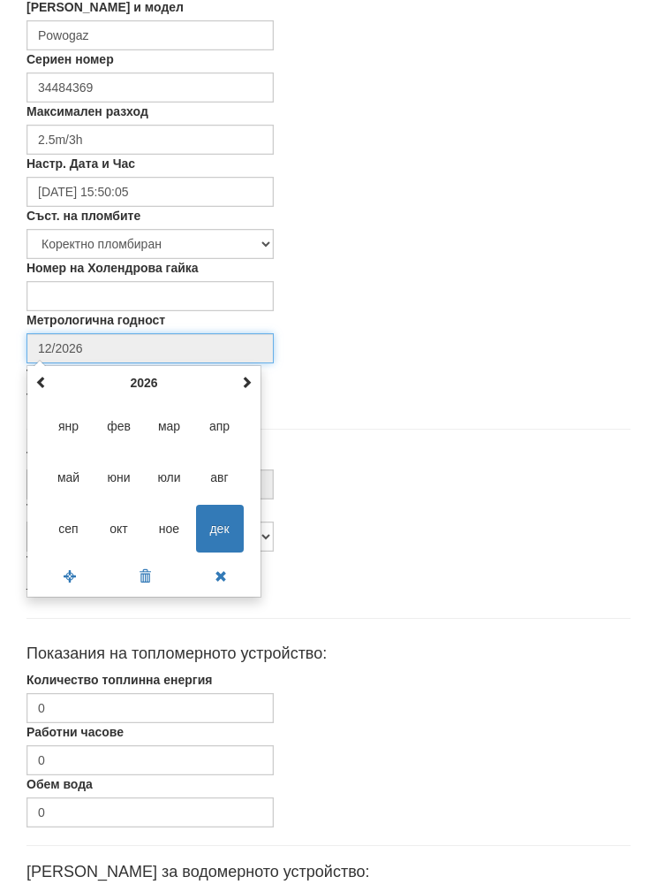
click at [243, 385] on span at bounding box center [246, 382] width 12 height 12
click at [242, 385] on span at bounding box center [246, 382] width 12 height 12
click at [242, 388] on th at bounding box center [246, 382] width 21 height 27
click at [246, 385] on span at bounding box center [246, 382] width 12 height 12
click at [53, 533] on span "сеп" at bounding box center [69, 529] width 48 height 48
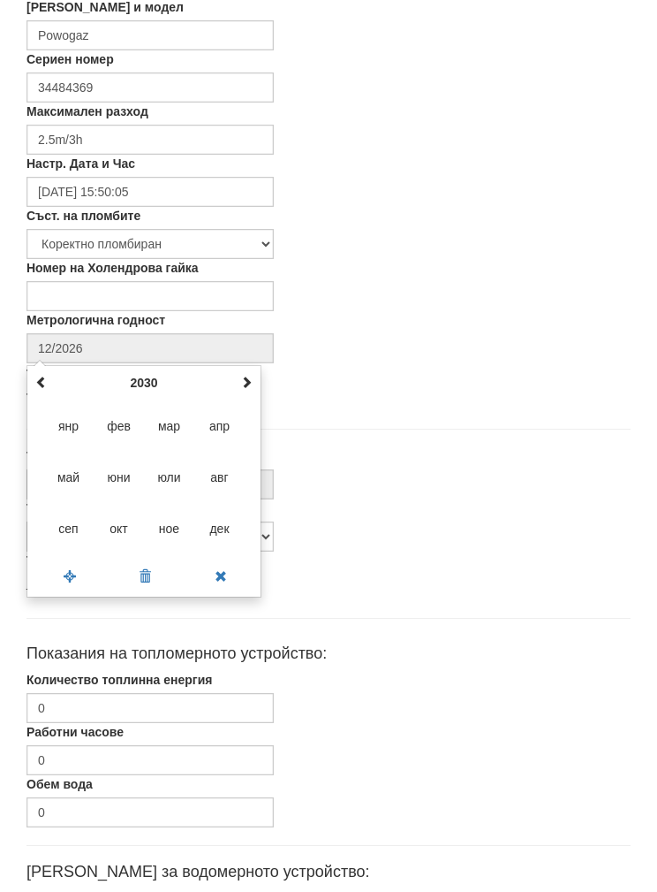
type input "09/2030"
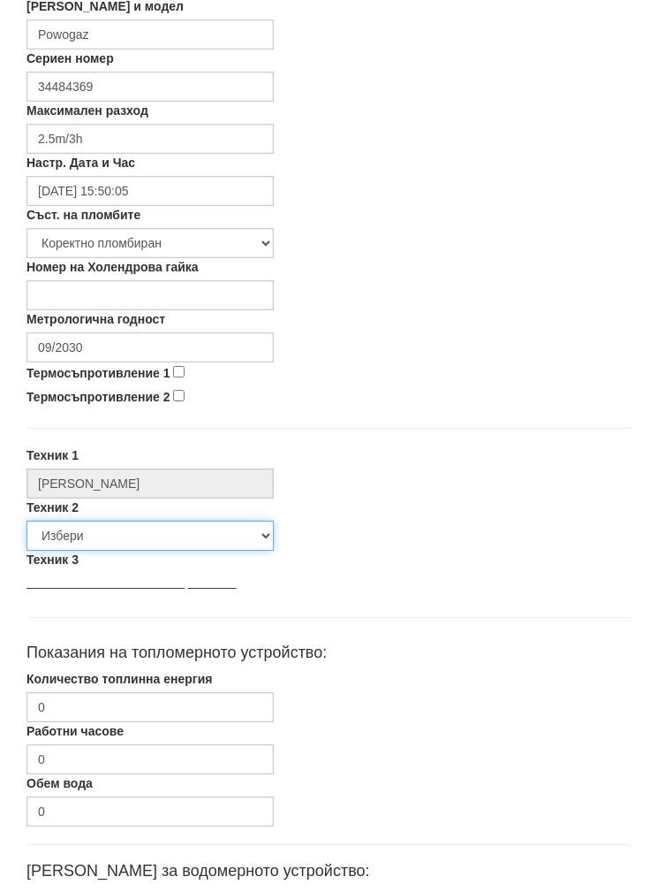
click at [72, 538] on select "Избери [PERSON_NAME] [PERSON_NAME] [PERSON_NAME] [PERSON_NAME] [PERSON_NAME] [P…" at bounding box center [150, 536] width 247 height 30
select select "5d4615a0-9cef-4004-86a5-26aa391ad5dd"
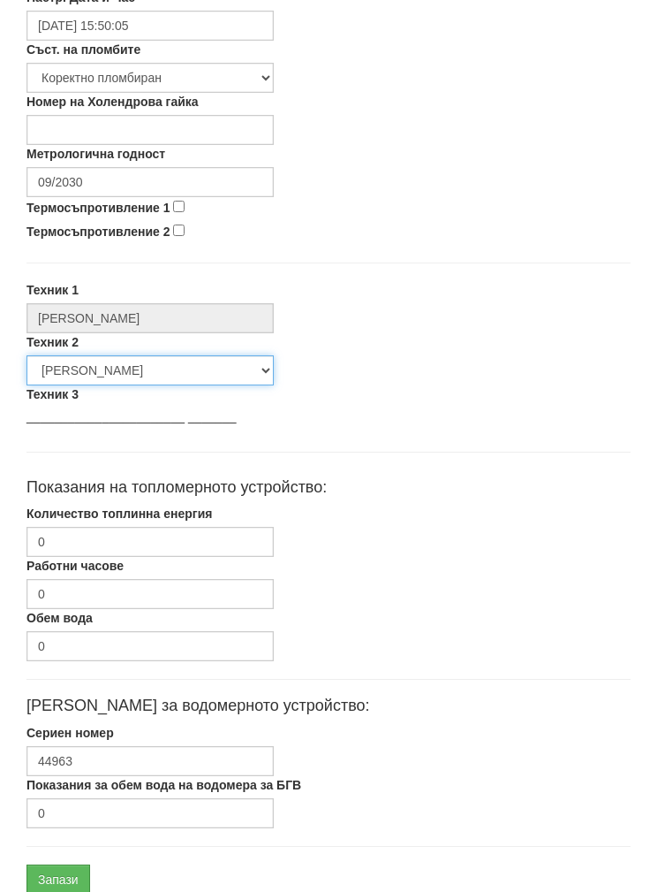
scroll to position [634, 0]
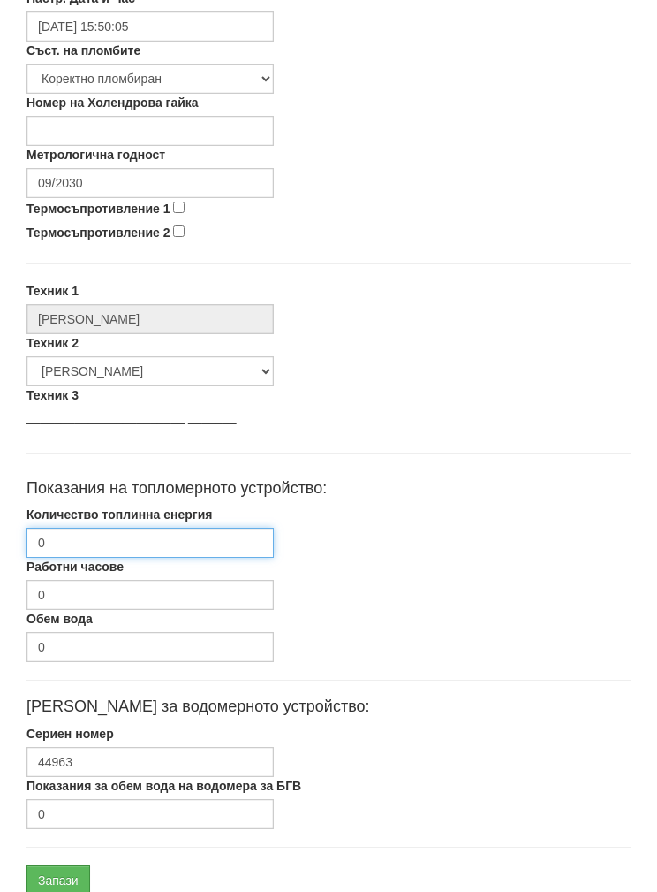
click at [75, 548] on input "0" at bounding box center [150, 543] width 247 height 30
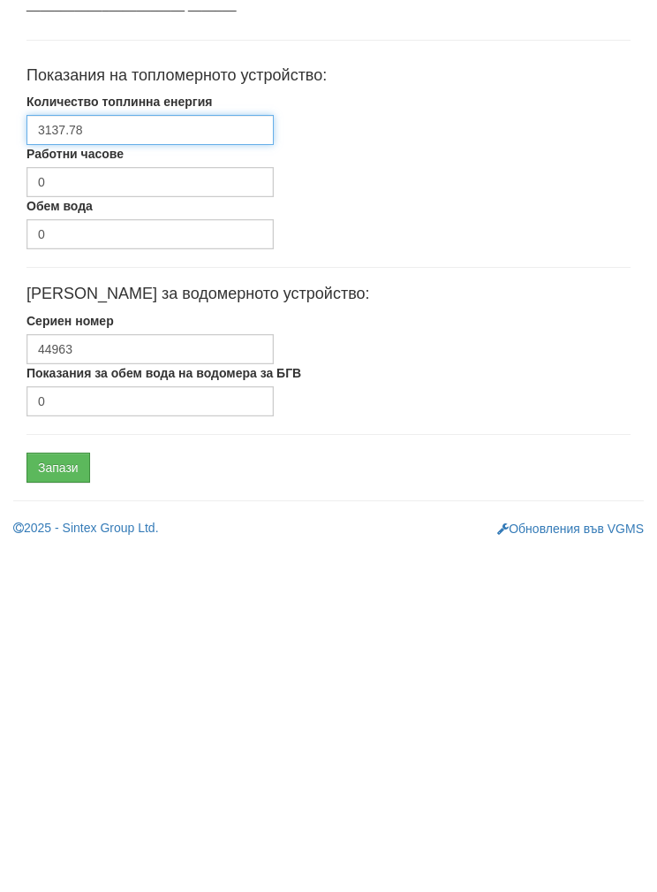
scroll to position [705, 0]
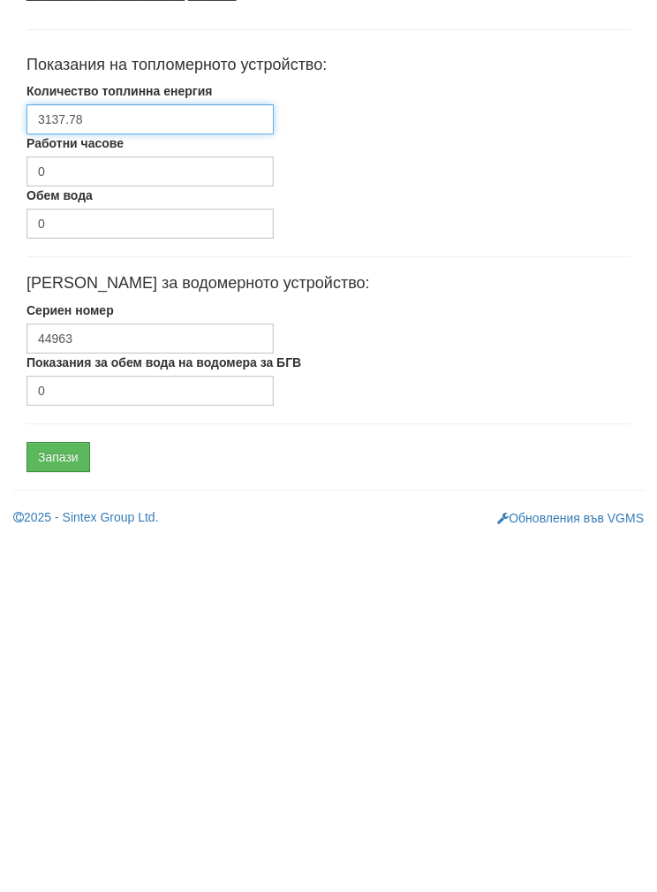
type input "3137.78"
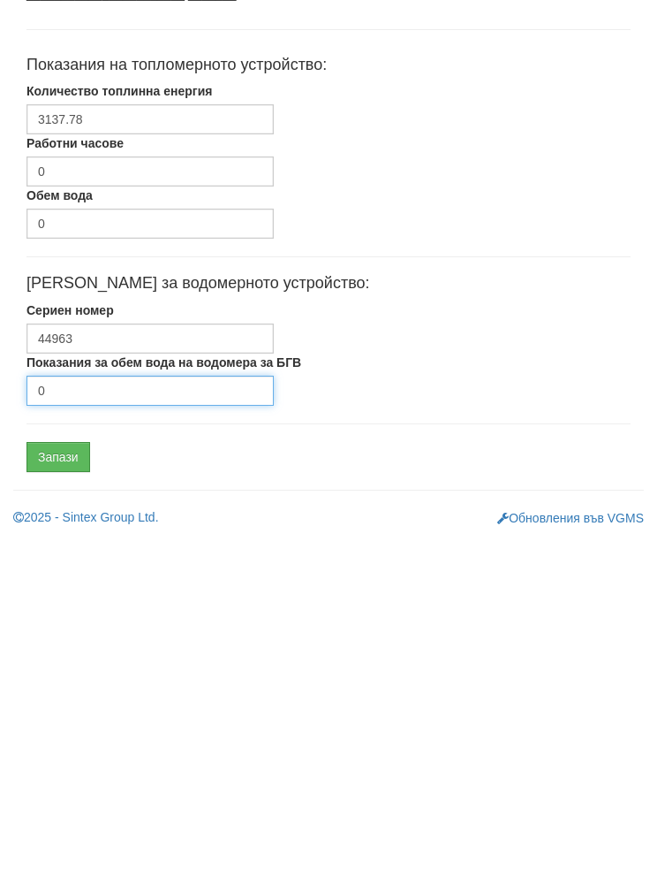
click at [95, 728] on input "0" at bounding box center [150, 743] width 247 height 30
type input "657"
click at [57, 794] on input "Запази" at bounding box center [59, 809] width 64 height 30
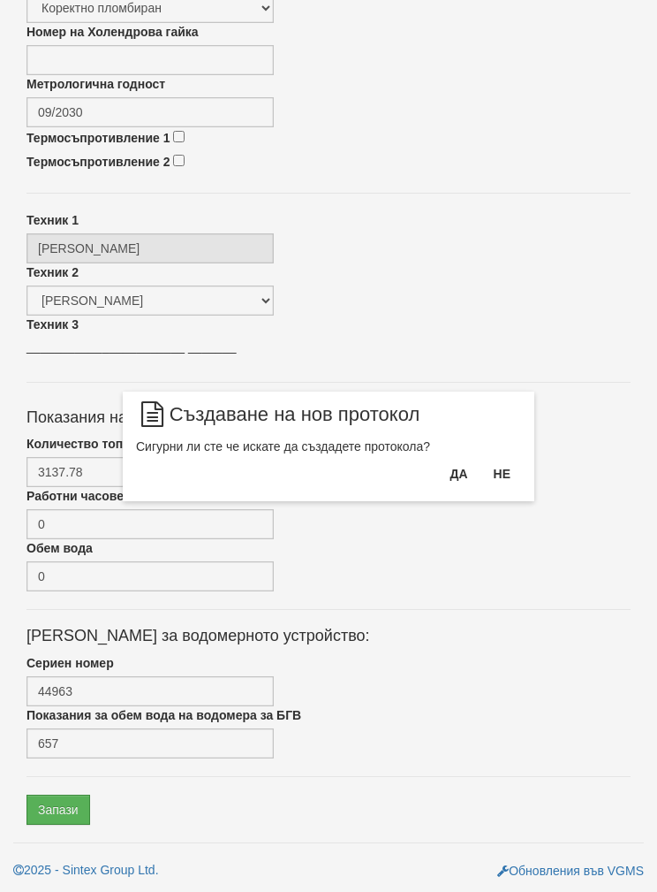
click at [461, 482] on button "Да" at bounding box center [458, 473] width 39 height 28
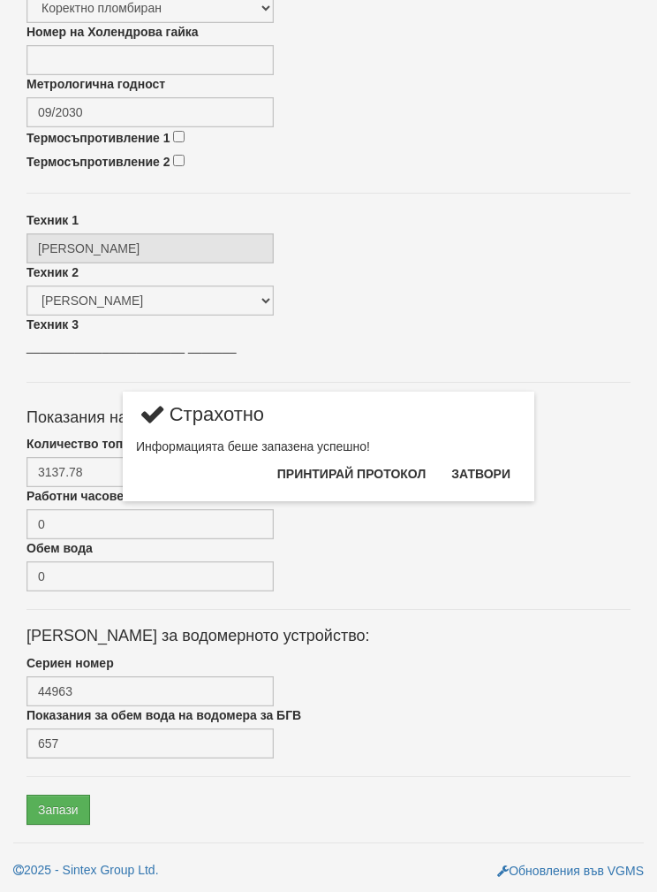
click at [494, 482] on button "Затвори" at bounding box center [481, 473] width 80 height 28
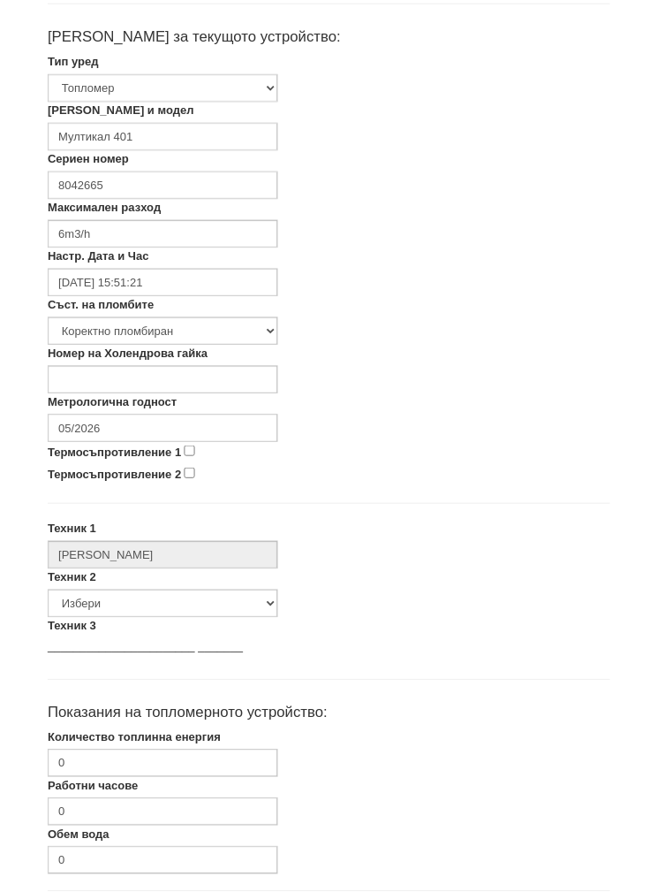
scroll to position [376, 0]
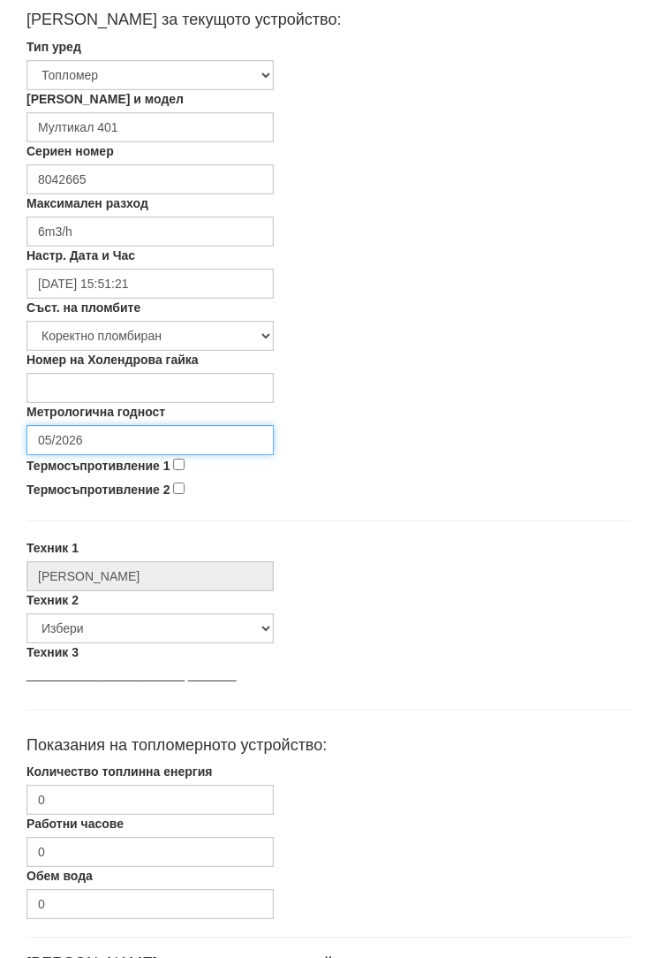
click at [98, 444] on input "05/2026" at bounding box center [150, 441] width 247 height 30
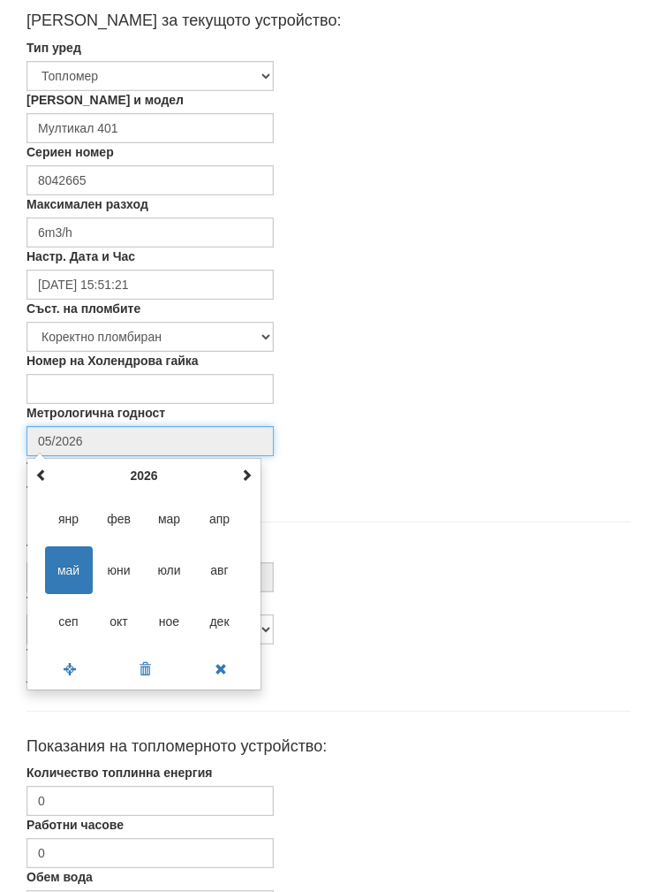
click at [243, 480] on th at bounding box center [246, 475] width 21 height 27
click at [238, 481] on th at bounding box center [246, 475] width 21 height 27
click at [33, 476] on th at bounding box center [41, 475] width 21 height 27
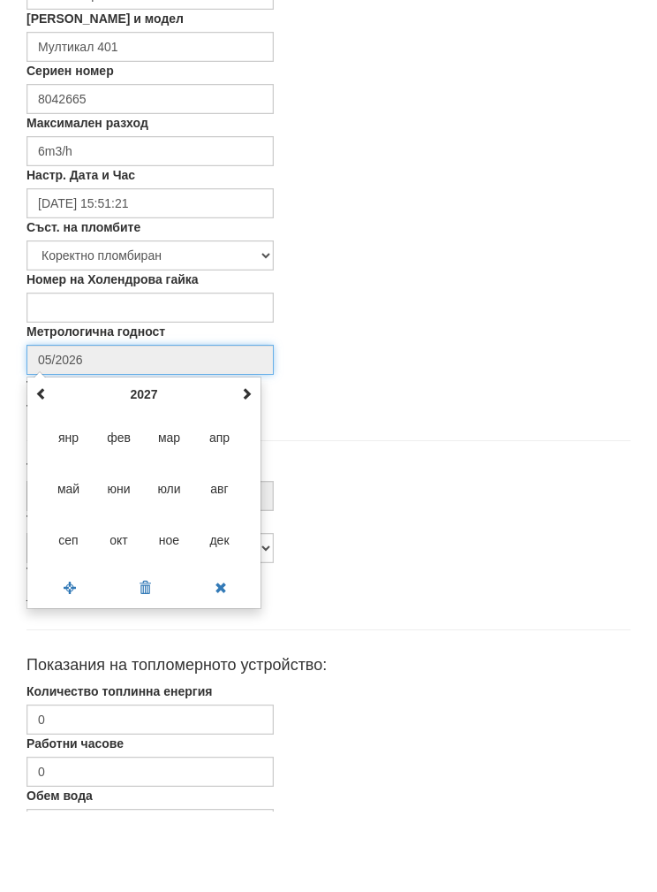
click at [61, 597] on span "сеп" at bounding box center [69, 621] width 48 height 48
type input "09/2027"
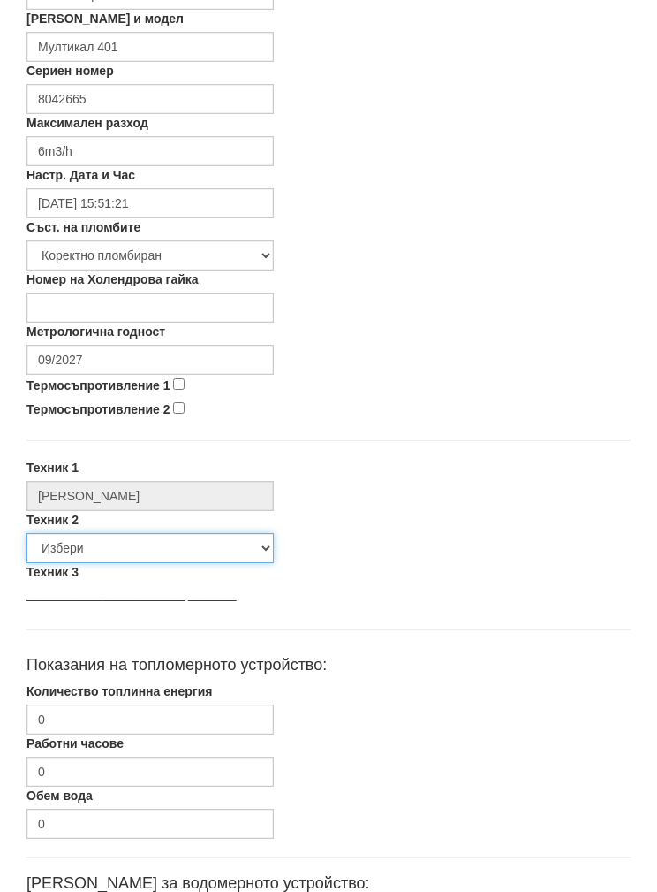
click at [56, 551] on select "Избери Недко Тодоров Дончо Дончев Георги Колчаков Илиян Любчев Христо Пенев Све…" at bounding box center [150, 548] width 247 height 30
select select "5d4615a0-9cef-4004-86a5-26aa391ad5dd"
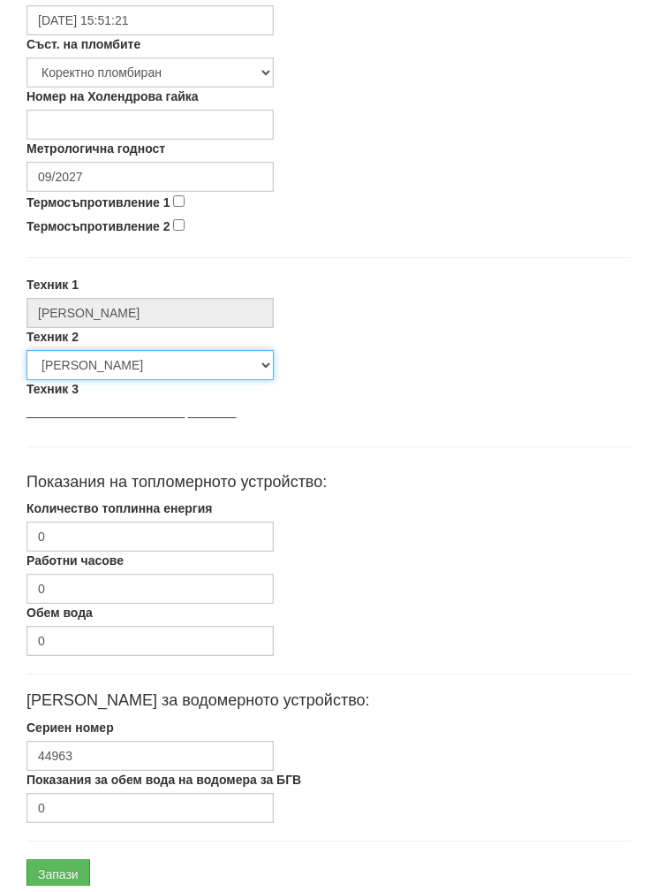
scroll to position [705, 0]
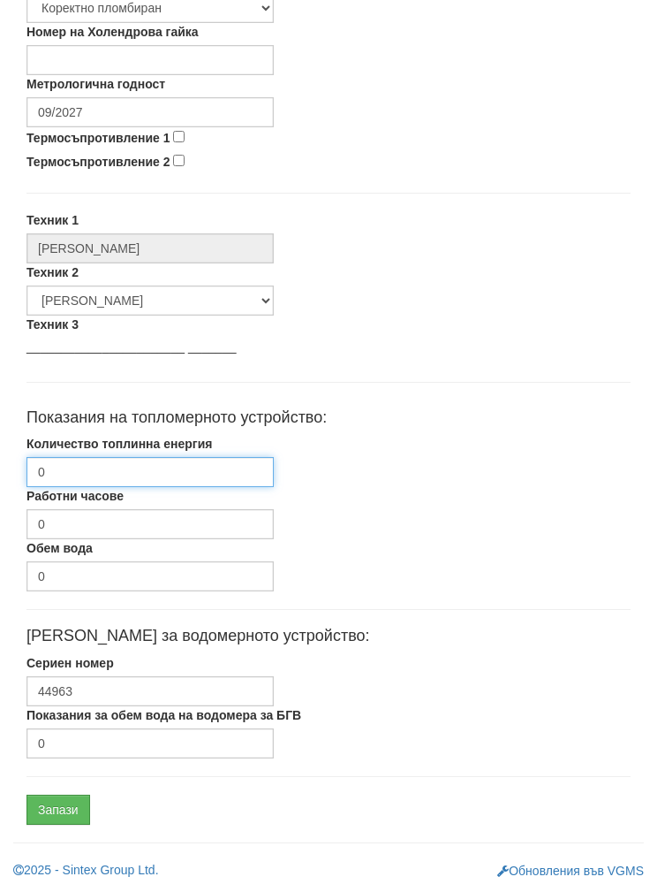
click at [77, 474] on input "0" at bounding box center [150, 472] width 247 height 30
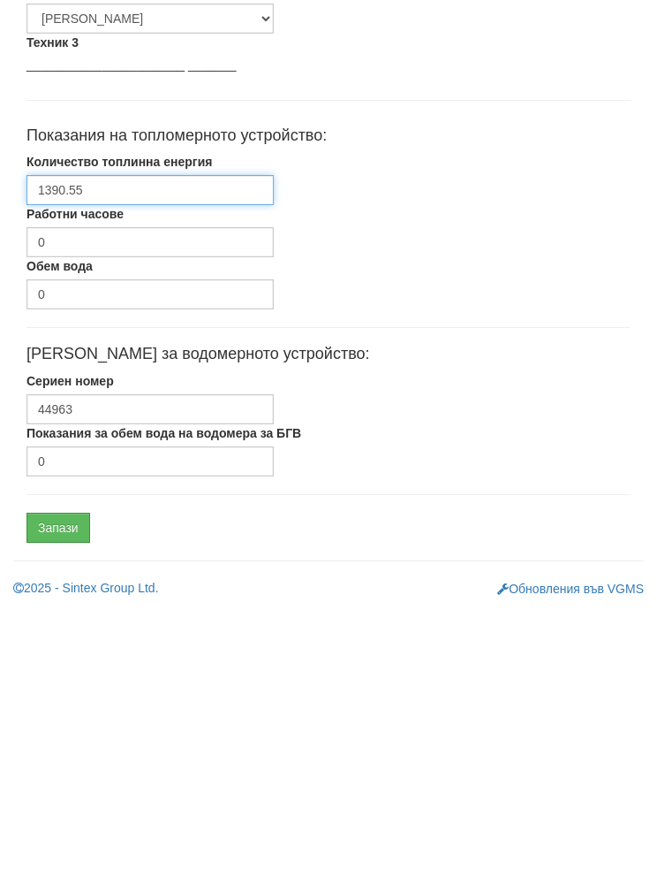
type input "1390.55"
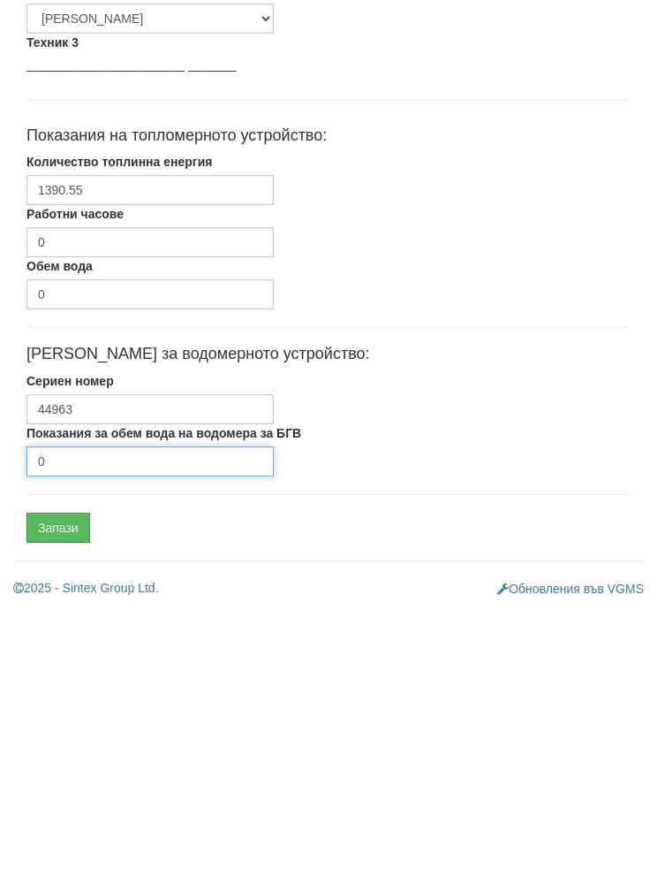
click at [71, 728] on input "0" at bounding box center [150, 743] width 247 height 30
type input "251"
click at [52, 794] on input "Запази" at bounding box center [59, 809] width 64 height 30
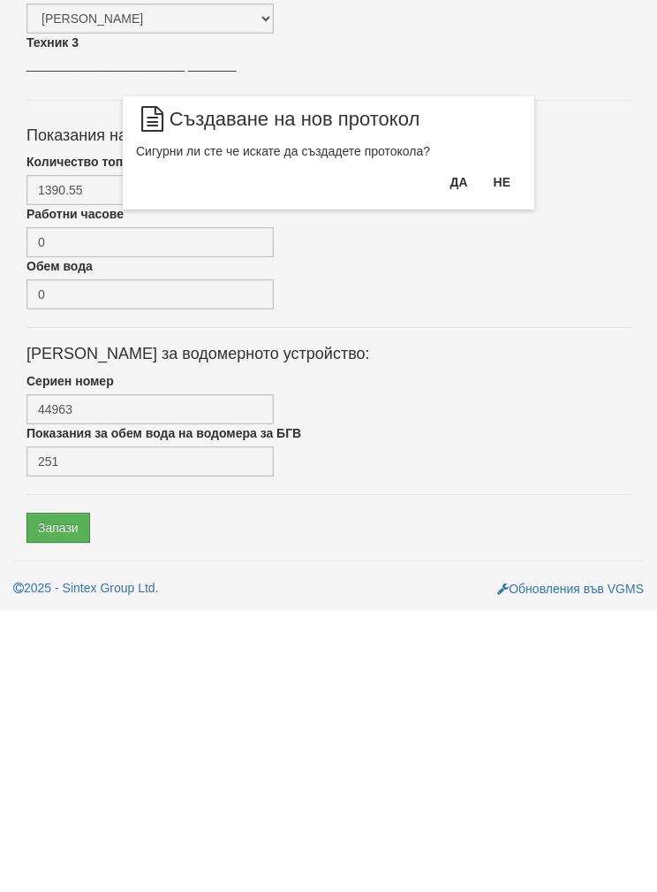
scroll to position [634, 0]
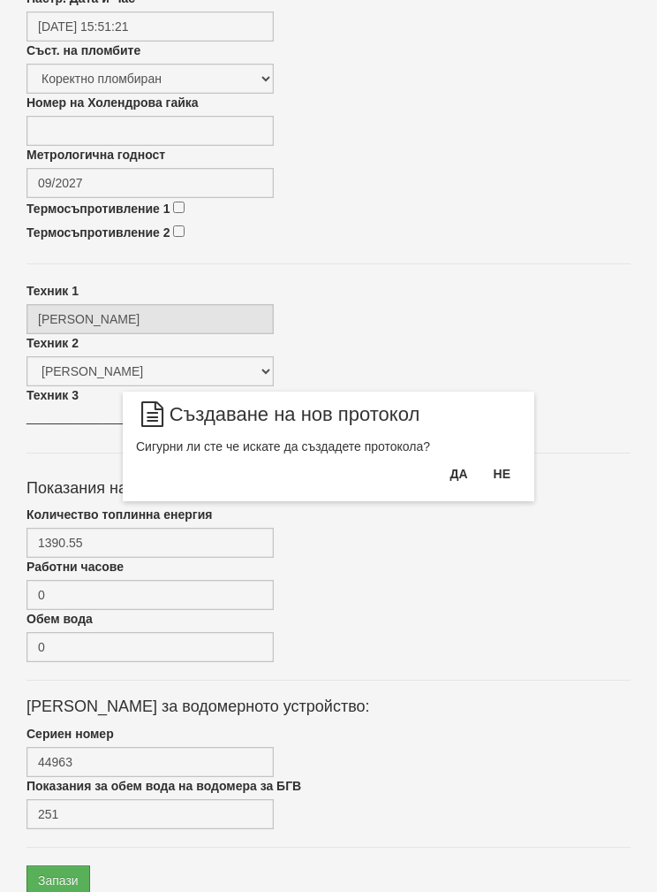
click at [453, 478] on button "Да" at bounding box center [458, 473] width 39 height 28
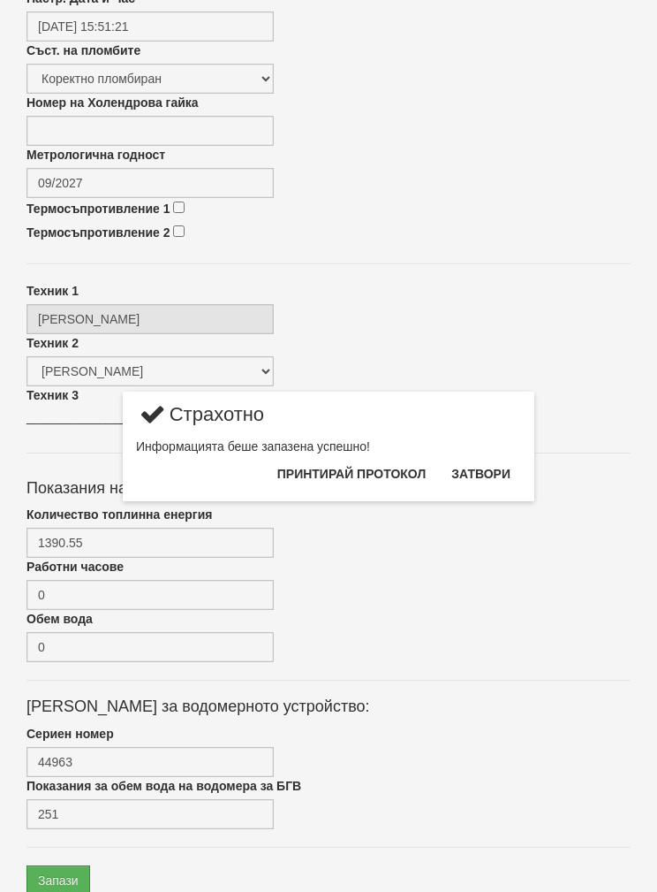
click at [487, 478] on button "Затвори" at bounding box center [481, 473] width 80 height 28
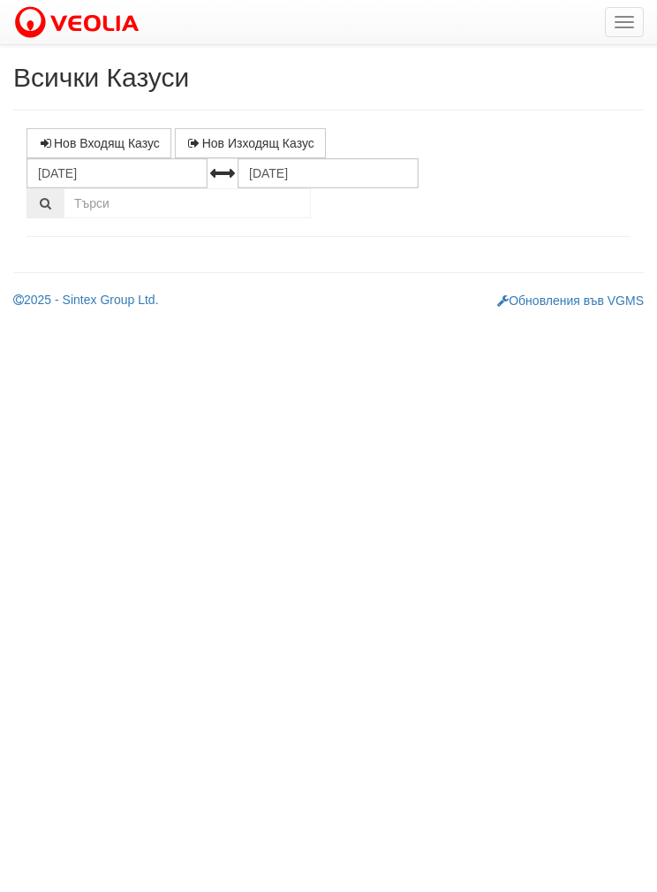
select select "1"
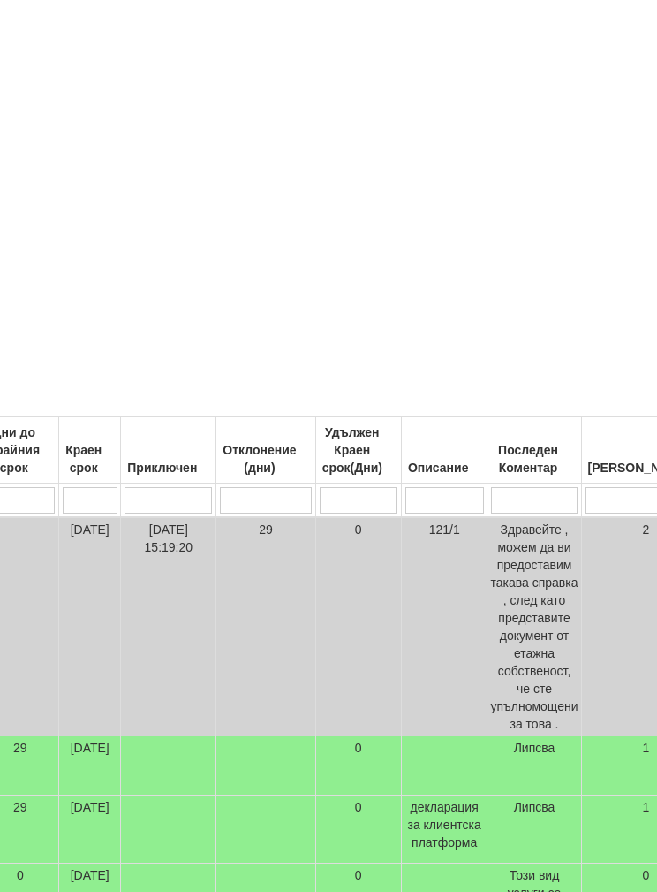
scroll to position [0, 738]
